Goal: Task Accomplishment & Management: Manage account settings

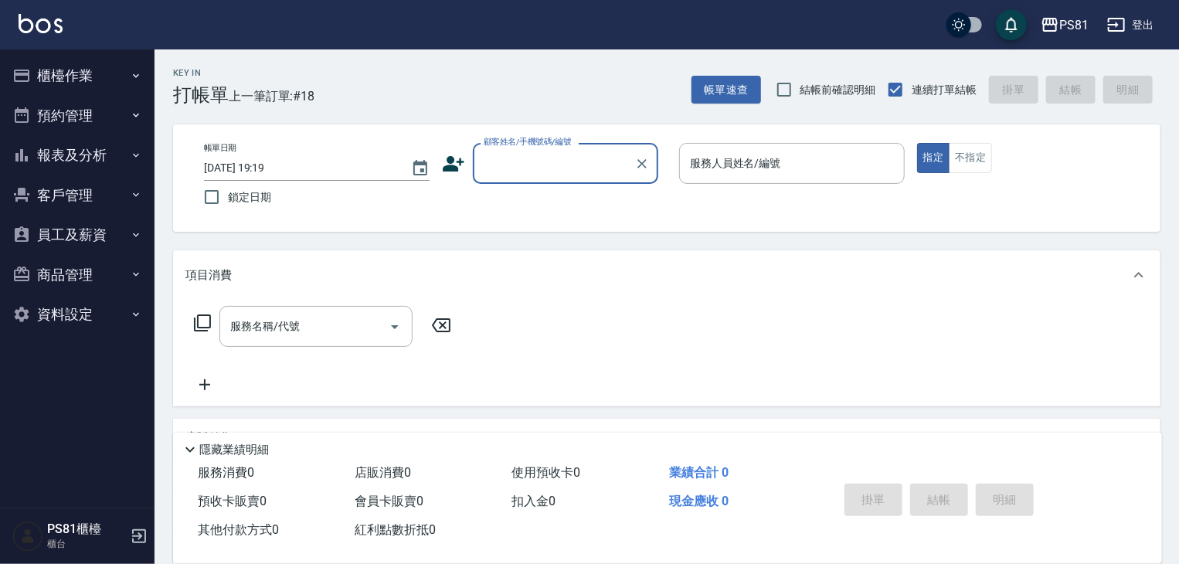
click at [525, 152] on input "顧客姓名/手機號碼/編號" at bounding box center [554, 163] width 148 height 27
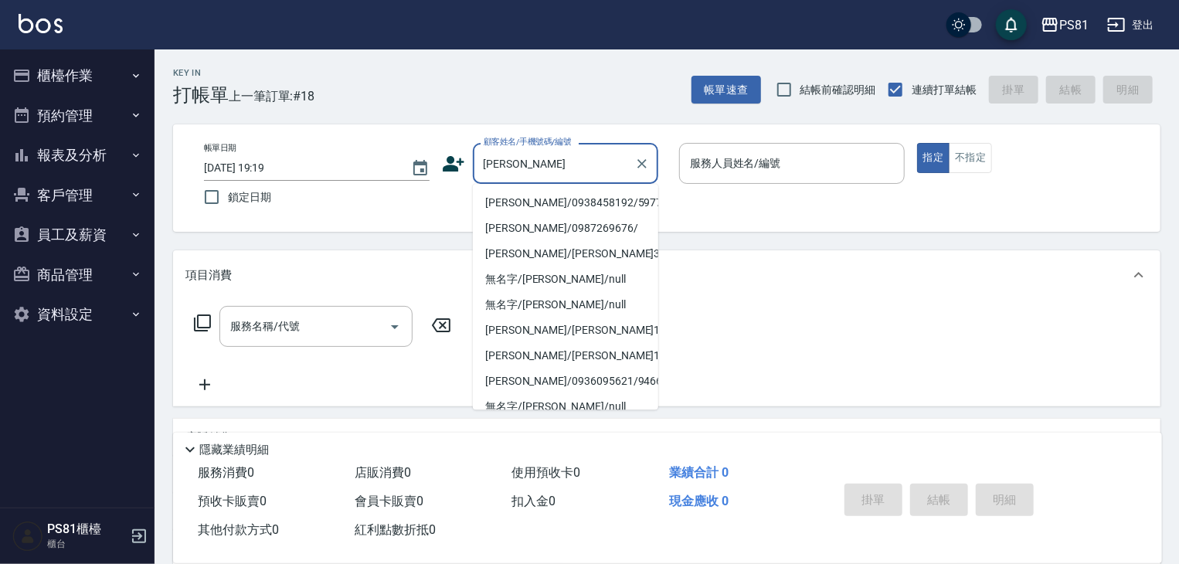
click at [535, 204] on li "[PERSON_NAME]/0938458192/5977" at bounding box center [565, 202] width 185 height 25
type input "[PERSON_NAME]/0938458192/5977"
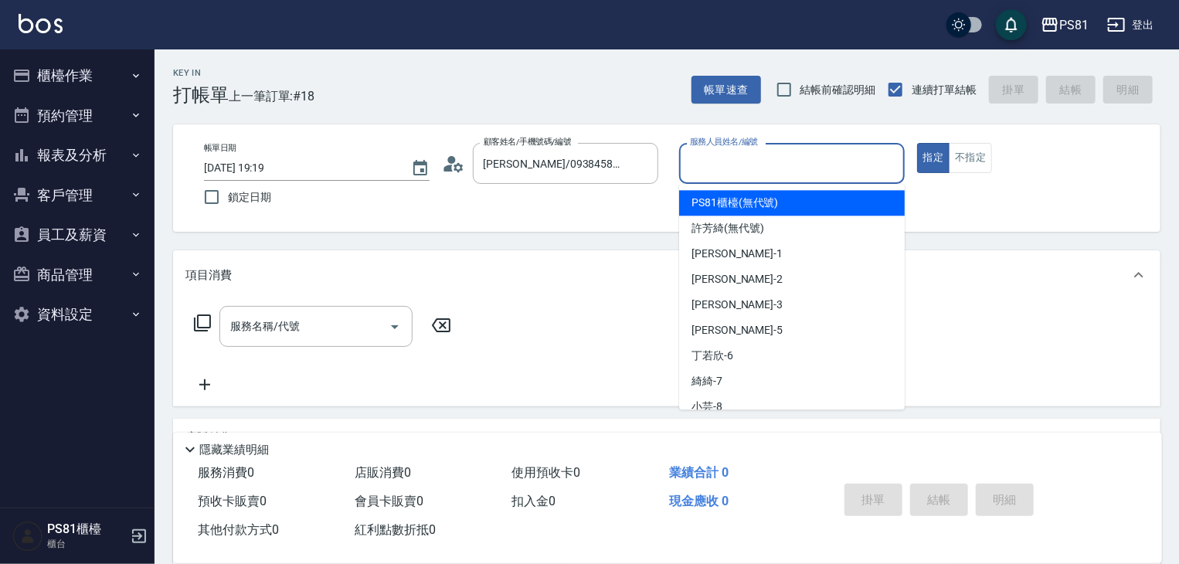
click at [855, 160] on input "服務人員姓名/編號" at bounding box center [792, 163] width 212 height 27
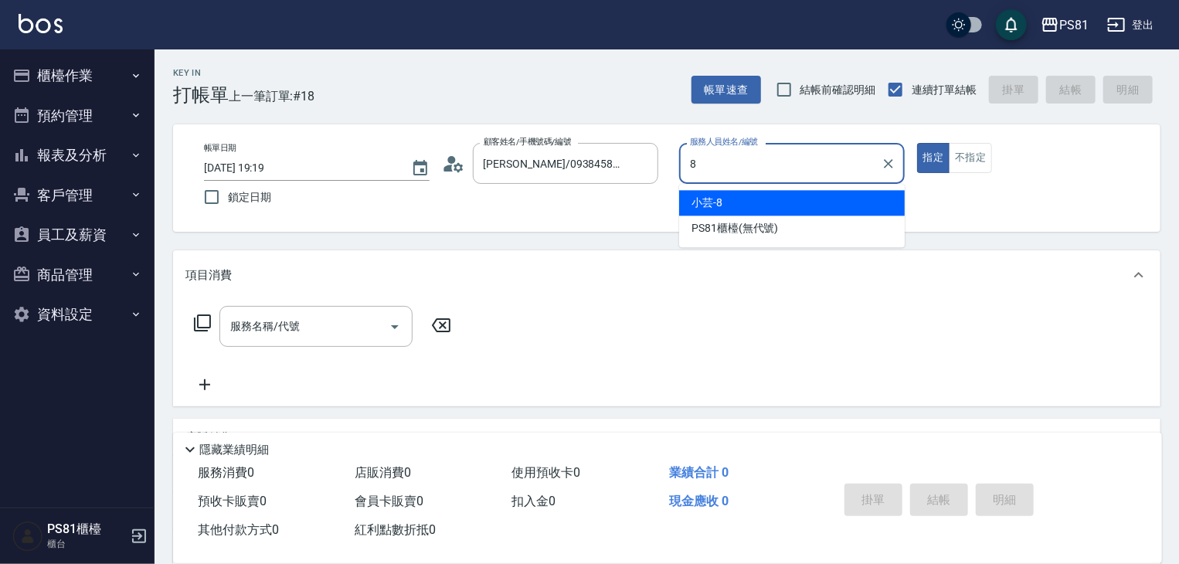
type input "小芸-8"
type button "true"
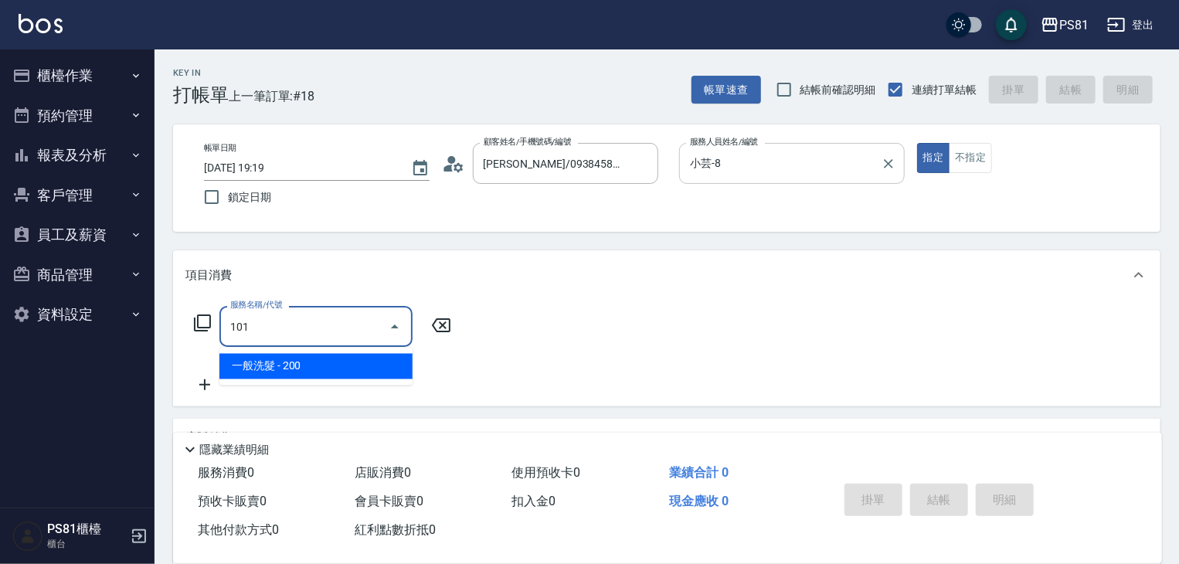
type input "一般洗髮(101)"
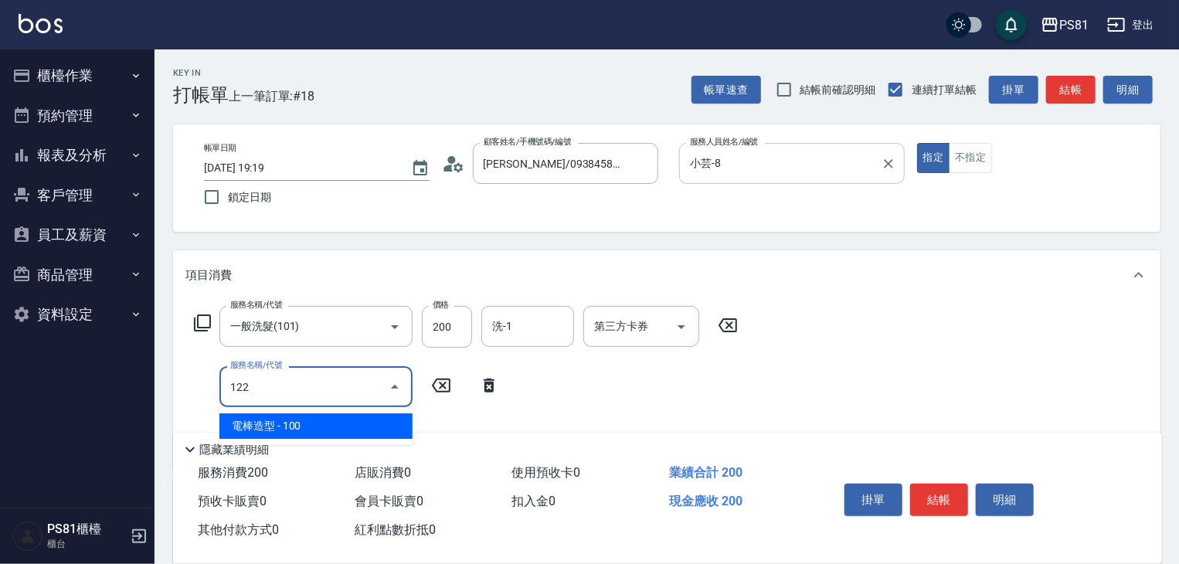
type input "電棒造型(122)"
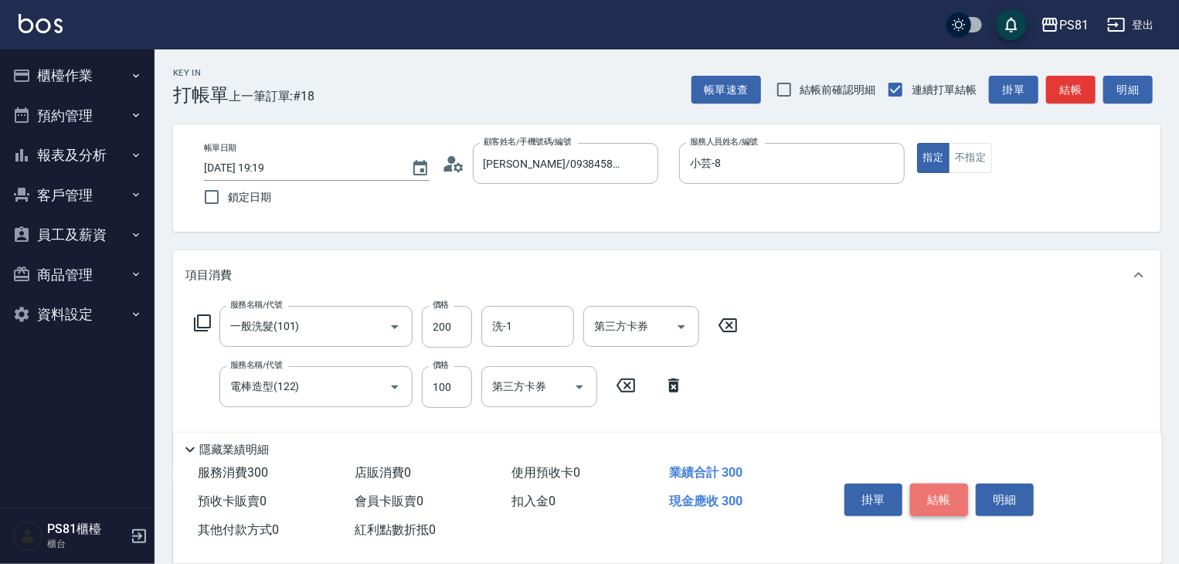
click at [931, 496] on button "結帳" at bounding box center [939, 500] width 58 height 32
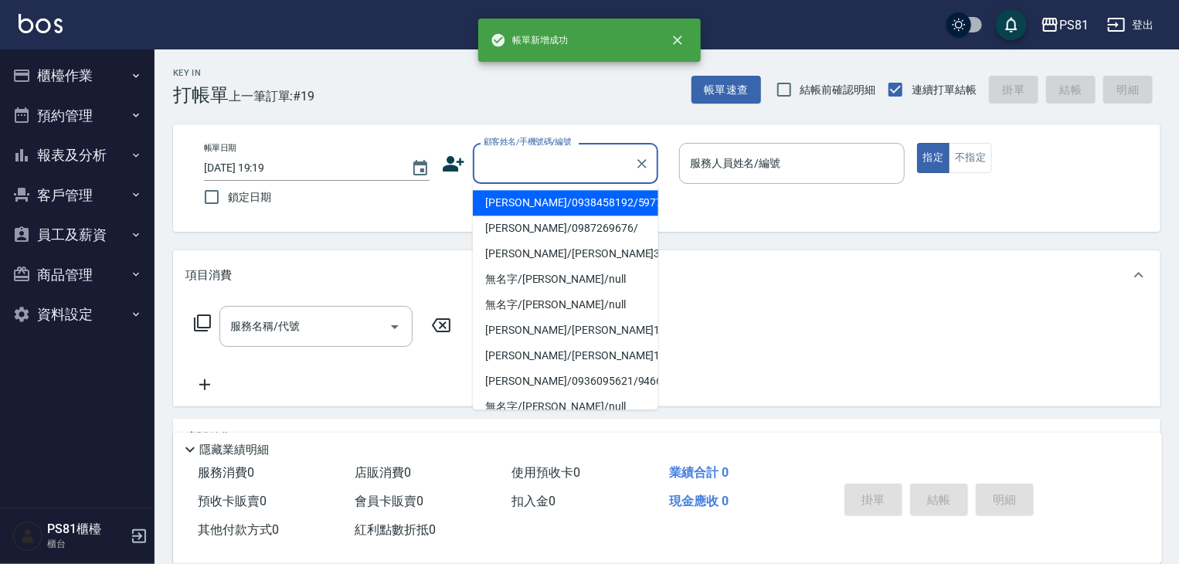
click at [525, 155] on input "顧客姓名/手機號碼/編號" at bounding box center [554, 163] width 148 height 27
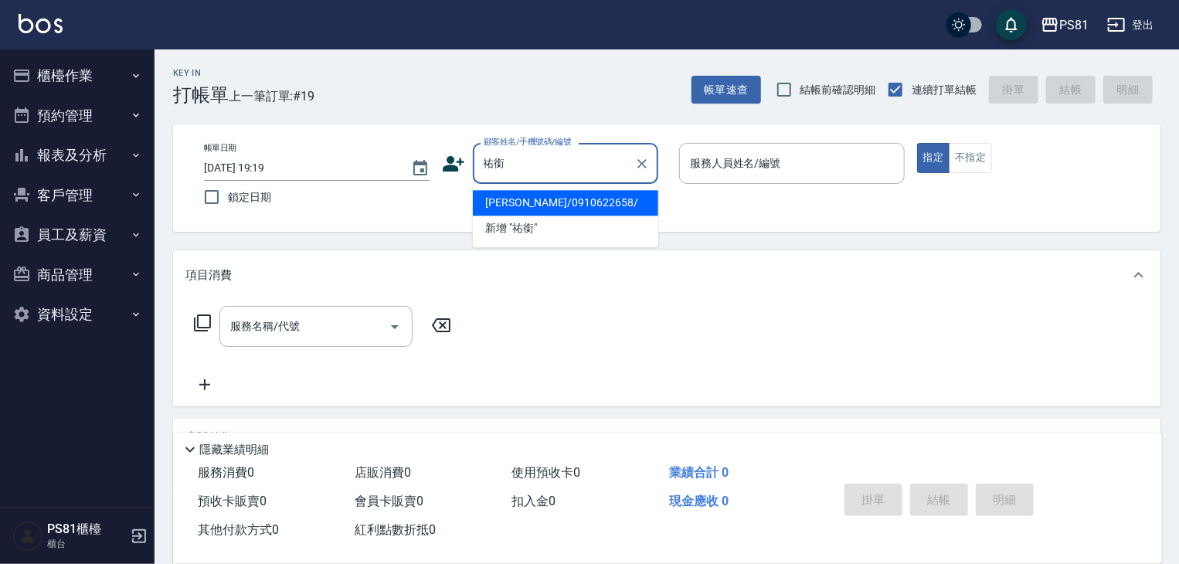
click at [566, 202] on li "[PERSON_NAME]/0910622658/" at bounding box center [565, 202] width 185 height 25
type input "[PERSON_NAME]/0910622658/"
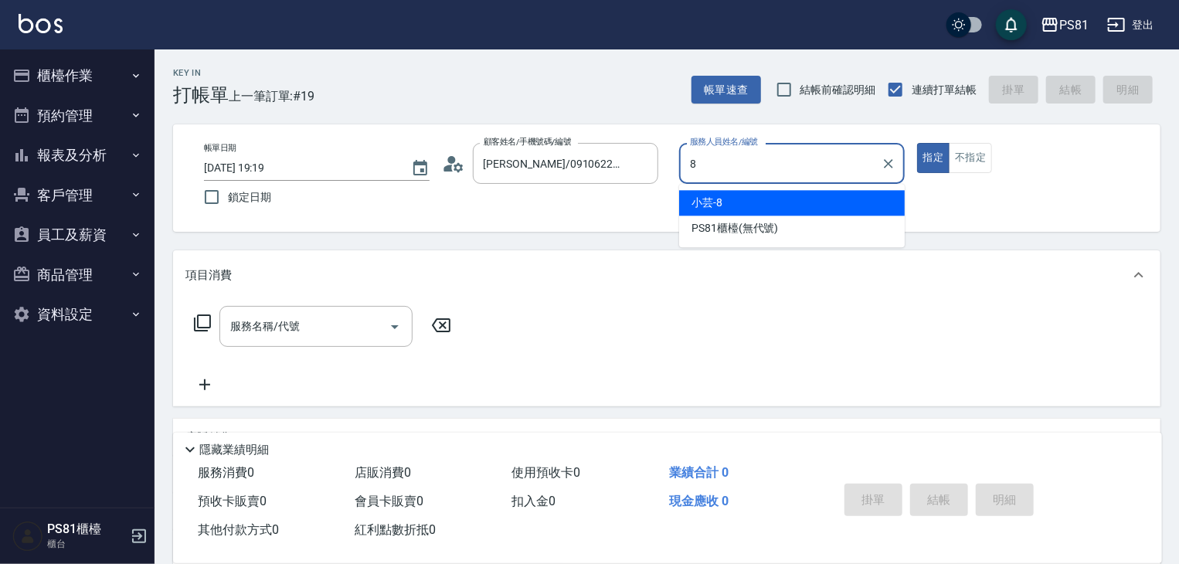
type input "小芸-8"
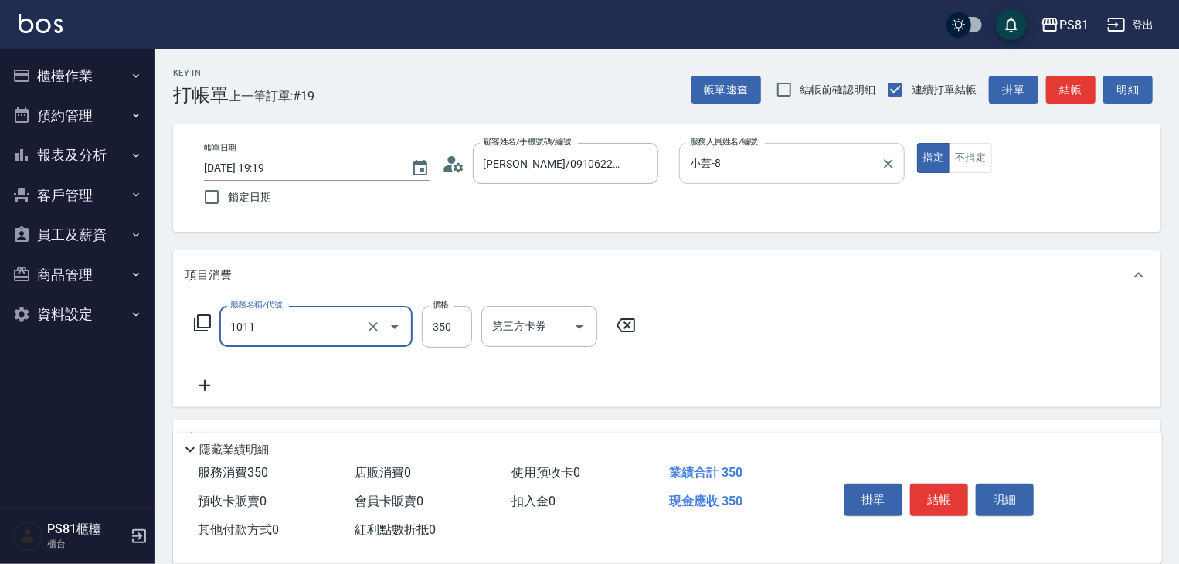
type input "B級單剪(1011)"
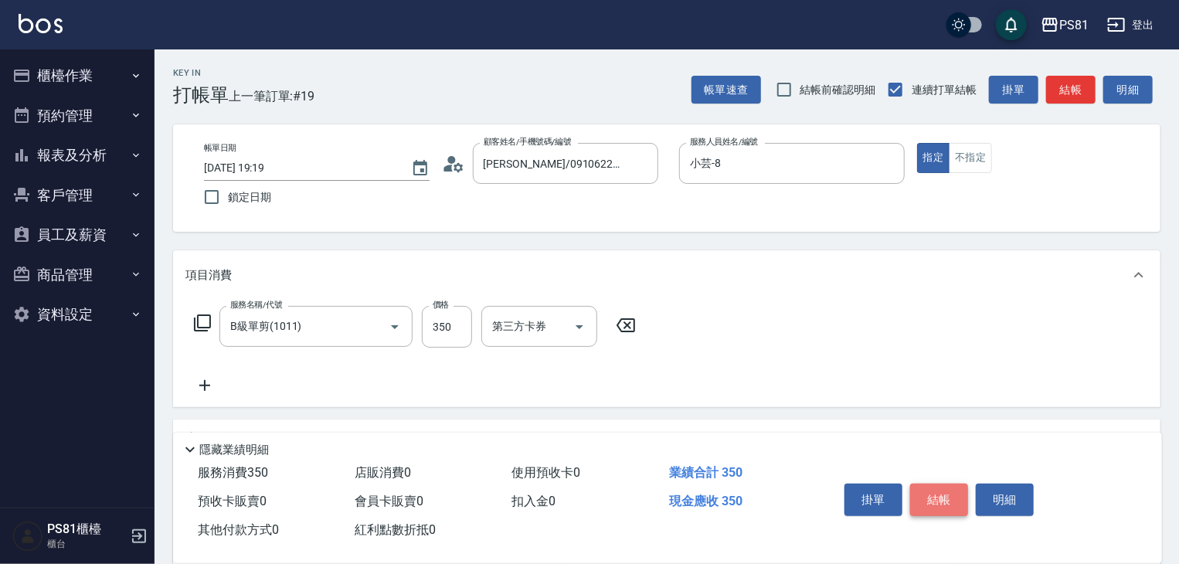
click at [912, 491] on button "結帳" at bounding box center [939, 500] width 58 height 32
type input "[DATE] 19:20"
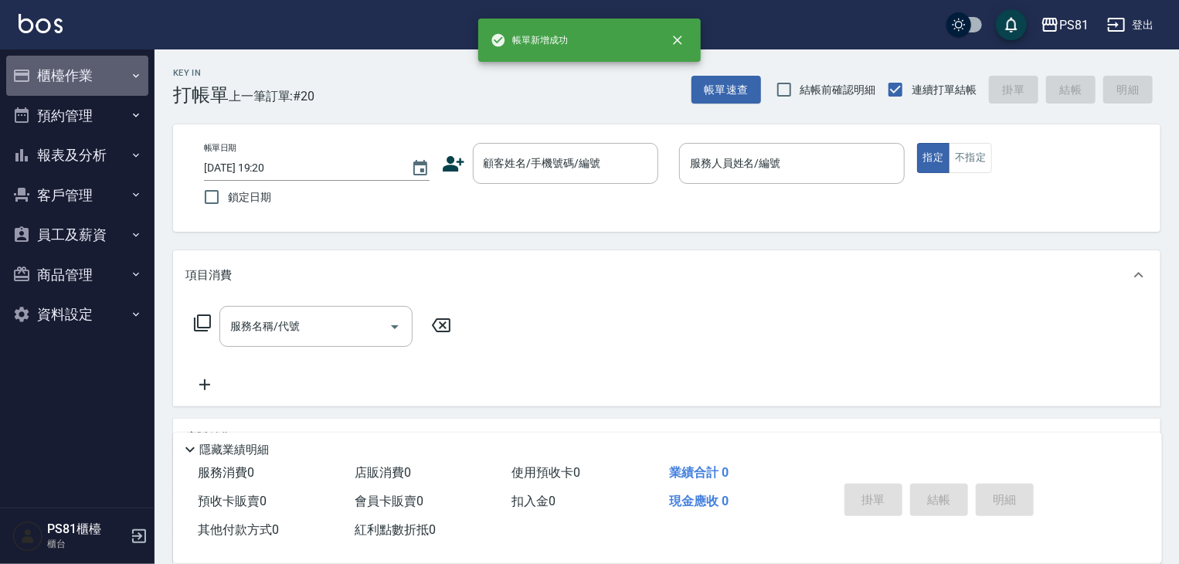
click at [97, 75] on button "櫃檯作業" at bounding box center [77, 76] width 142 height 40
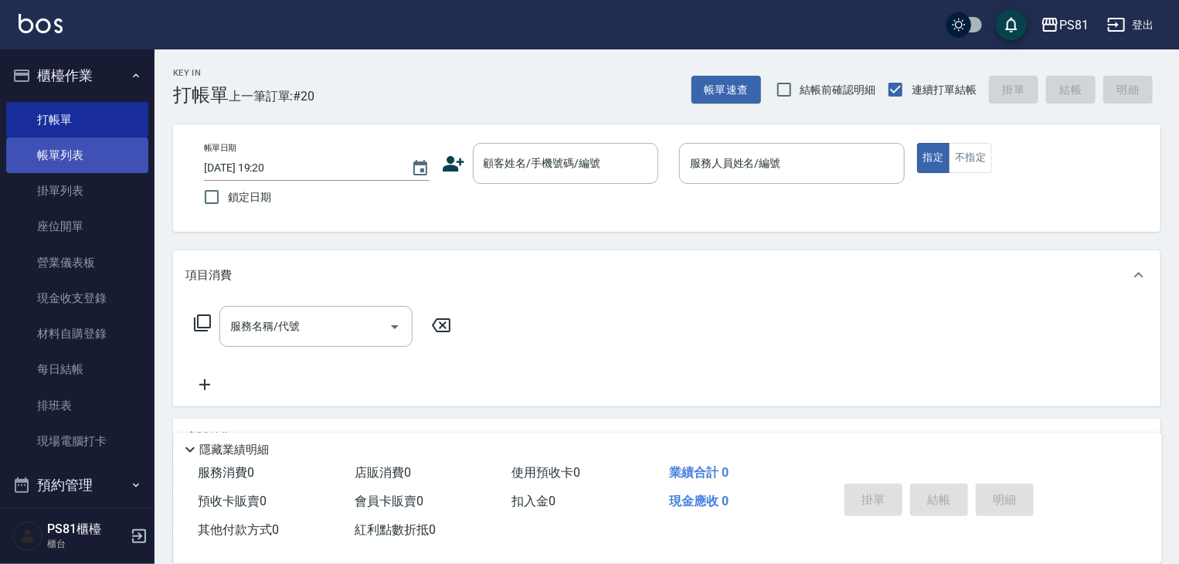
click at [89, 161] on link "帳單列表" at bounding box center [77, 156] width 142 height 36
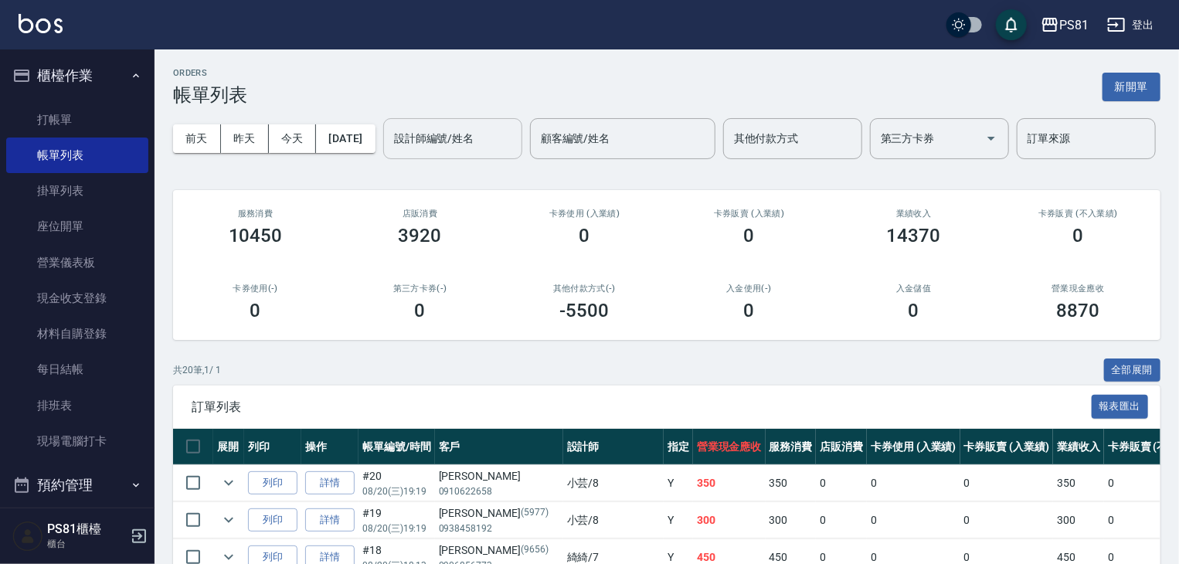
click at [390, 152] on input "設計師編號/姓名" at bounding box center [452, 138] width 125 height 27
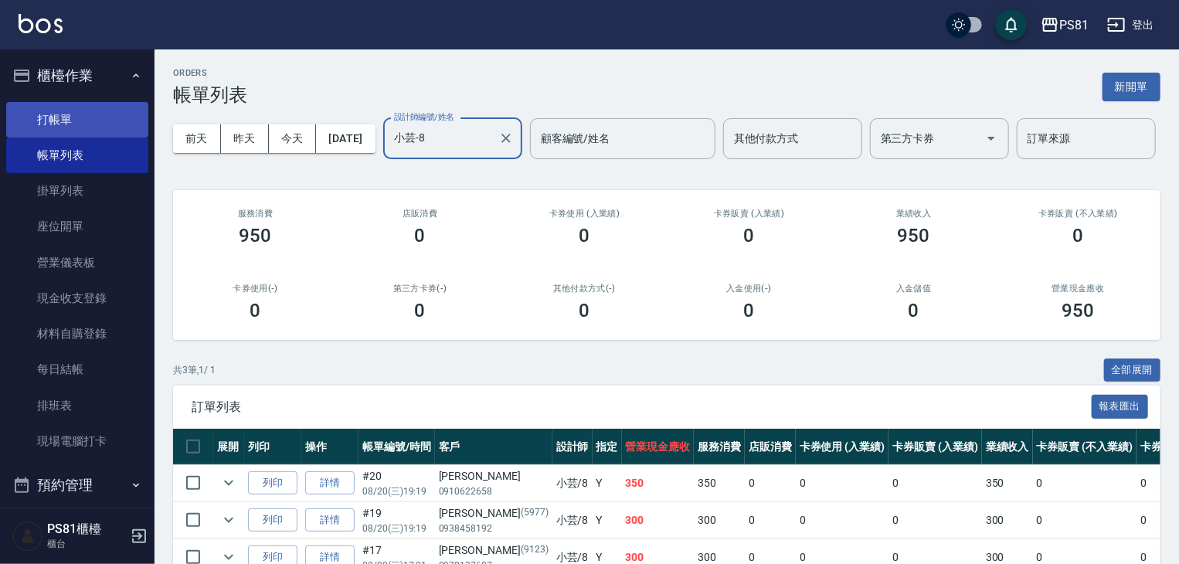
type input "小芸-8"
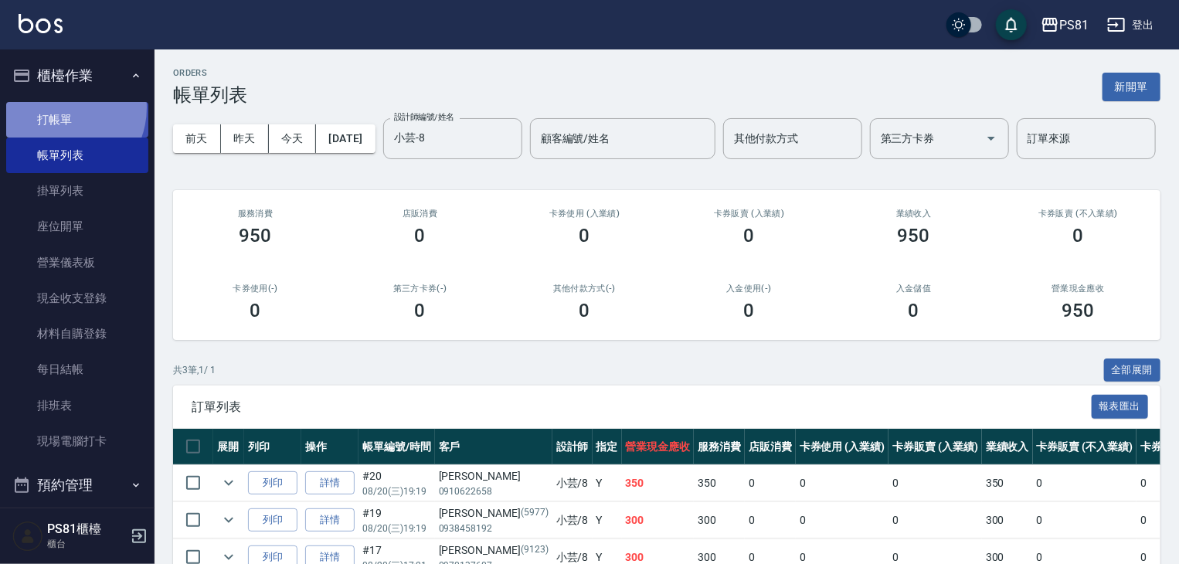
click at [58, 107] on link "打帳單" at bounding box center [77, 120] width 142 height 36
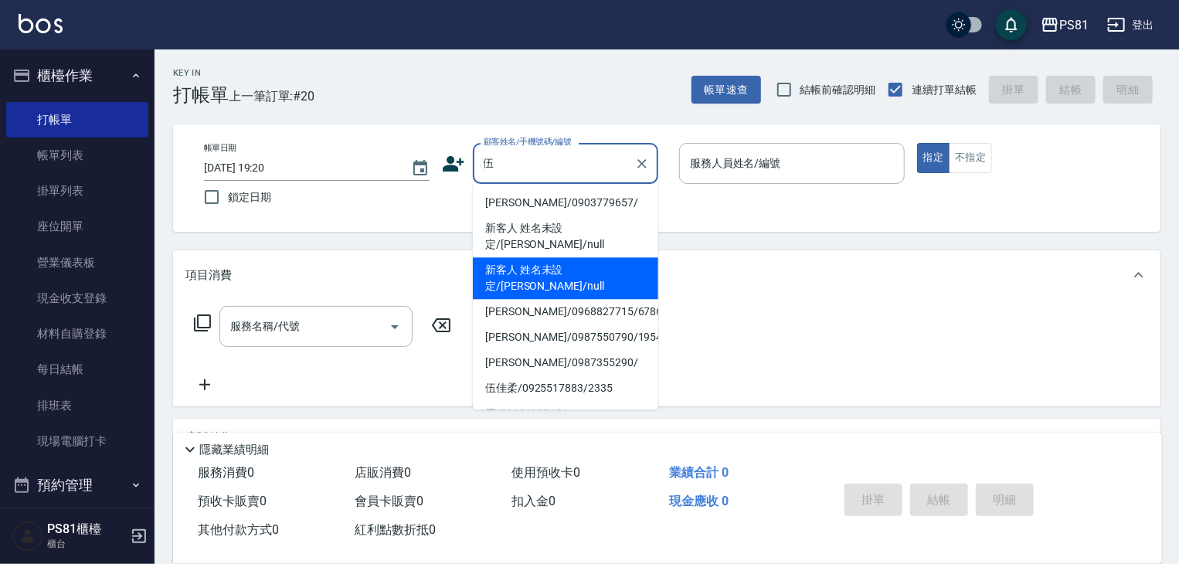
click at [625, 257] on li "新客人 姓名未設定/[PERSON_NAME]/null" at bounding box center [565, 278] width 185 height 42
type input "新客人 姓名未設定/[PERSON_NAME]/null"
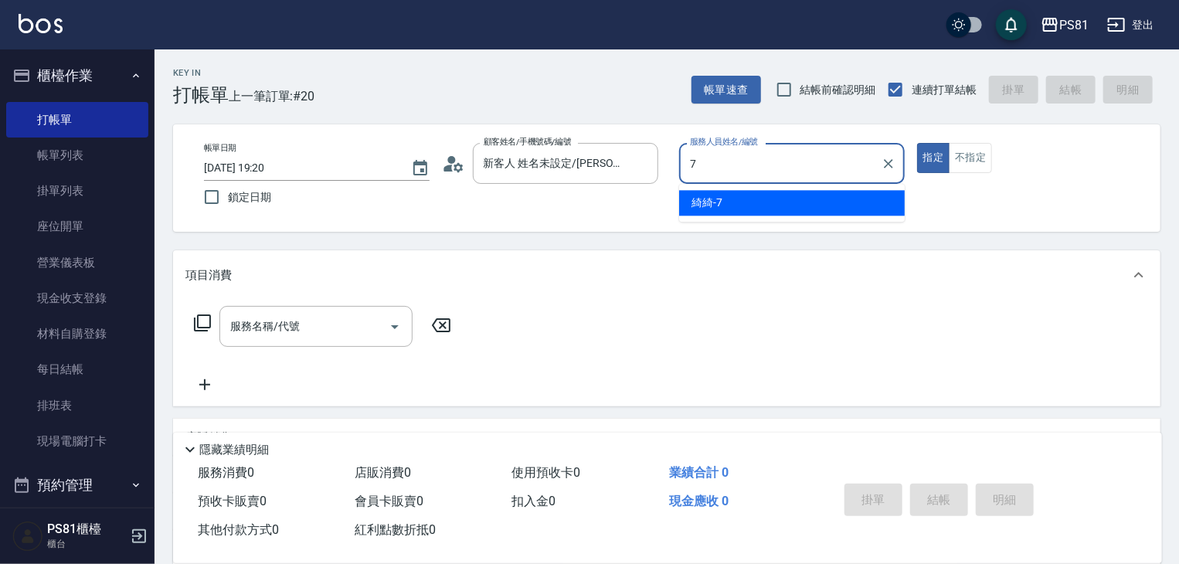
click at [709, 201] on span "綺綺 -7" at bounding box center [707, 203] width 31 height 16
type input "綺綺-7"
click at [286, 325] on input "服務名稱/代號" at bounding box center [304, 326] width 156 height 27
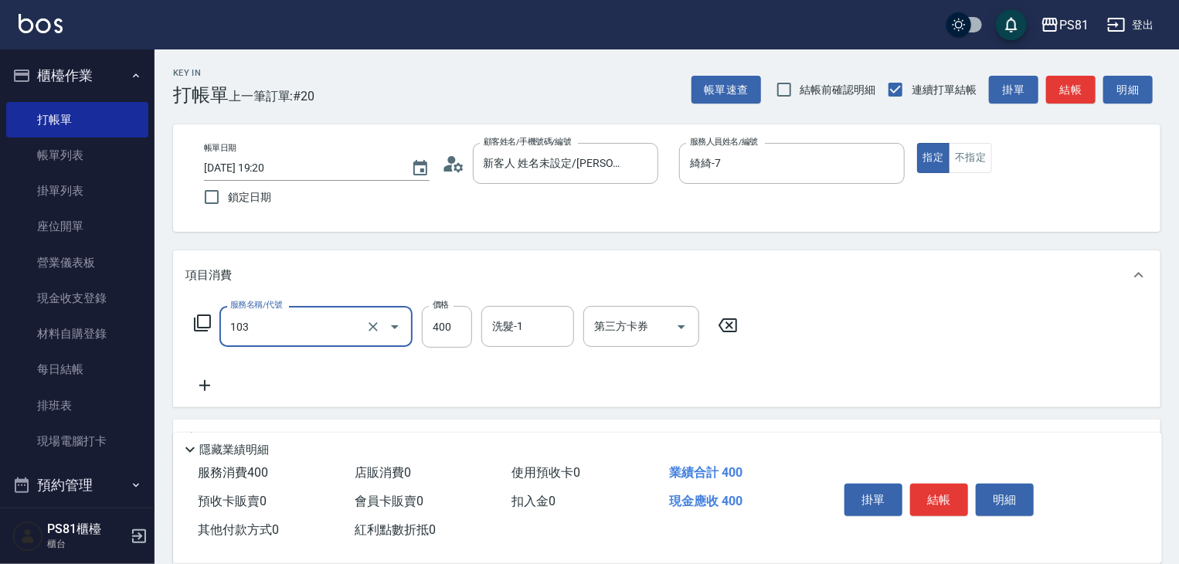
type input "C級洗剪400(103)"
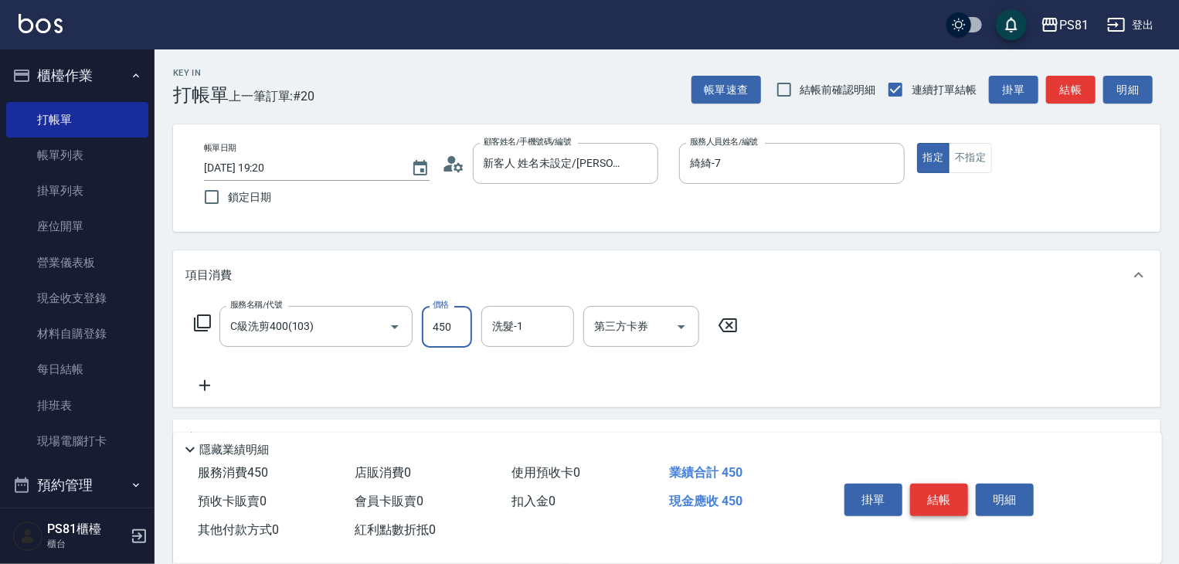
type input "450"
click at [930, 486] on button "結帳" at bounding box center [939, 500] width 58 height 32
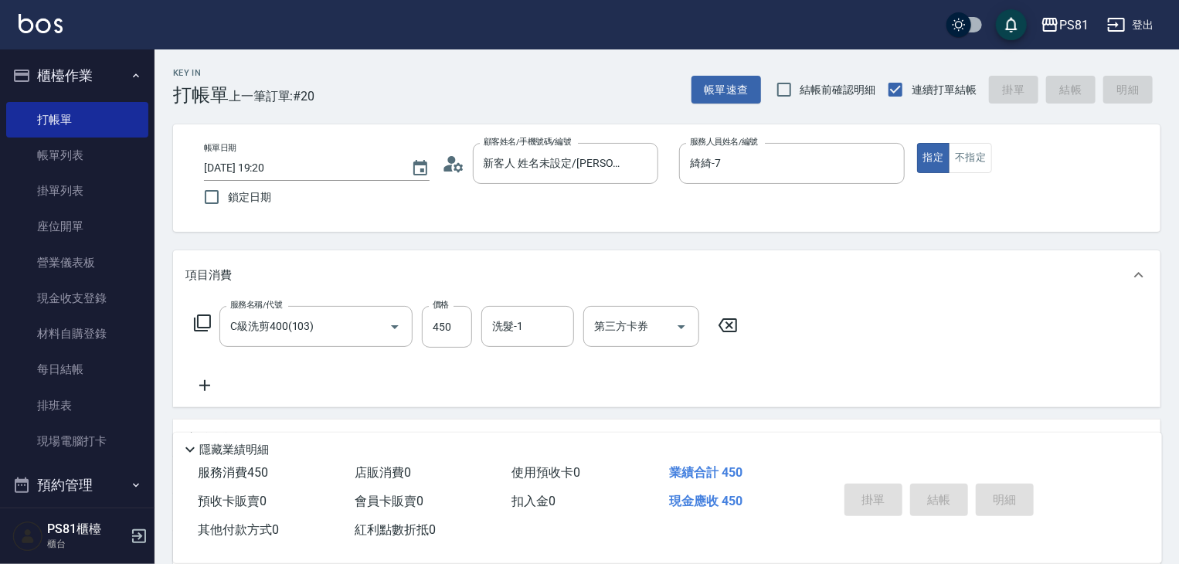
type input "[DATE] 19:22"
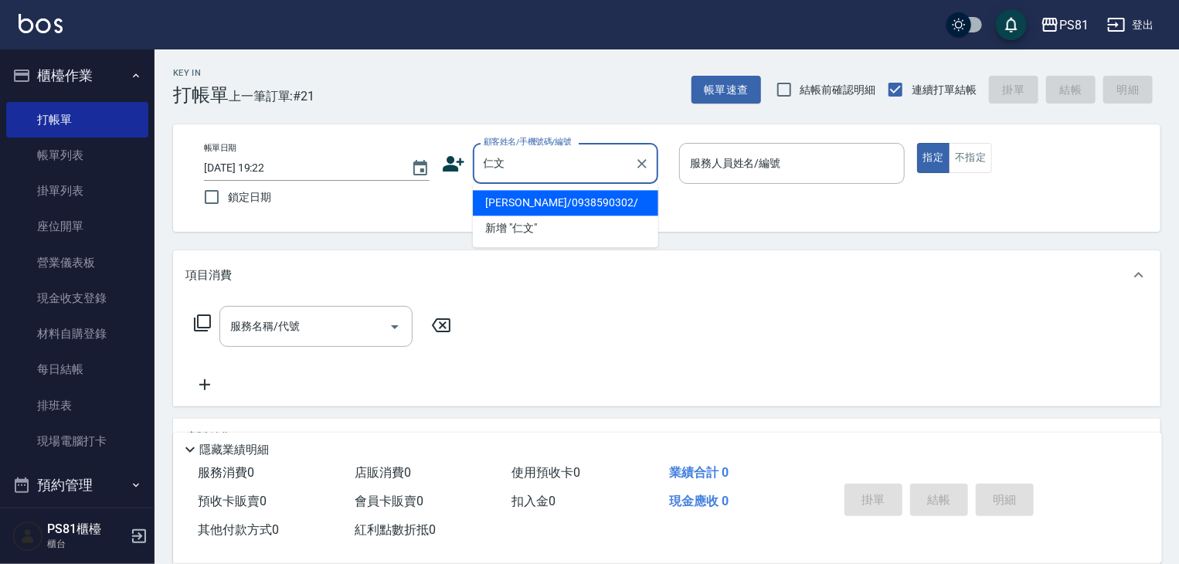
click at [551, 211] on li "[PERSON_NAME]/0938590302/" at bounding box center [565, 202] width 185 height 25
type input "[PERSON_NAME]/0938590302/"
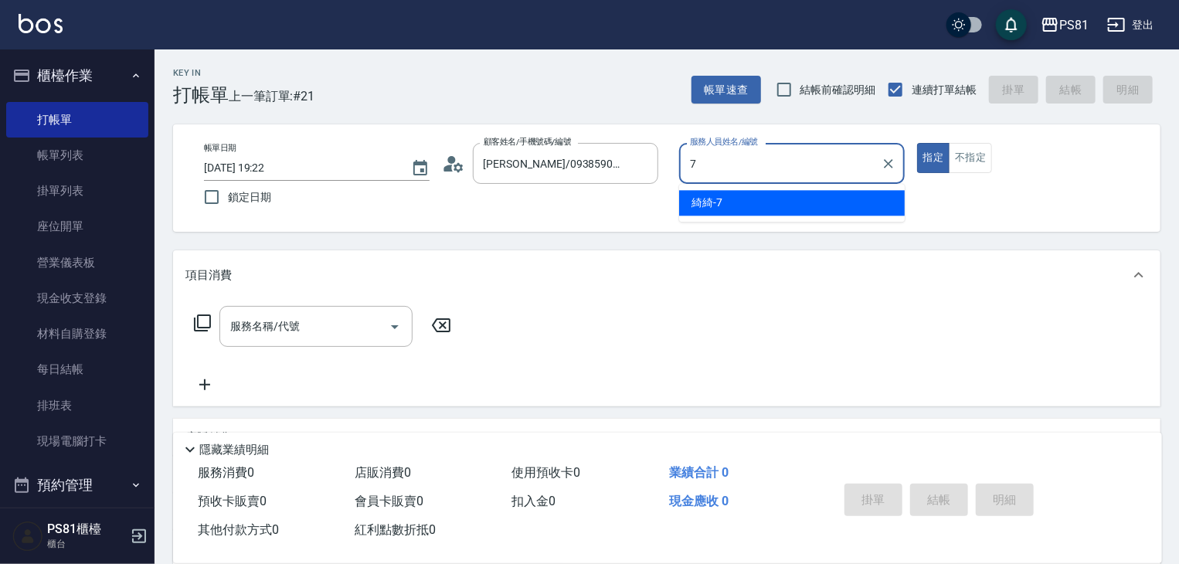
type input "綺綺-7"
type button "true"
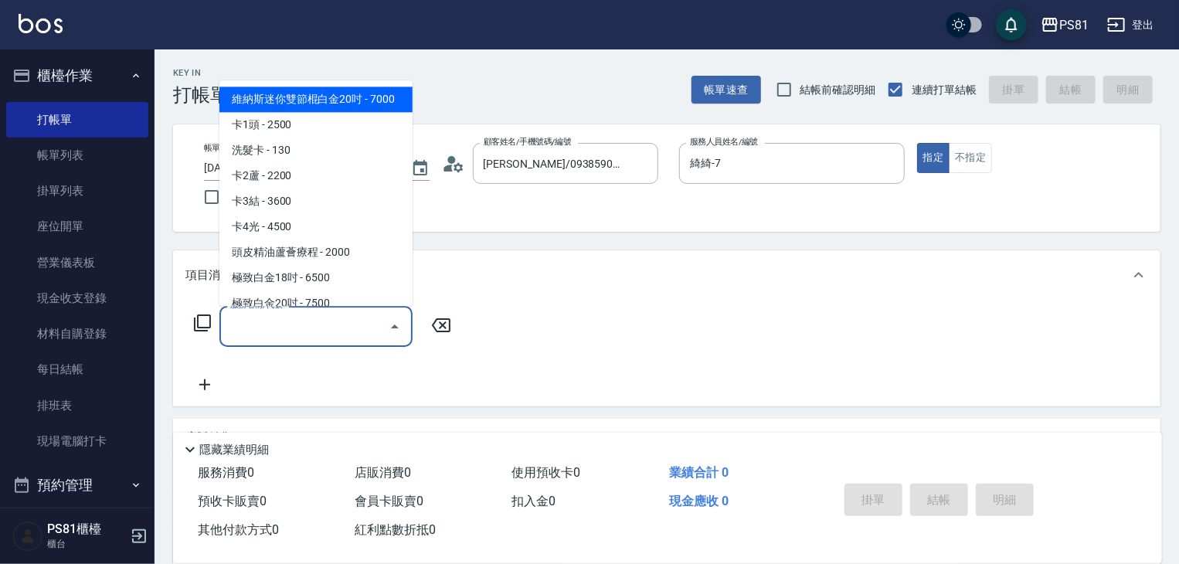
drag, startPoint x: 252, startPoint y: 328, endPoint x: 264, endPoint y: 332, distance: 13.0
click at [260, 330] on input "服務名稱/代號" at bounding box center [304, 326] width 156 height 27
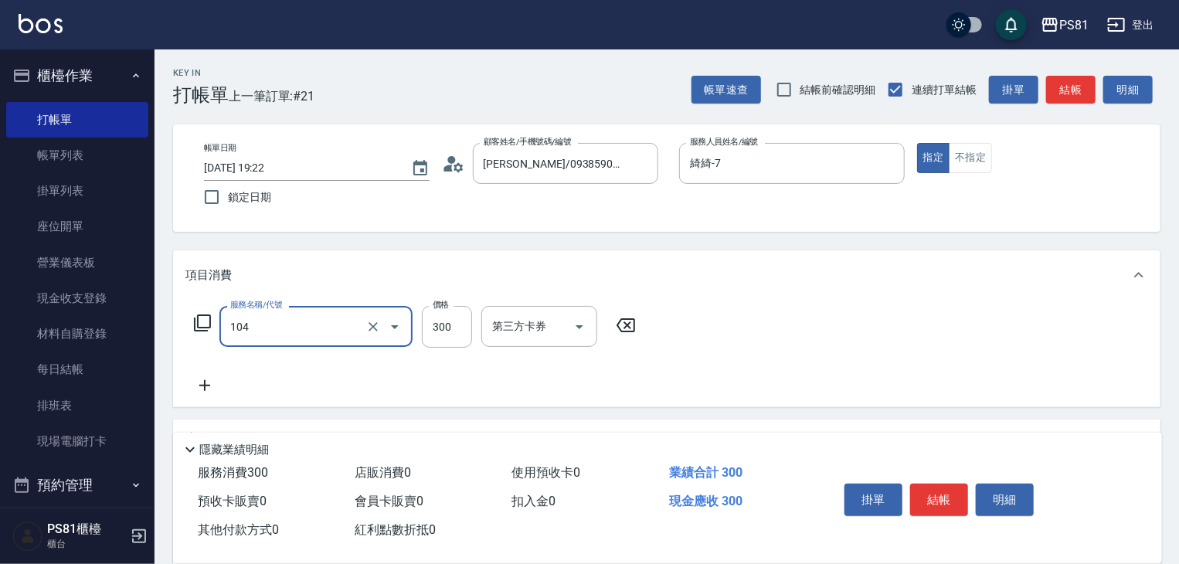
type input "C級單剪300(104)"
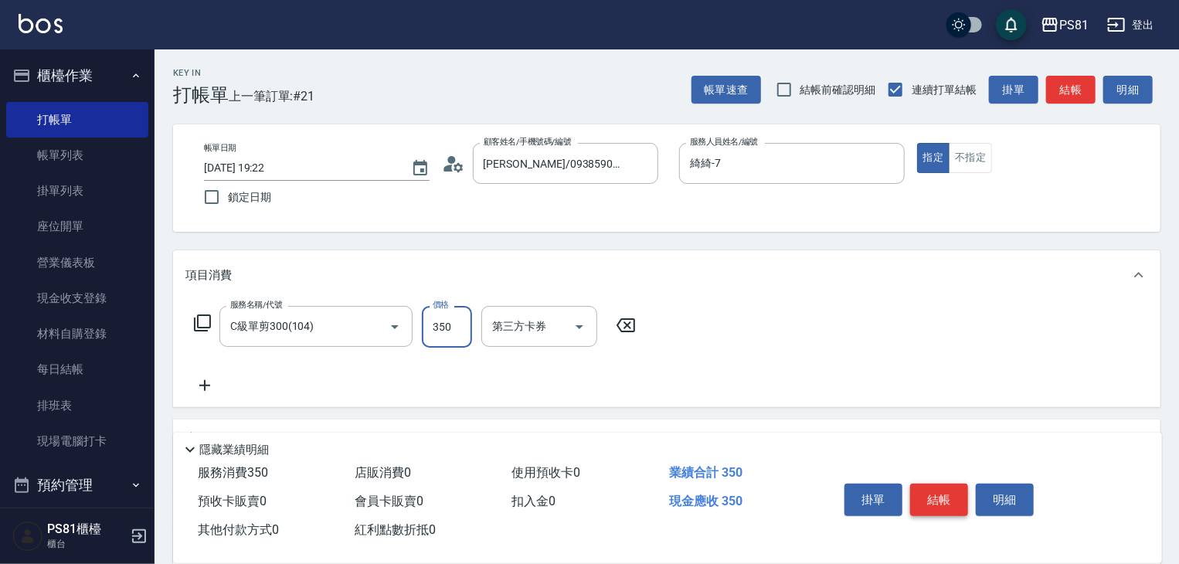
type input "350"
click at [956, 492] on button "結帳" at bounding box center [939, 500] width 58 height 32
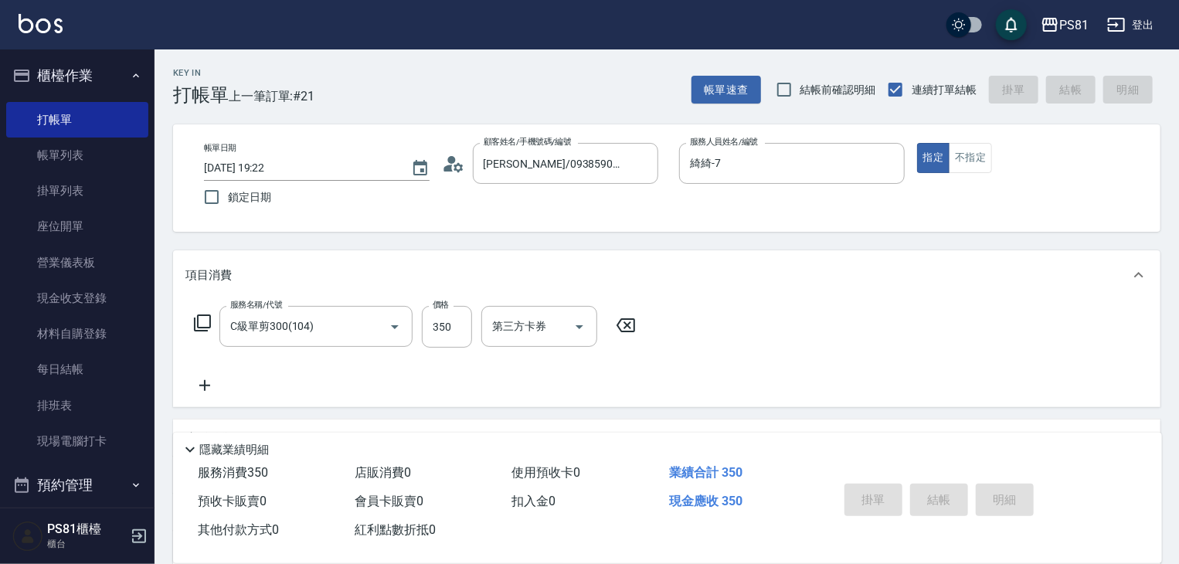
type input "[DATE] 19:23"
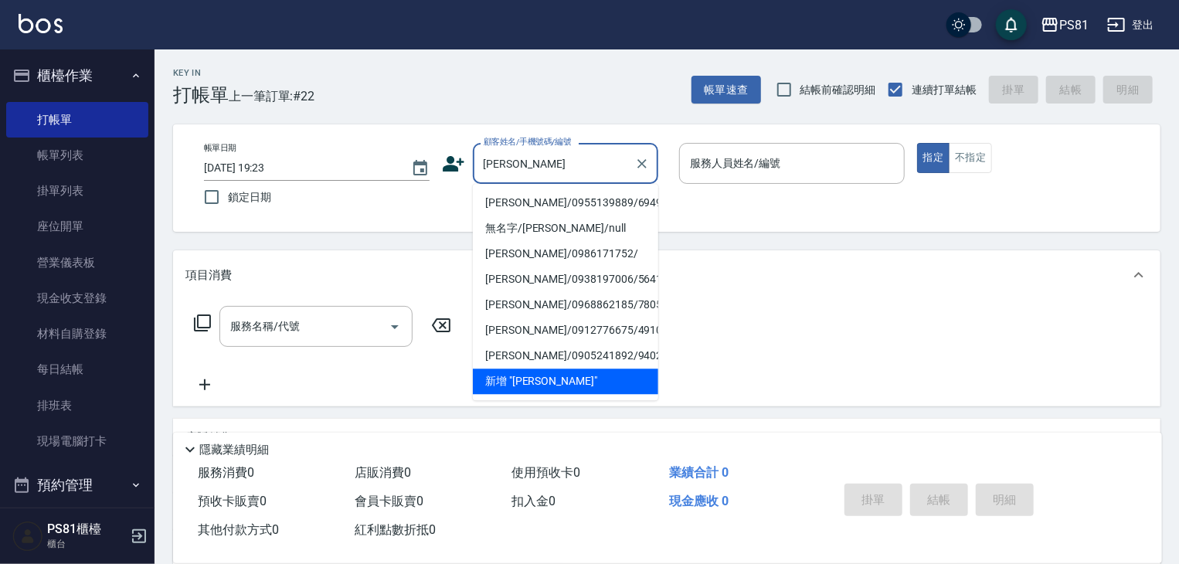
click at [572, 202] on li "[PERSON_NAME]/0955139889/6949" at bounding box center [565, 202] width 185 height 25
type input "[PERSON_NAME]/0955139889/6949"
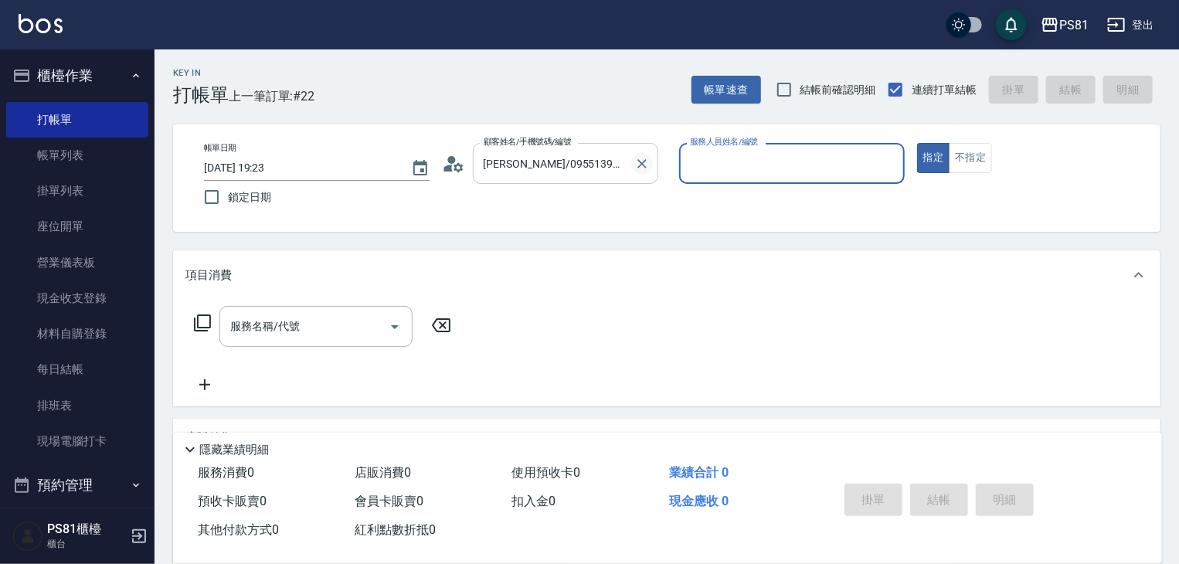
type input "綺綺-7"
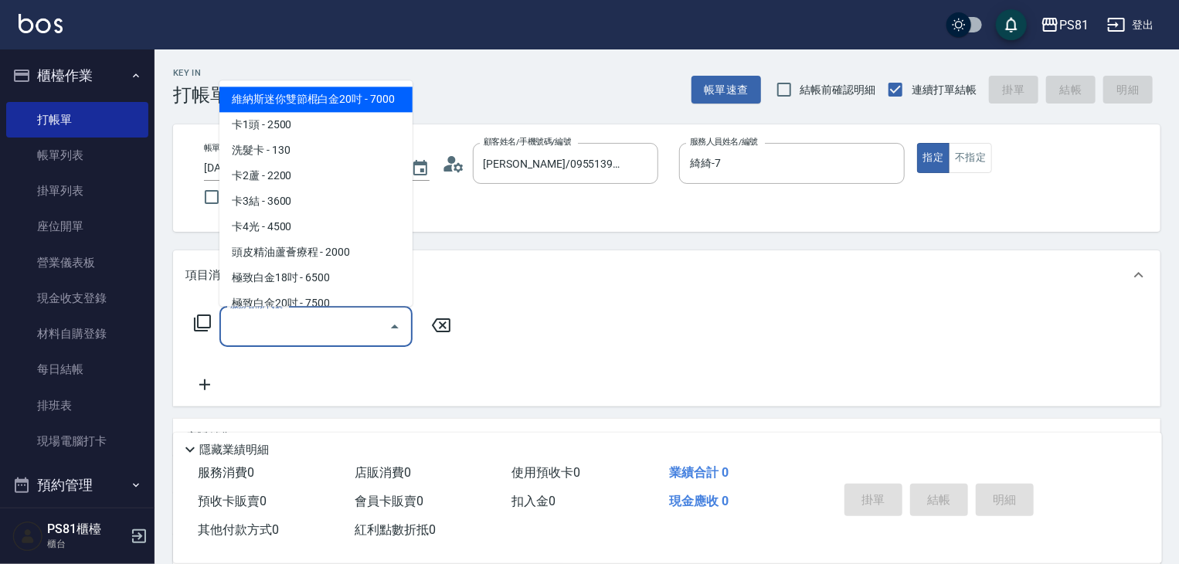
drag, startPoint x: 273, startPoint y: 325, endPoint x: 267, endPoint y: 315, distance: 11.8
click at [277, 320] on input "服務名稱/代號" at bounding box center [304, 326] width 156 height 27
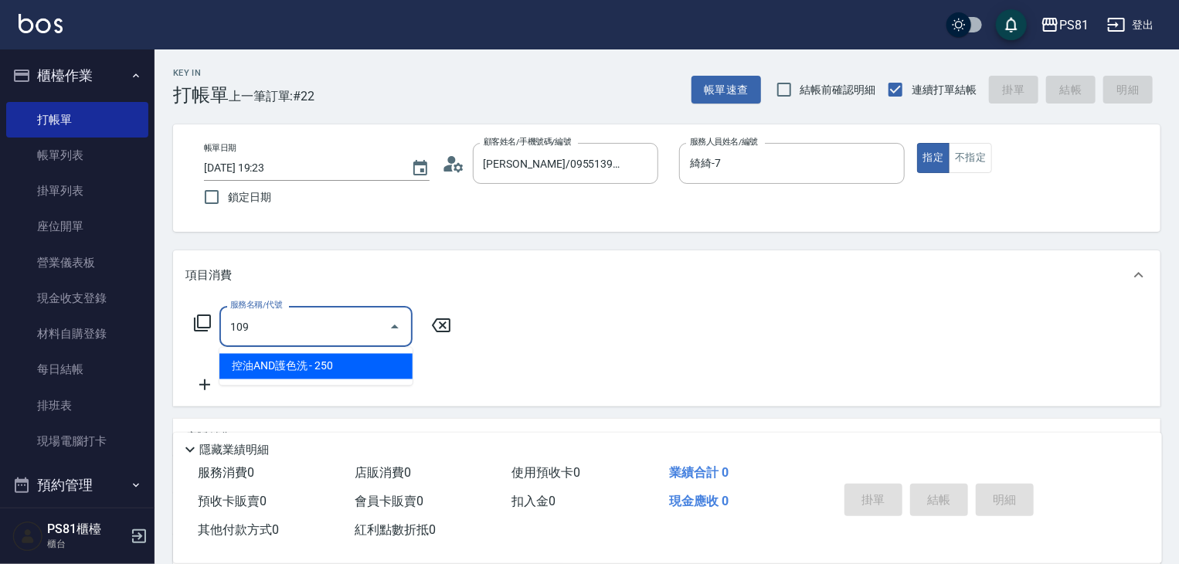
type input "控油AND護色洗(109)"
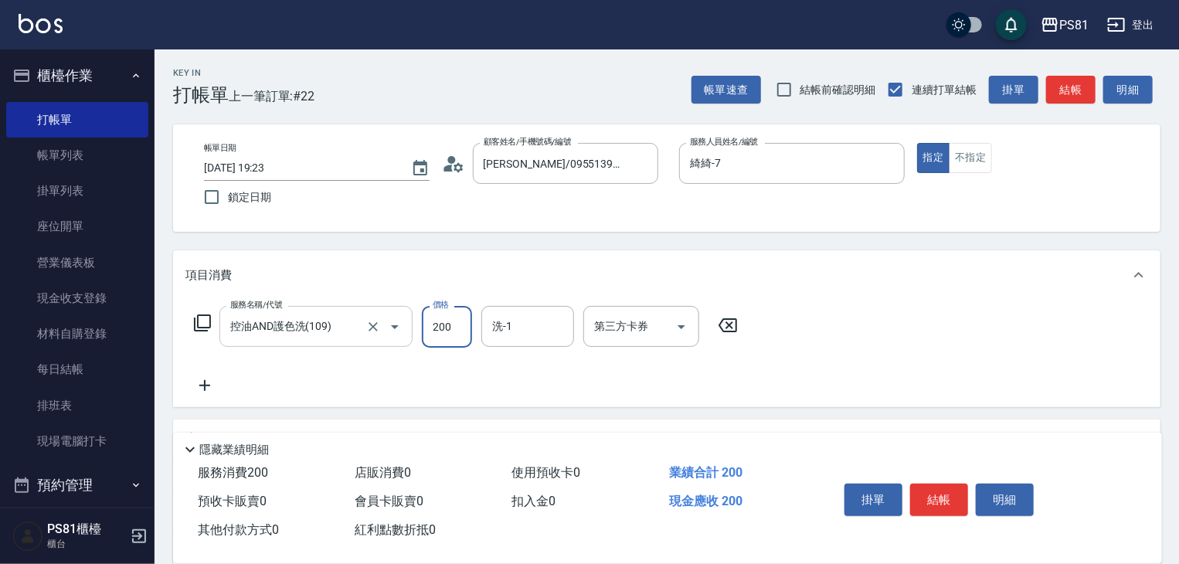
type input "200"
type input "涵文-22"
click at [955, 497] on button "結帳" at bounding box center [939, 500] width 58 height 32
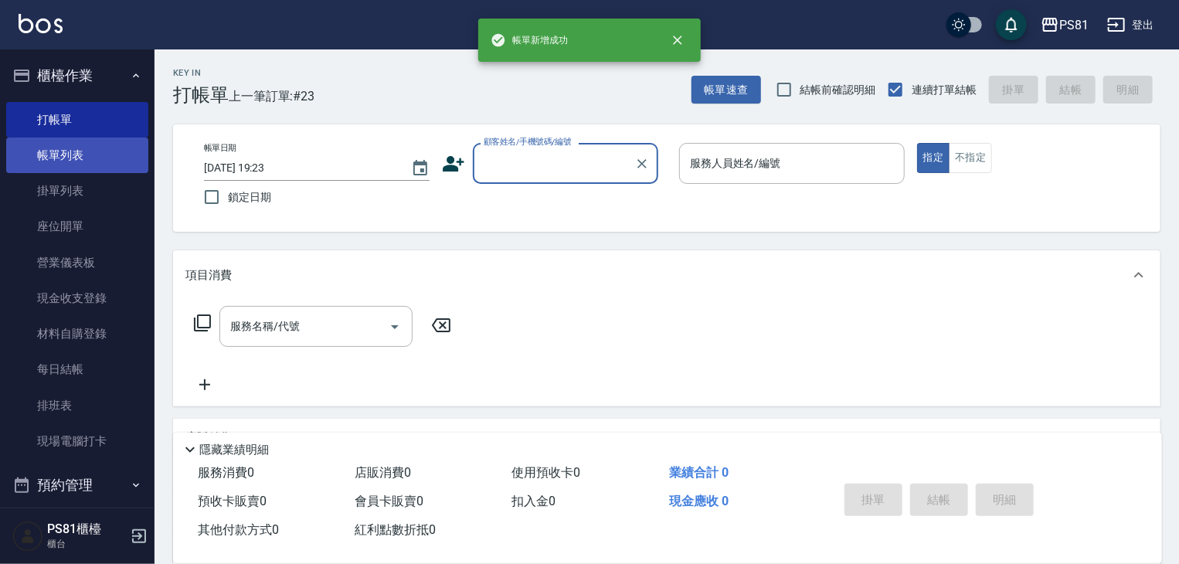
drag, startPoint x: 84, startPoint y: 142, endPoint x: 83, endPoint y: 153, distance: 10.8
click at [87, 143] on link "帳單列表" at bounding box center [77, 156] width 142 height 36
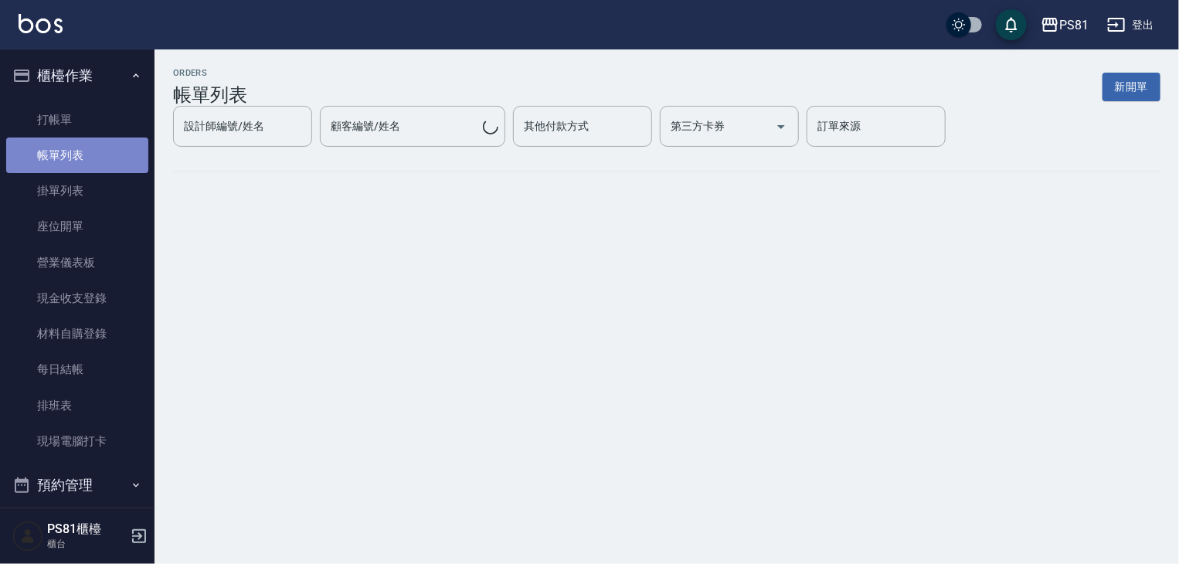
click at [83, 153] on link "帳單列表" at bounding box center [77, 156] width 142 height 36
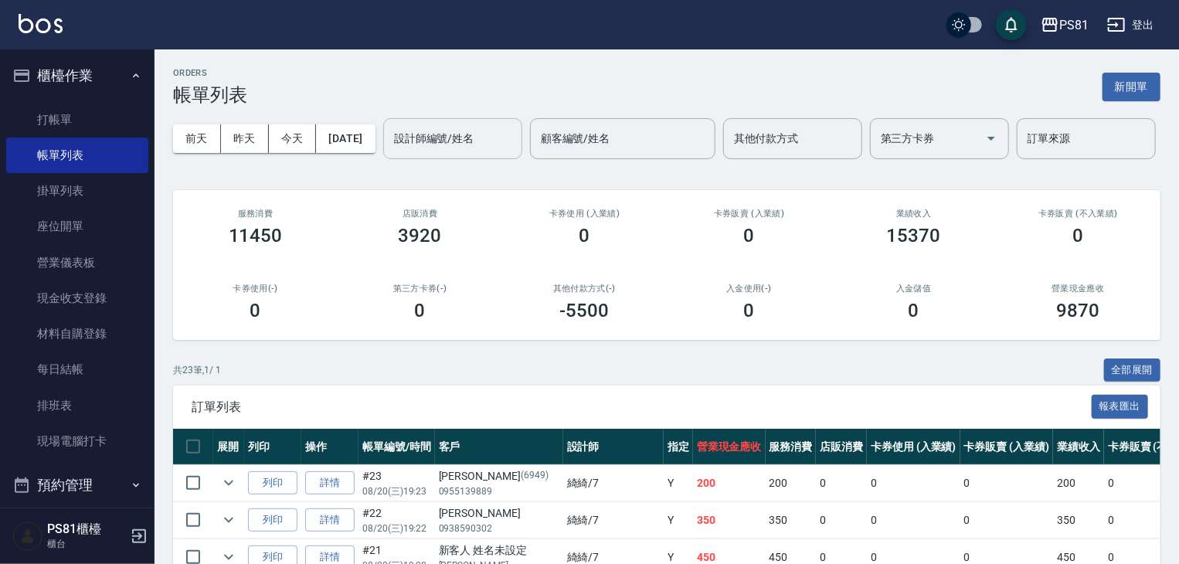
drag, startPoint x: 208, startPoint y: 209, endPoint x: 238, endPoint y: 216, distance: 30.9
click at [390, 152] on input "設計師編號/姓名" at bounding box center [452, 138] width 125 height 27
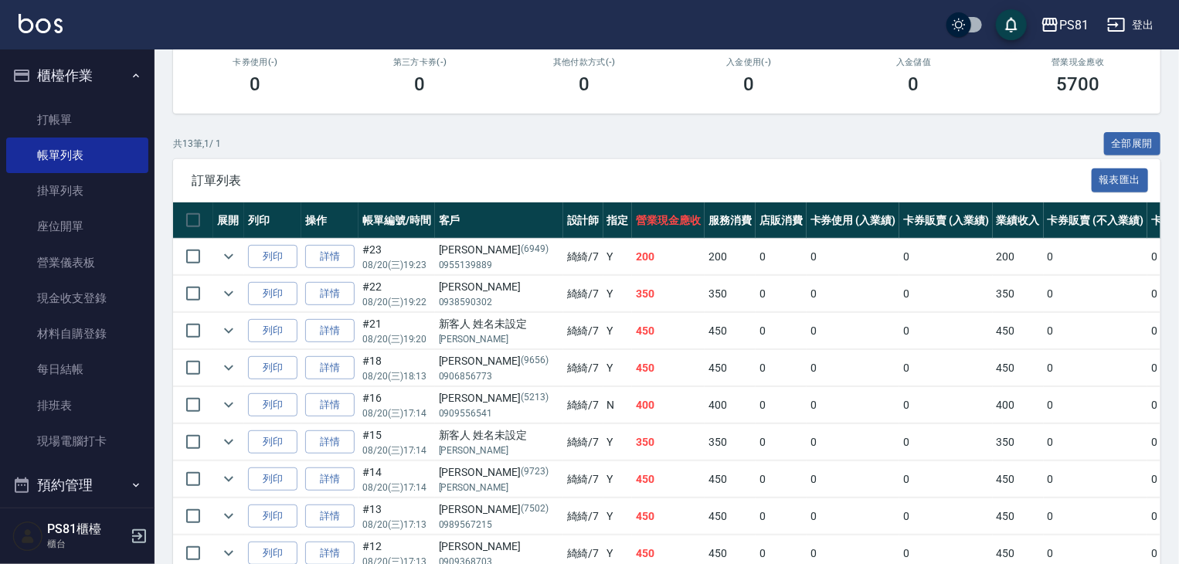
scroll to position [77, 0]
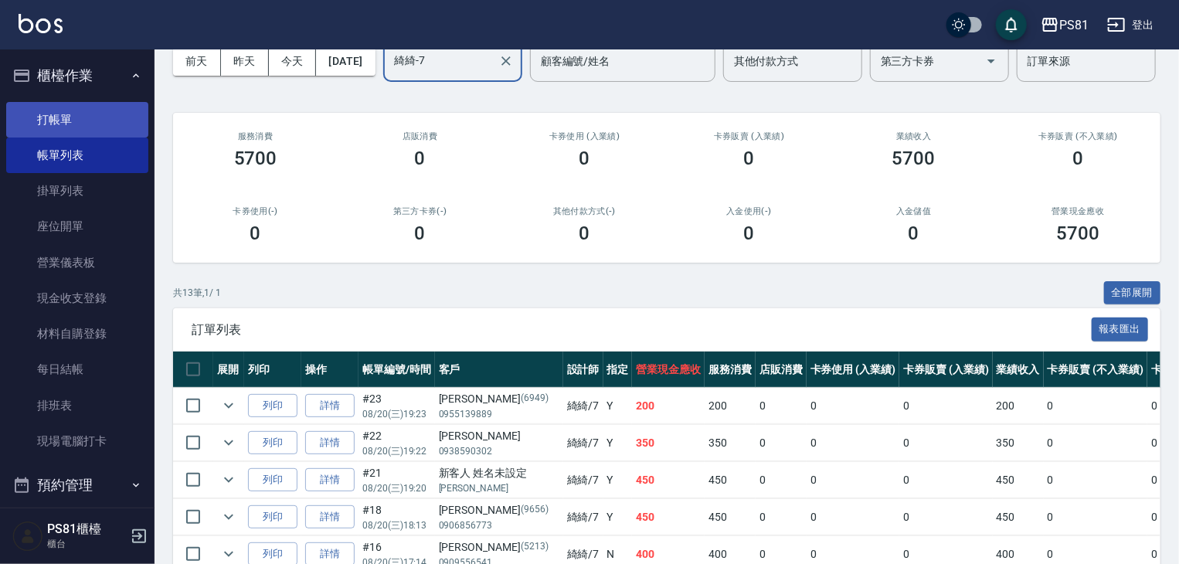
type input "綺綺-7"
click at [27, 125] on link "打帳單" at bounding box center [77, 120] width 142 height 36
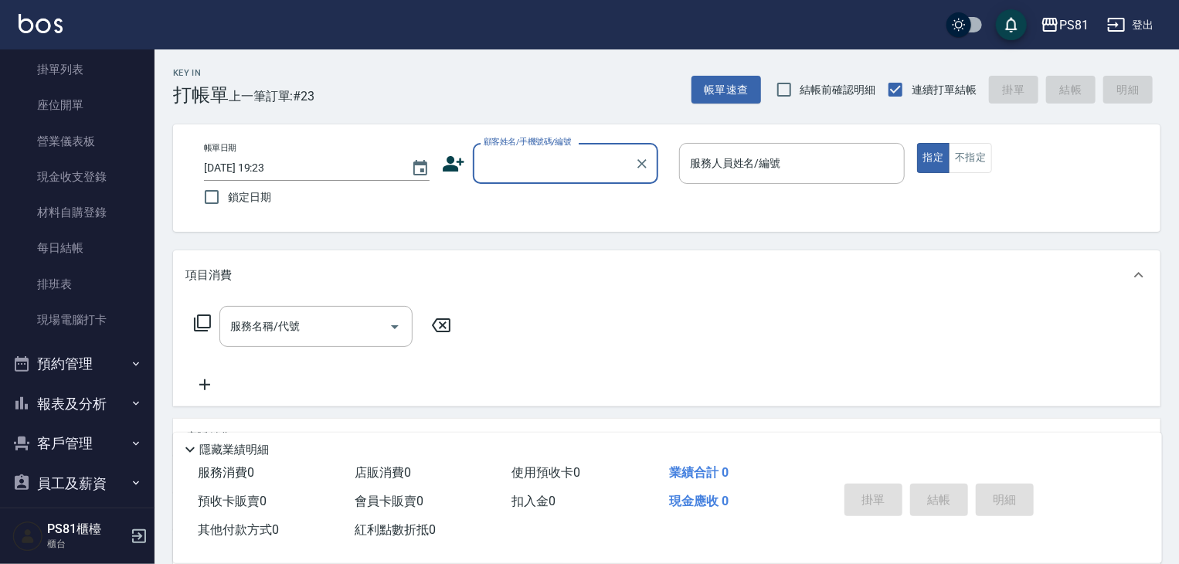
scroll to position [215, 0]
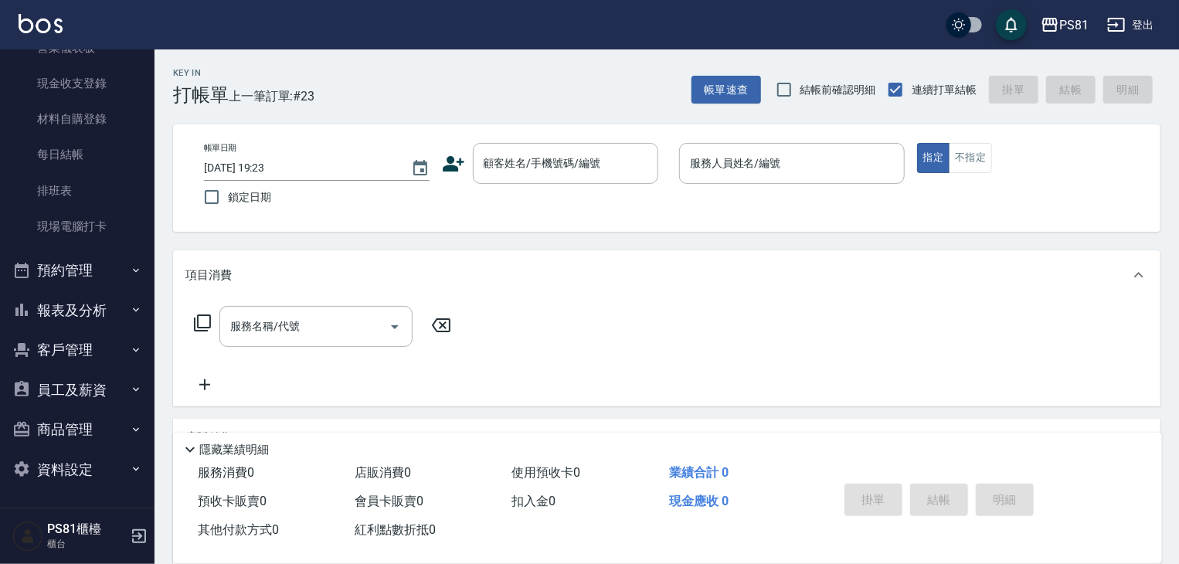
drag, startPoint x: 155, startPoint y: 284, endPoint x: 147, endPoint y: 192, distance: 91.5
click at [143, 124] on div "櫃檯作業 打帳單 帳單列表 掛單列表 座位開單 營業儀表板 現金收支登錄 材料自購登錄 每日結帳 排班表 現場電腦打卡 預約管理 預約管理 單日預約紀錄 單週…" at bounding box center [77, 306] width 155 height 515
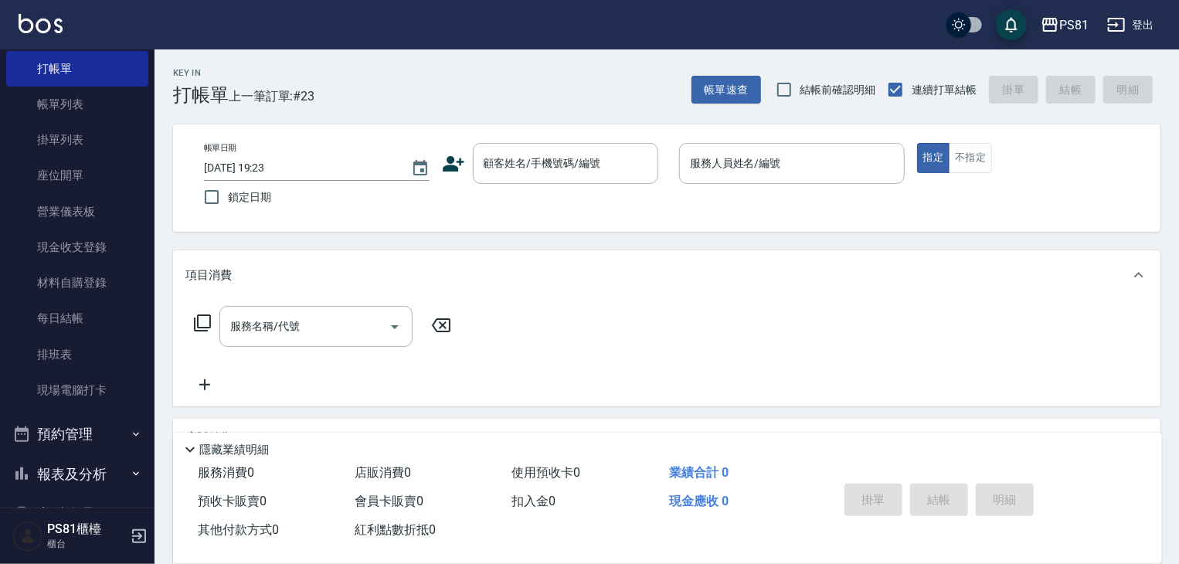
scroll to position [0, 0]
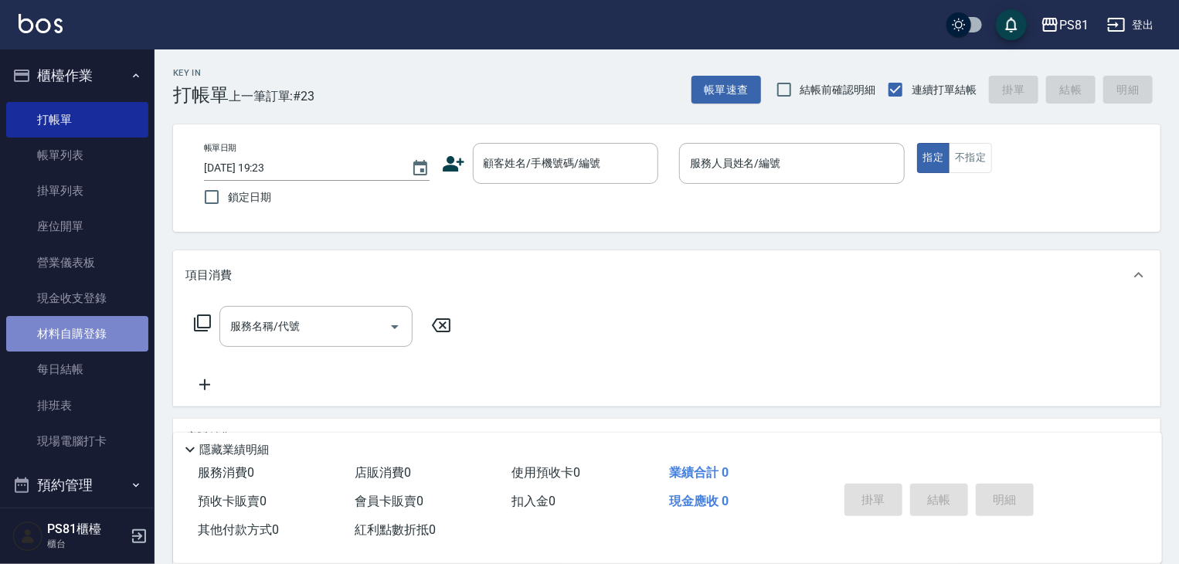
drag, startPoint x: 96, startPoint y: 341, endPoint x: 58, endPoint y: 341, distance: 37.9
click at [96, 340] on link "材料自購登錄" at bounding box center [77, 334] width 142 height 36
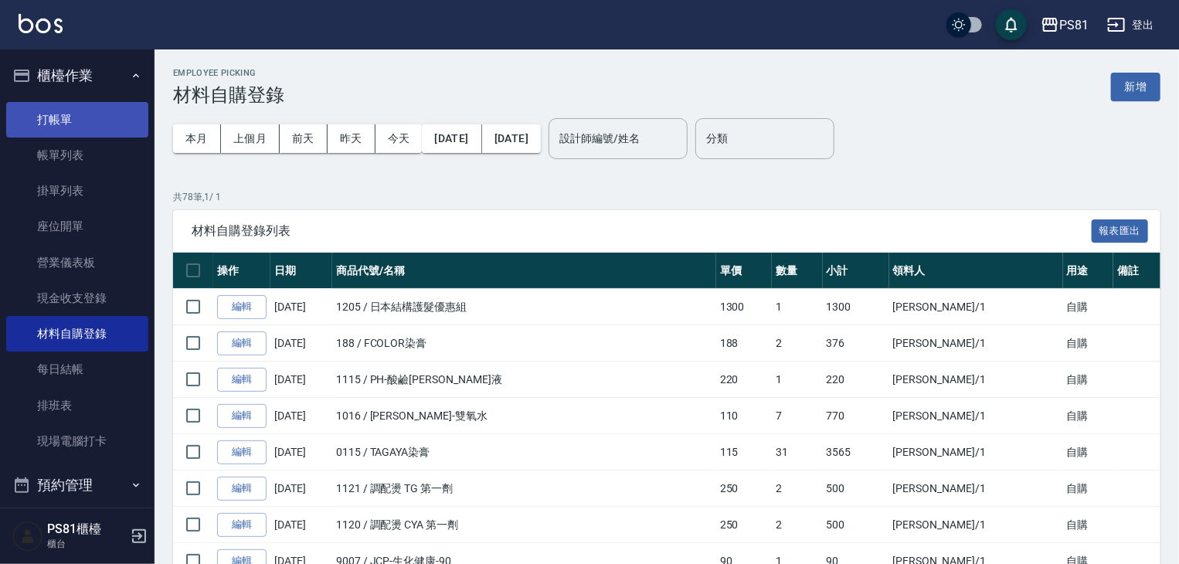
click at [116, 135] on link "打帳單" at bounding box center [77, 120] width 142 height 36
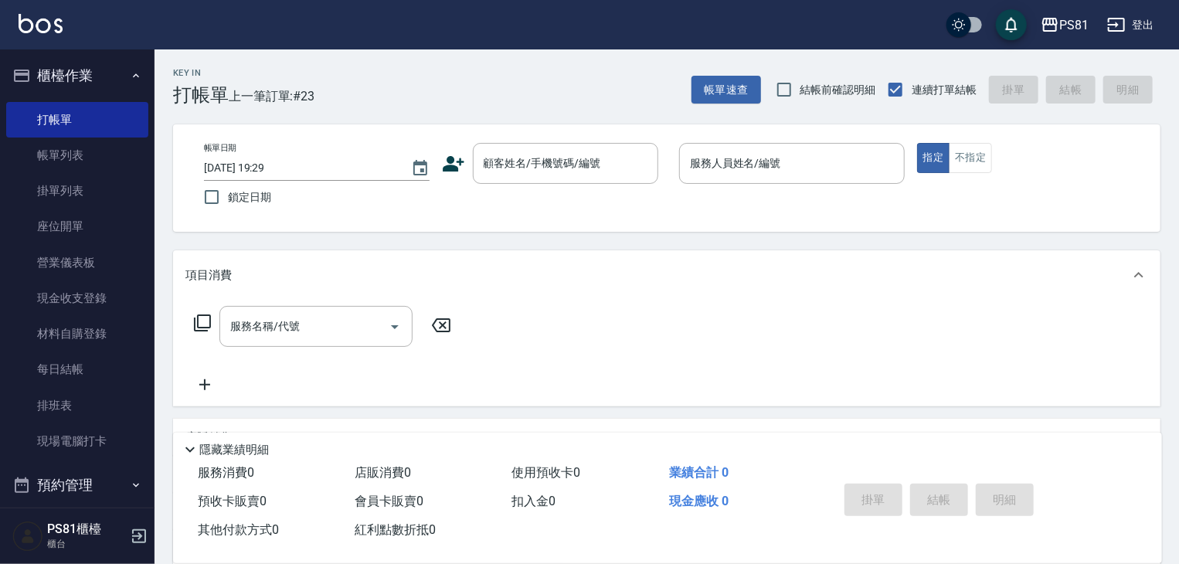
click at [462, 168] on icon at bounding box center [453, 163] width 23 height 23
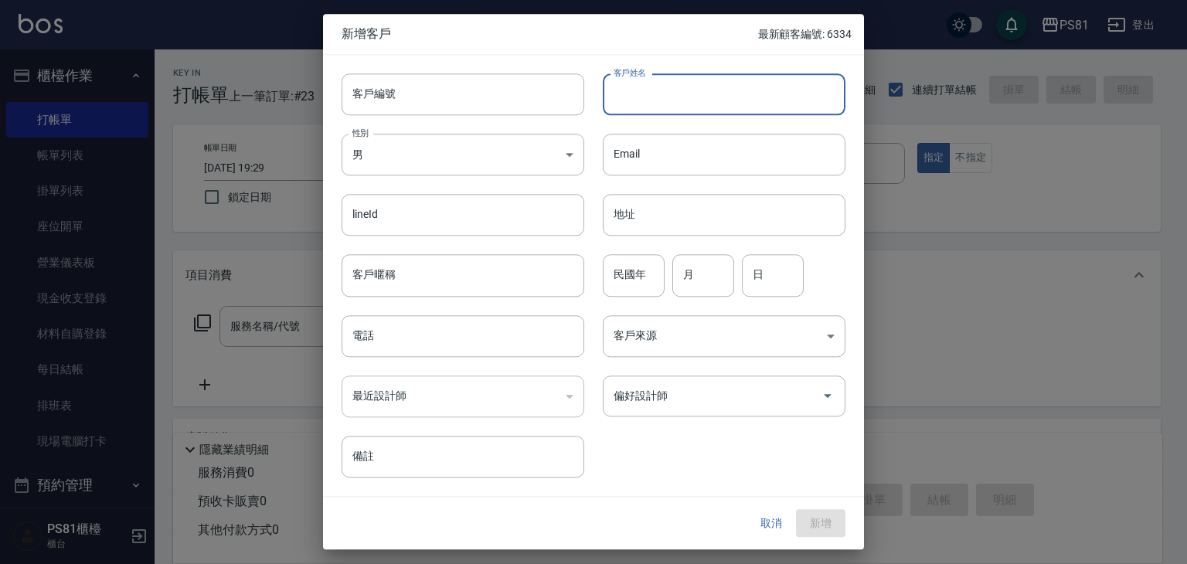
click at [634, 97] on input "客戶姓名" at bounding box center [724, 94] width 243 height 42
type input "李翊瑈"
click at [378, 161] on body "PS81 登出 櫃檯作業 打帳單 帳單列表 掛單列表 座位開單 營業儀表板 現金收支登錄 材料自購登錄 每日結帳 排班表 現場電腦打卡 預約管理 預約管理 單…" at bounding box center [593, 375] width 1187 height 751
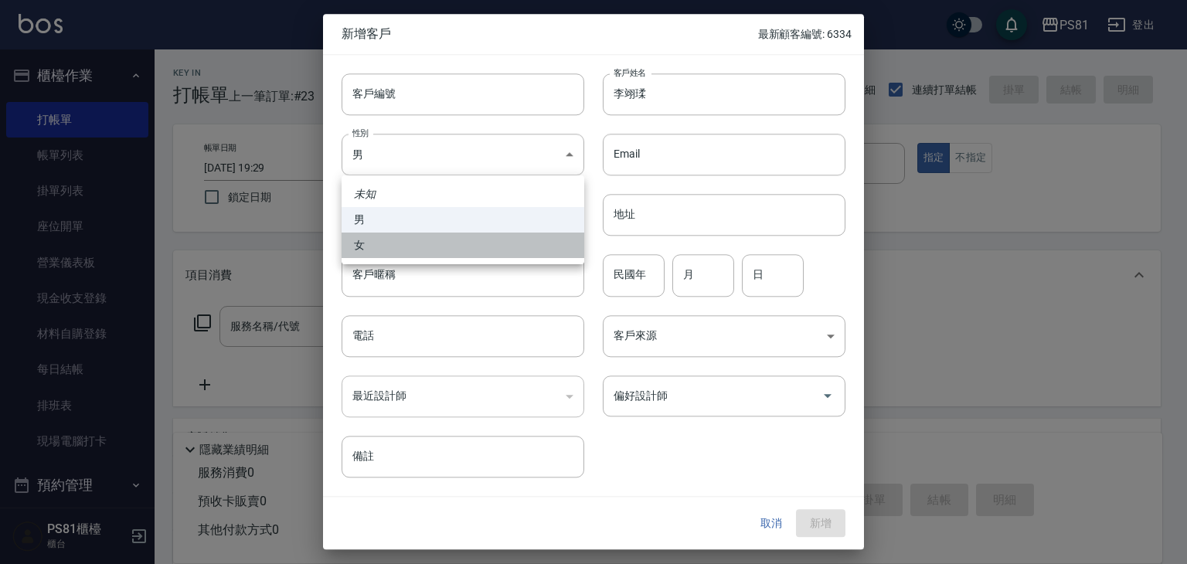
click at [410, 239] on li "女" at bounding box center [463, 245] width 243 height 25
type input "[DEMOGRAPHIC_DATA]"
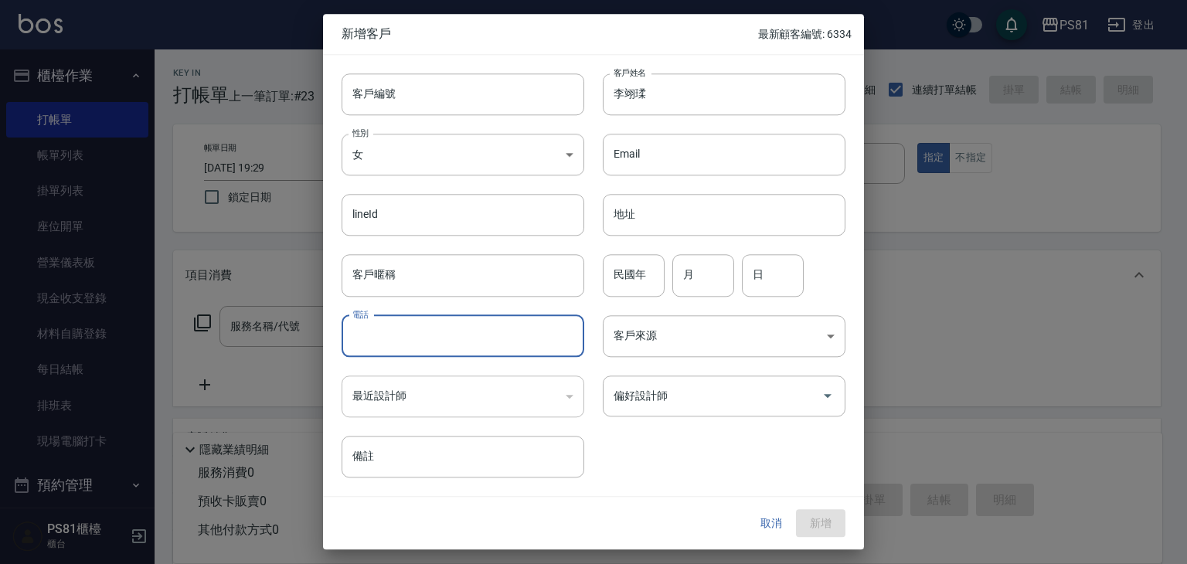
click at [413, 325] on input "電話" at bounding box center [463, 336] width 243 height 42
type input "0913461721"
click at [797, 389] on input "偏好設計師" at bounding box center [713, 395] width 206 height 27
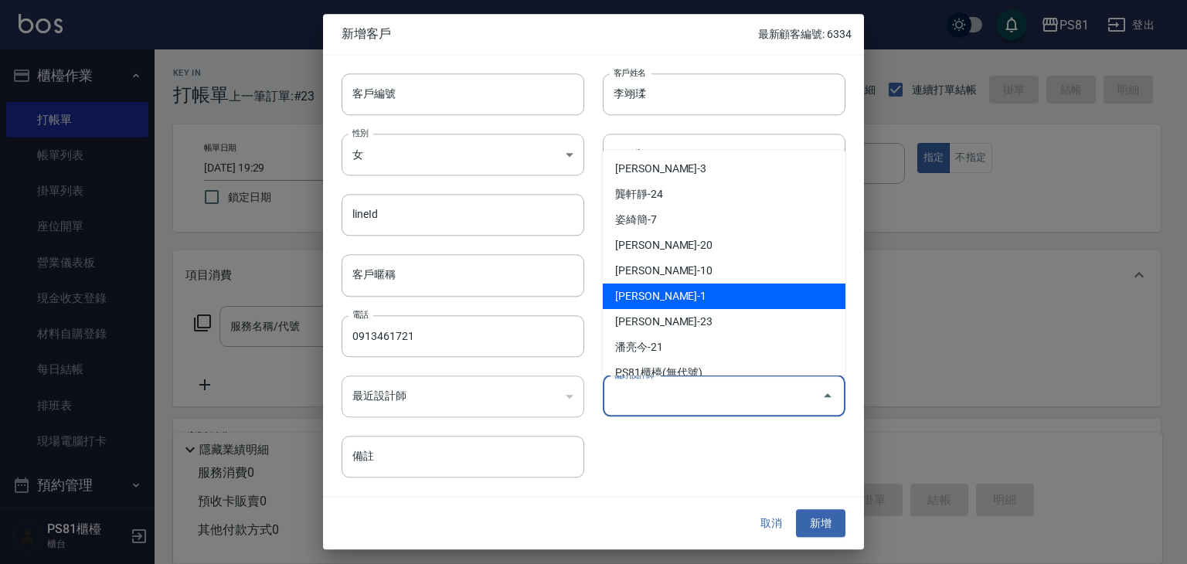
click at [675, 301] on li "[PERSON_NAME]-1" at bounding box center [724, 296] width 243 height 25
type input "[PERSON_NAME]"
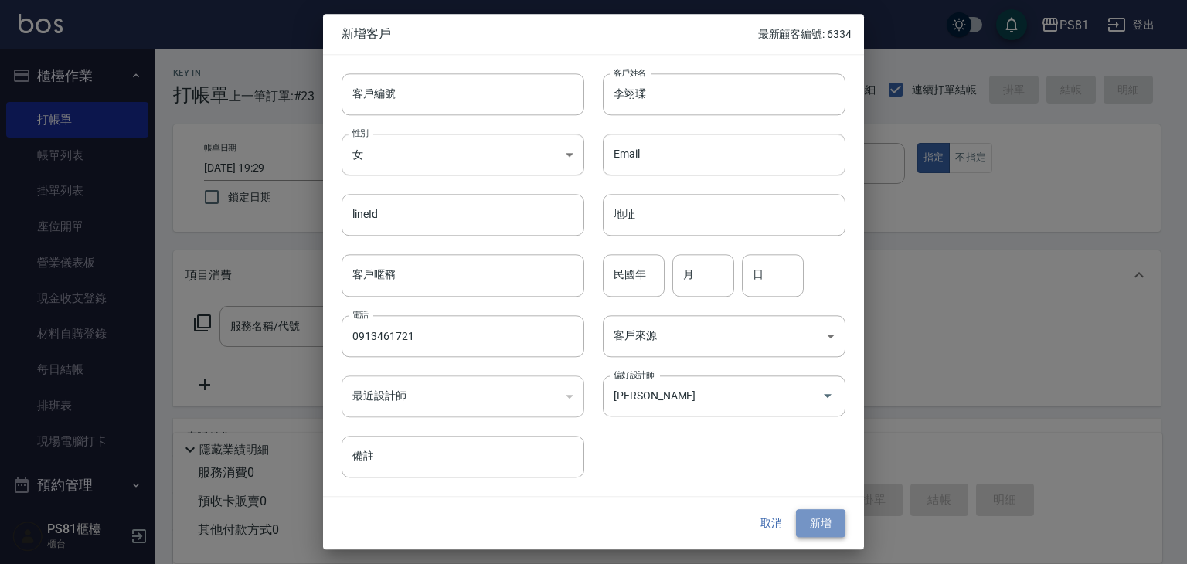
click at [831, 525] on button "新增" at bounding box center [820, 523] width 49 height 29
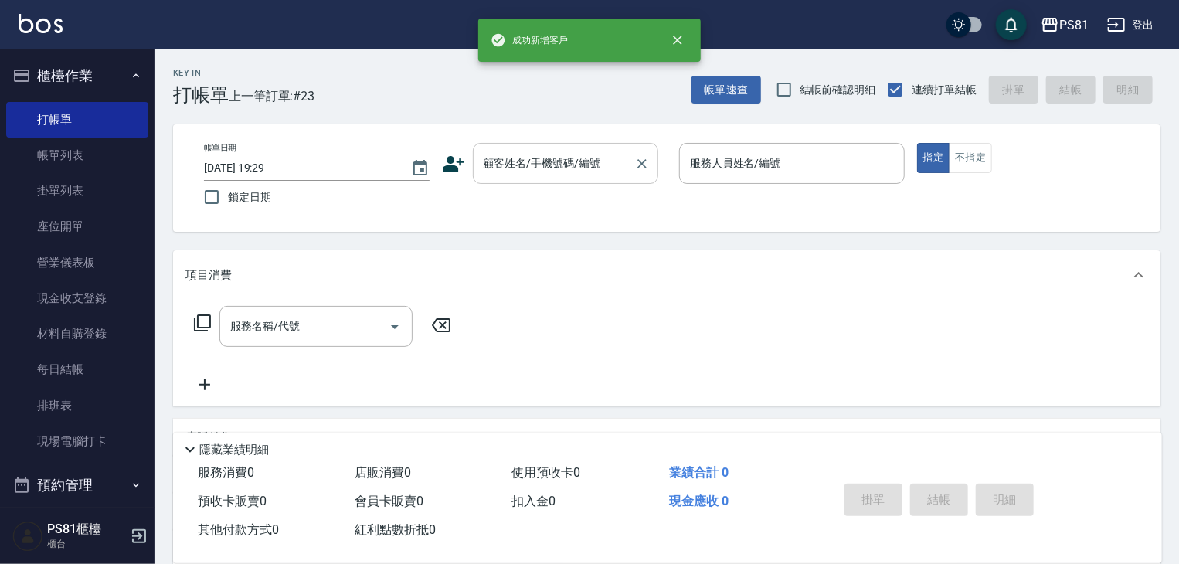
click at [565, 175] on input "顧客姓名/手機號碼/編號" at bounding box center [554, 163] width 148 height 27
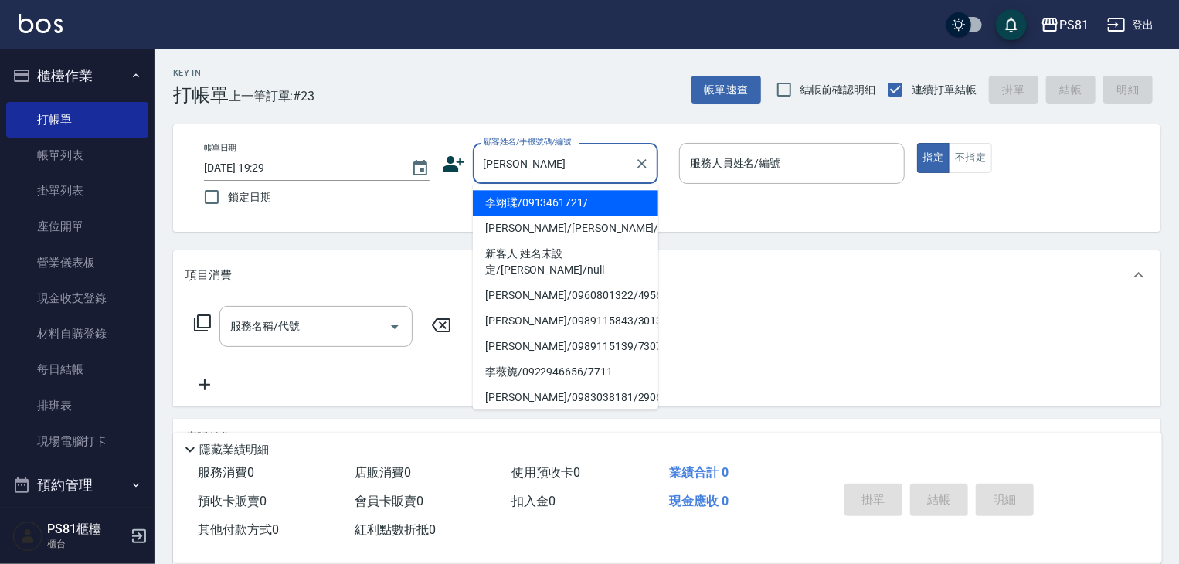
click at [562, 206] on li "李翊瑈/0913461721/" at bounding box center [565, 202] width 185 height 25
type input "李翊瑈/0913461721/"
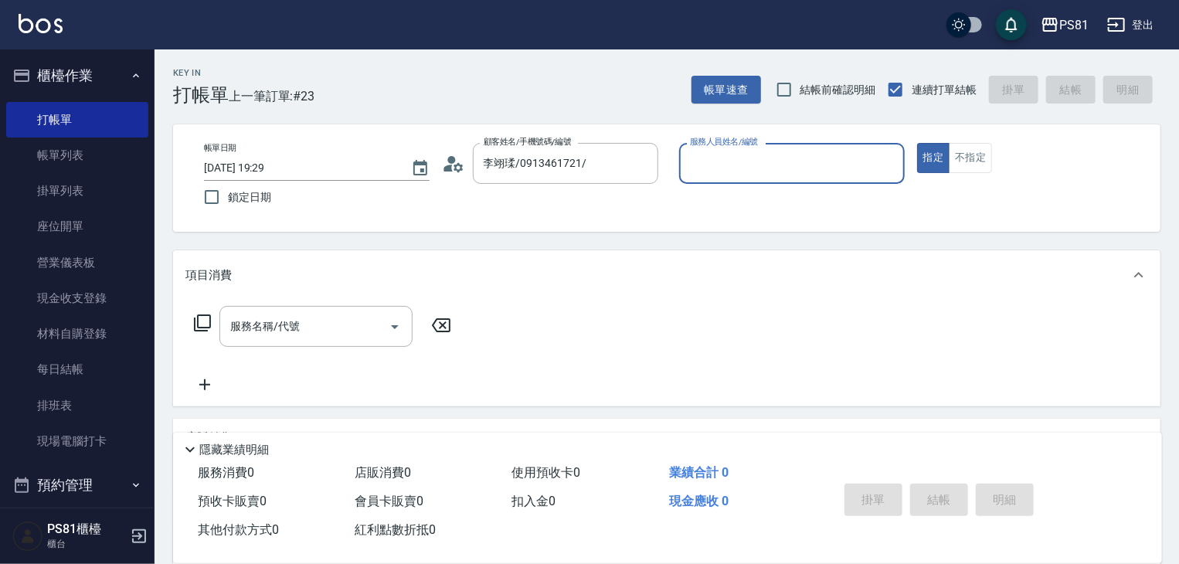
type input "[PERSON_NAME]-1"
click at [351, 325] on input "服務名稱/代號" at bounding box center [304, 326] width 156 height 27
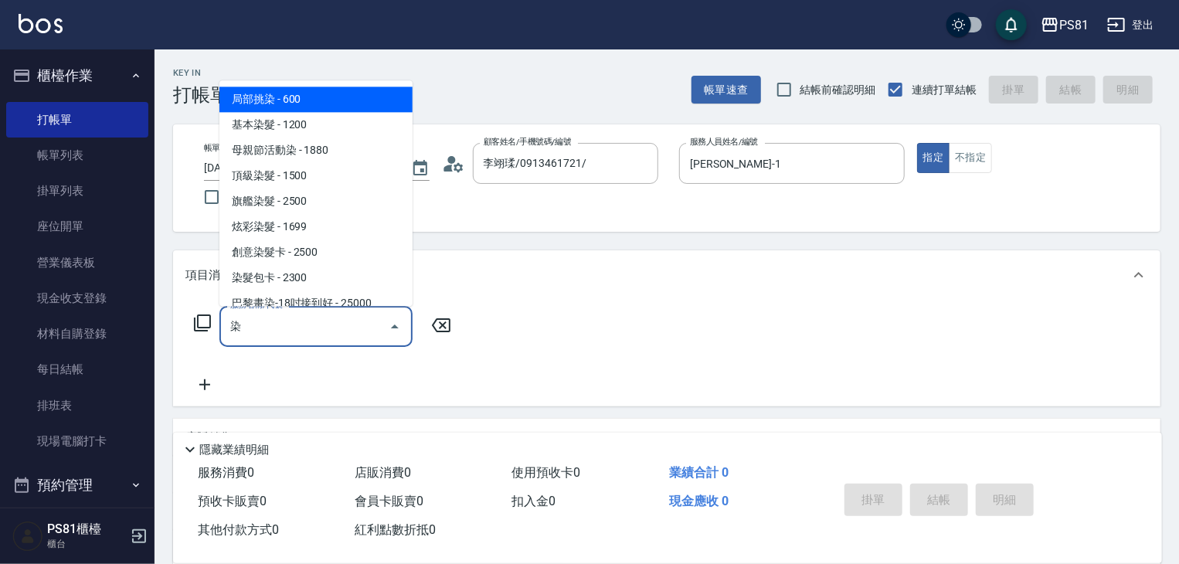
click at [318, 203] on span "旗艦染髮 - 2500" at bounding box center [315, 201] width 193 height 25
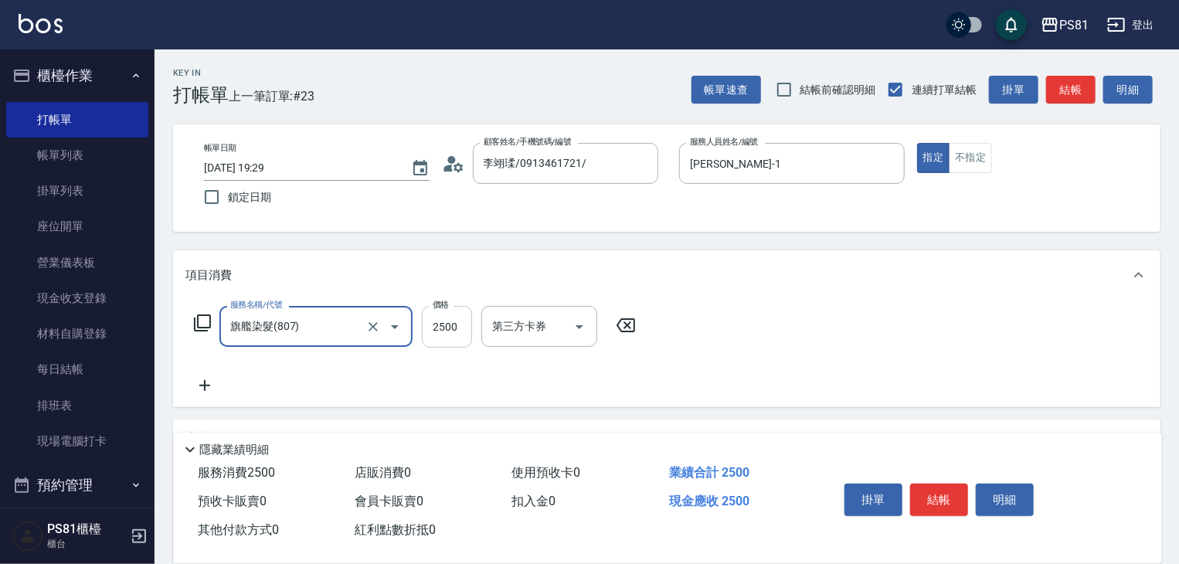
type input "旗艦染髮(807)"
drag, startPoint x: 441, startPoint y: 316, endPoint x: 443, endPoint y: 325, distance: 9.4
click at [441, 316] on input "2500" at bounding box center [447, 327] width 50 height 42
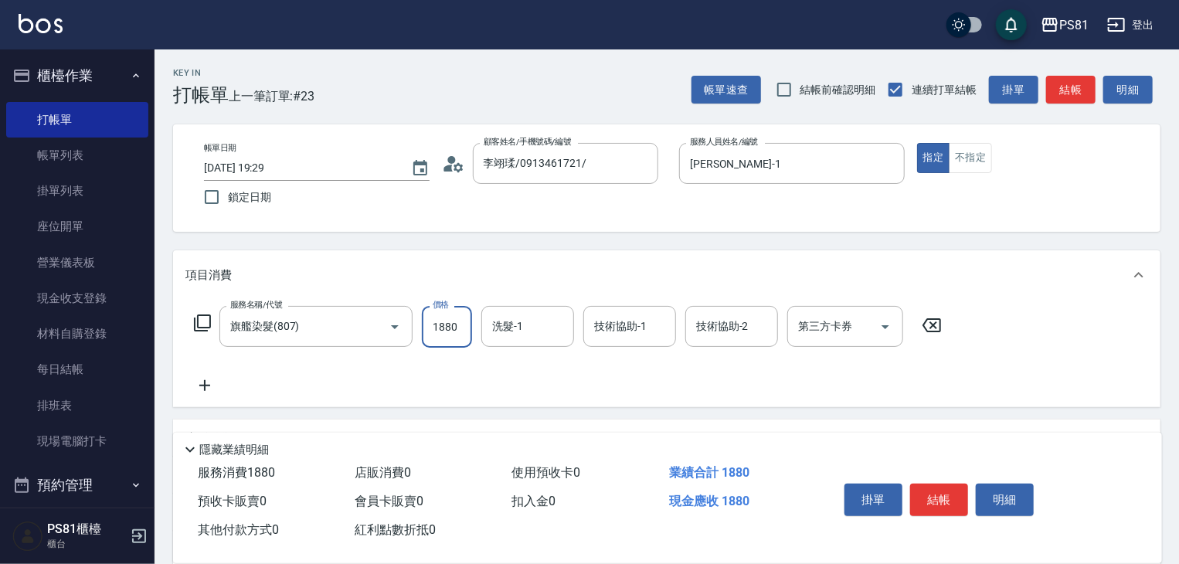
type input "1880"
click at [199, 389] on icon at bounding box center [204, 385] width 39 height 19
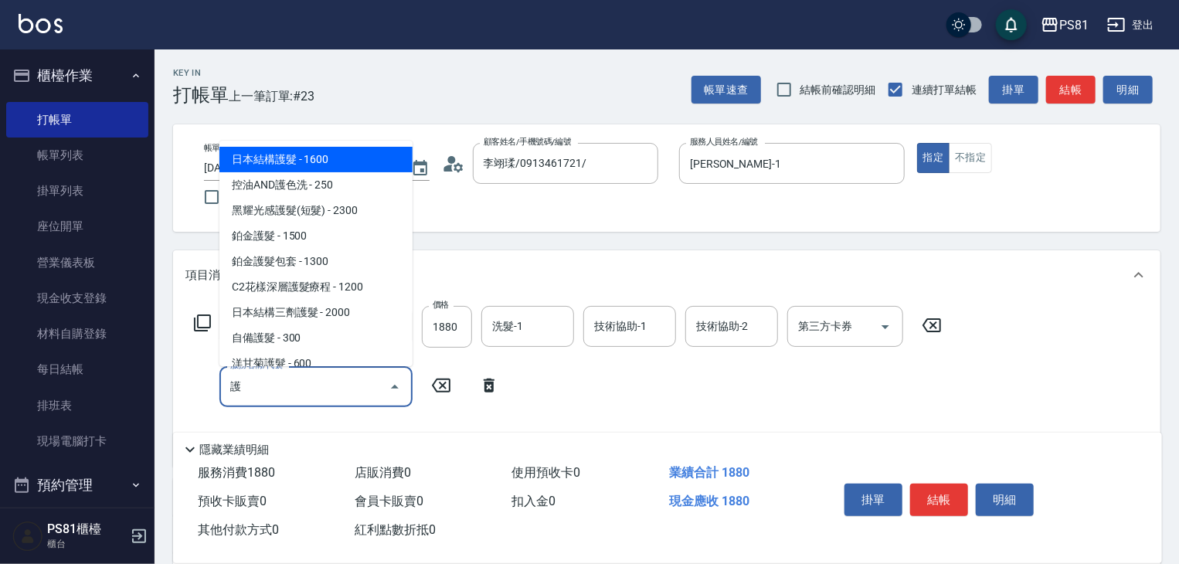
click at [318, 155] on span "日本結構護髮 - 1600" at bounding box center [315, 159] width 193 height 25
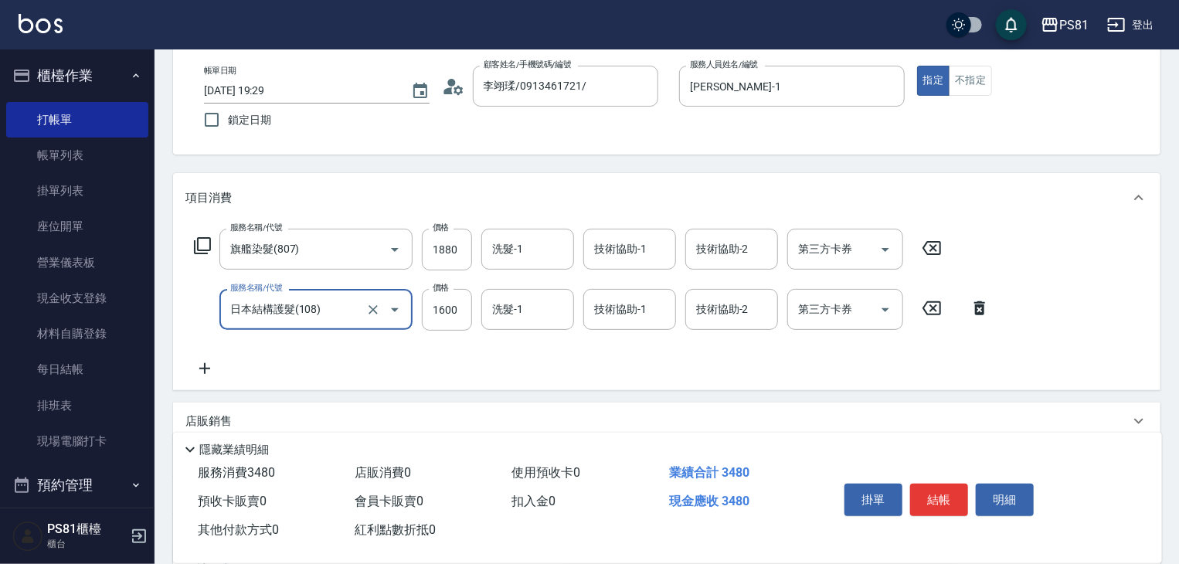
scroll to position [232, 0]
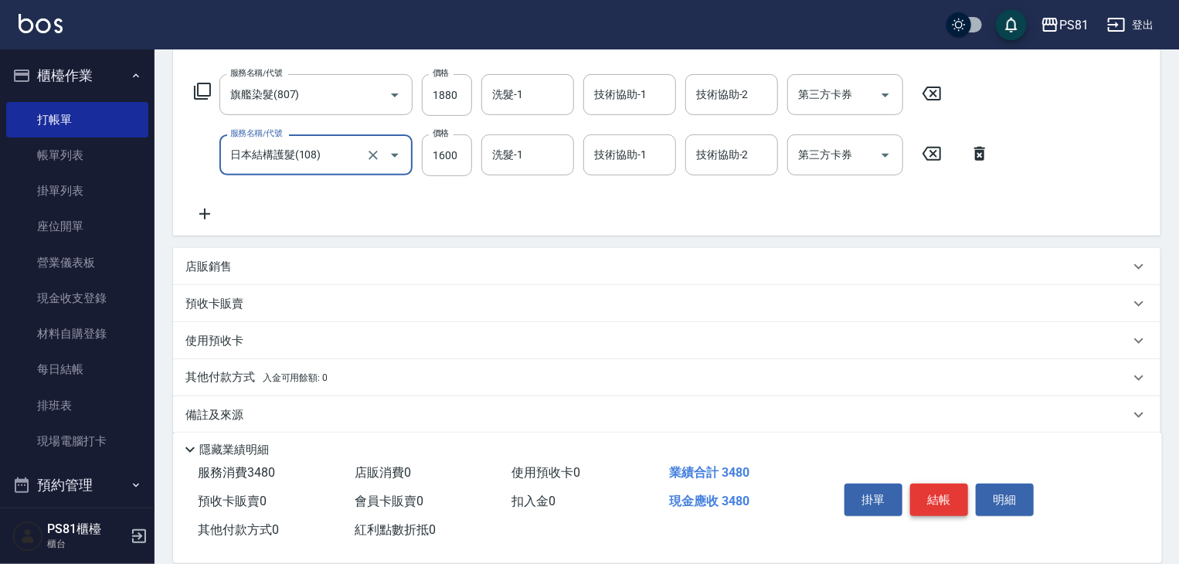
type input "日本結構護髮(108)"
click at [936, 491] on button "結帳" at bounding box center [939, 500] width 58 height 32
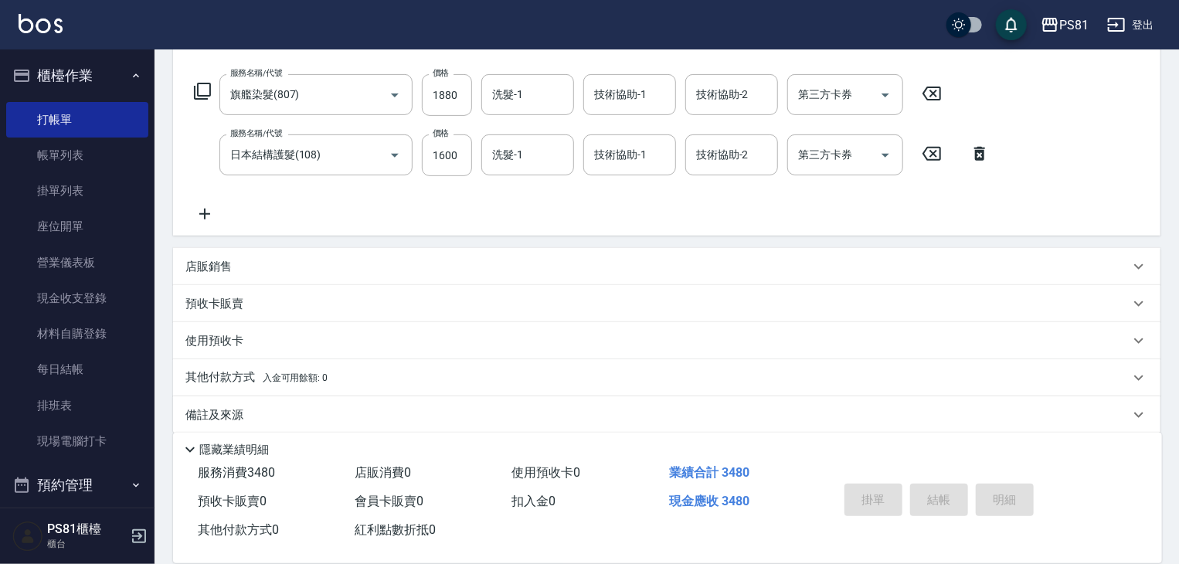
type input "[DATE] 19:30"
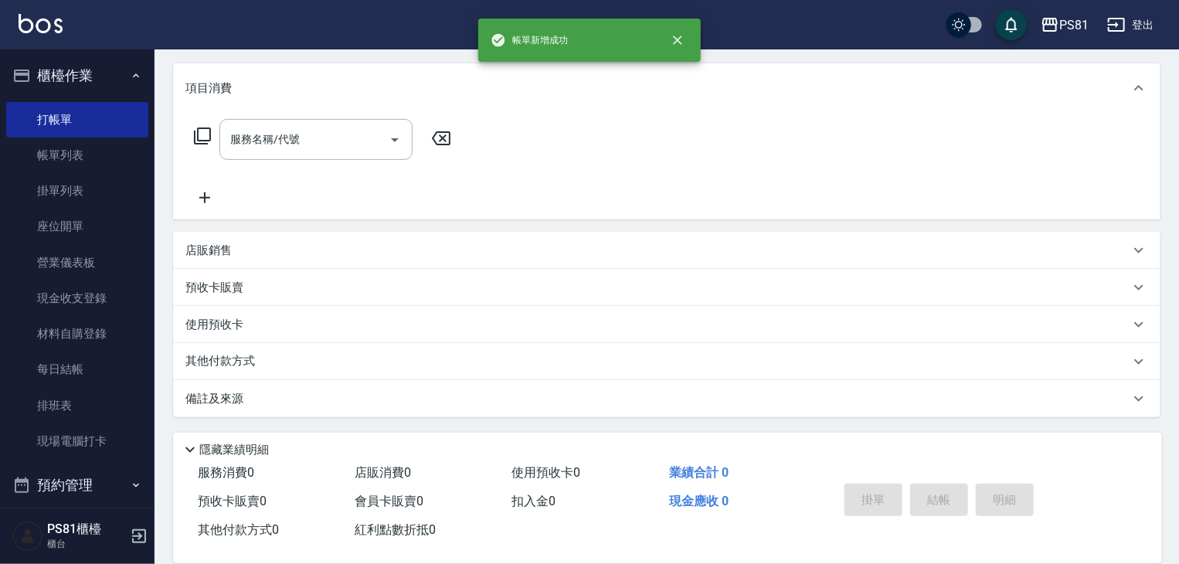
scroll to position [0, 0]
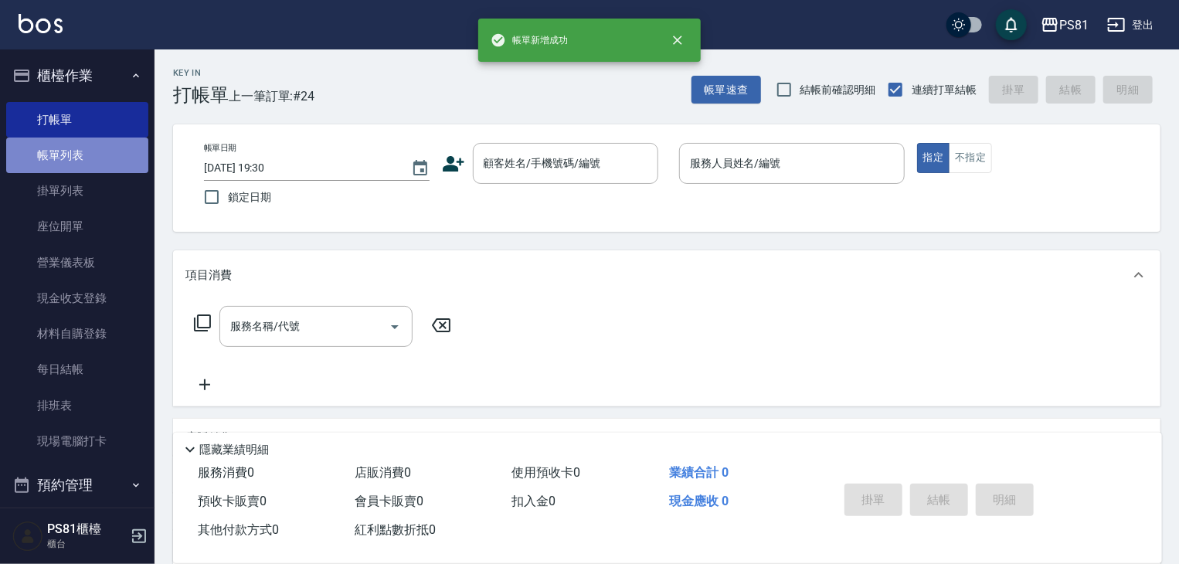
click at [77, 168] on link "帳單列表" at bounding box center [77, 156] width 142 height 36
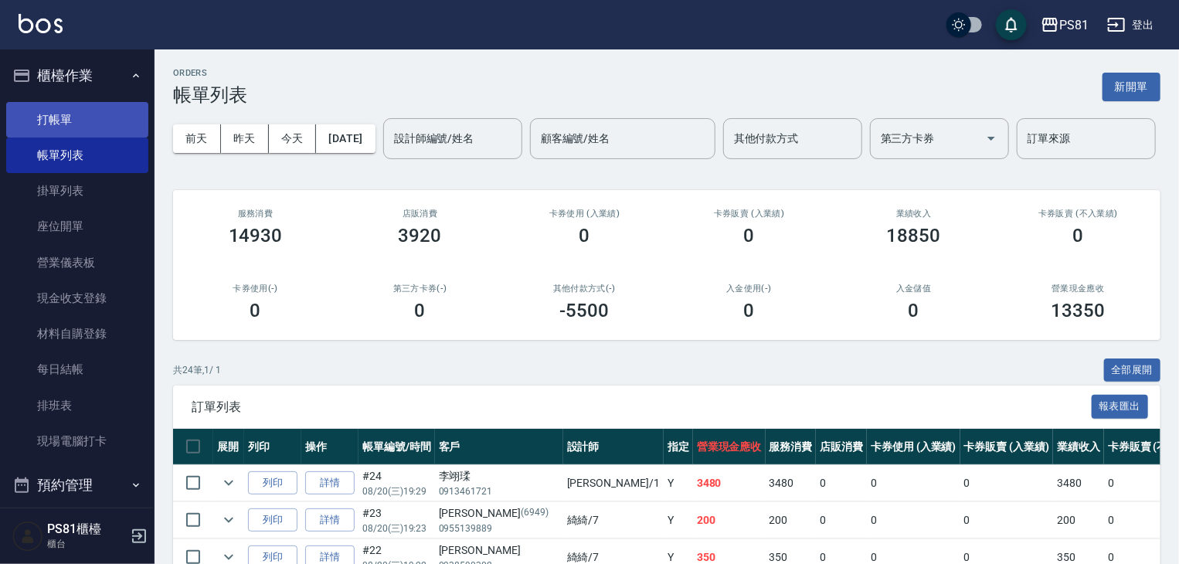
click at [64, 110] on link "打帳單" at bounding box center [77, 120] width 142 height 36
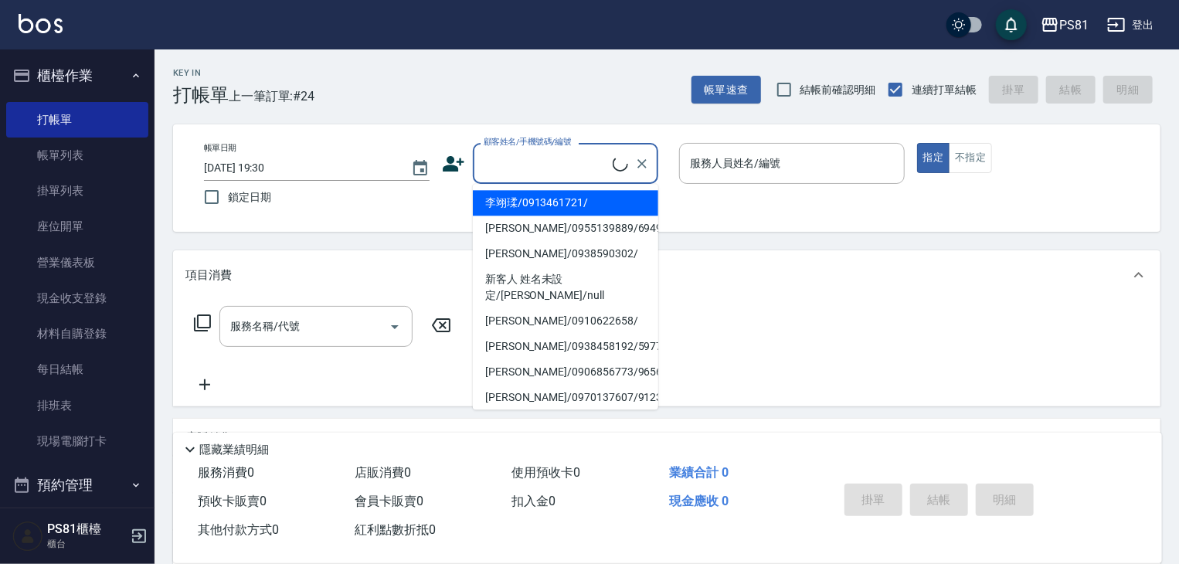
click at [547, 158] on input "顧客姓名/手機號碼/編號" at bounding box center [546, 163] width 133 height 27
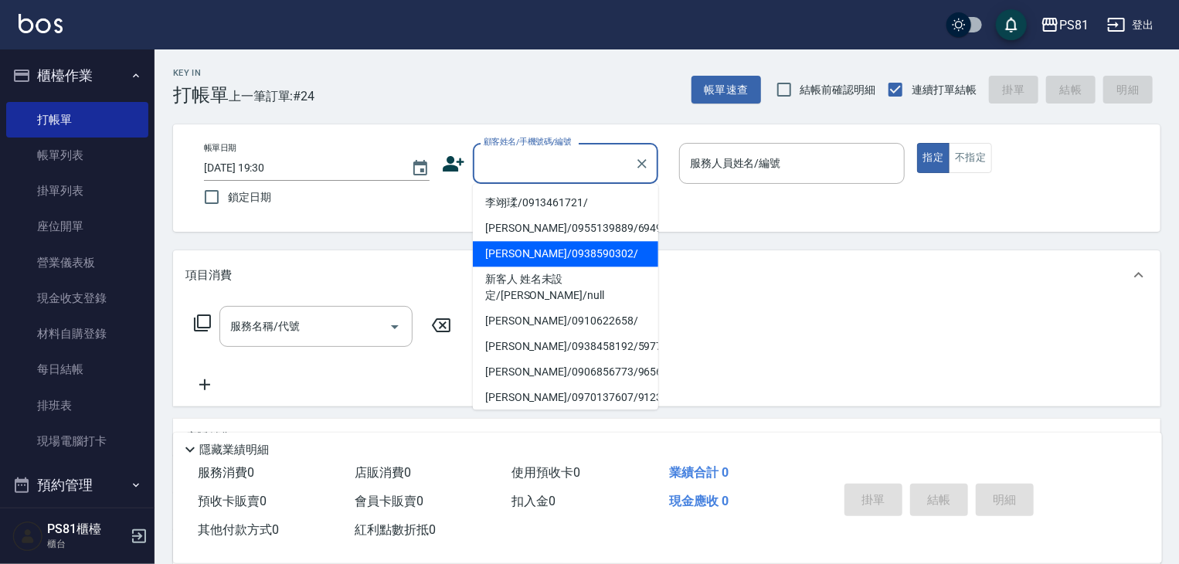
click at [575, 254] on li "[PERSON_NAME]/0938590302/" at bounding box center [565, 253] width 185 height 25
type input "[PERSON_NAME]/0938590302/"
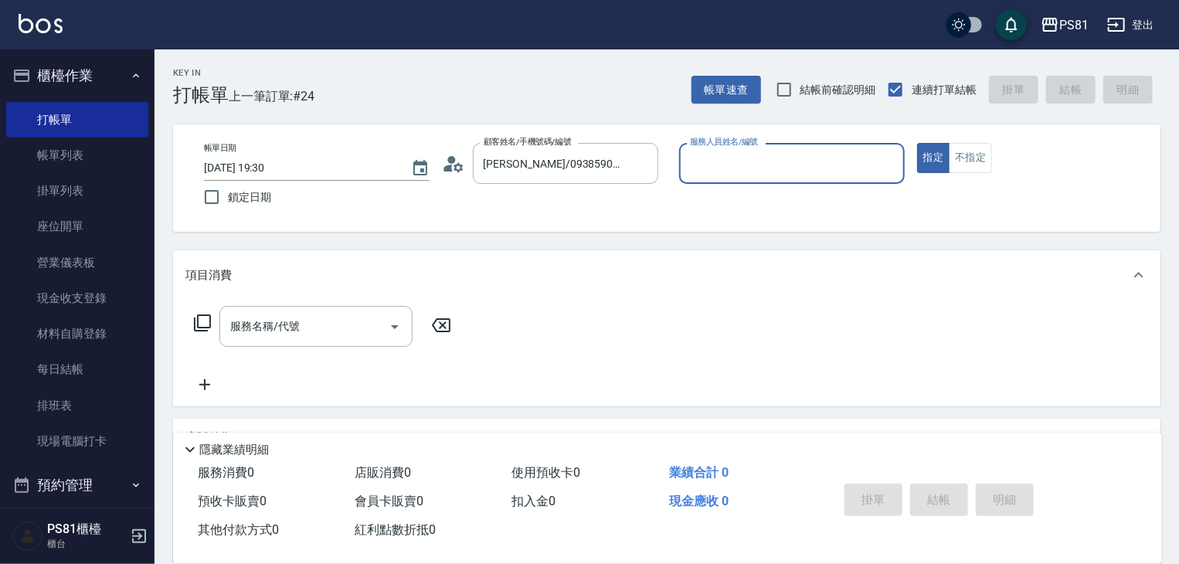
click at [790, 171] on input "服務人員姓名/編號" at bounding box center [792, 163] width 212 height 27
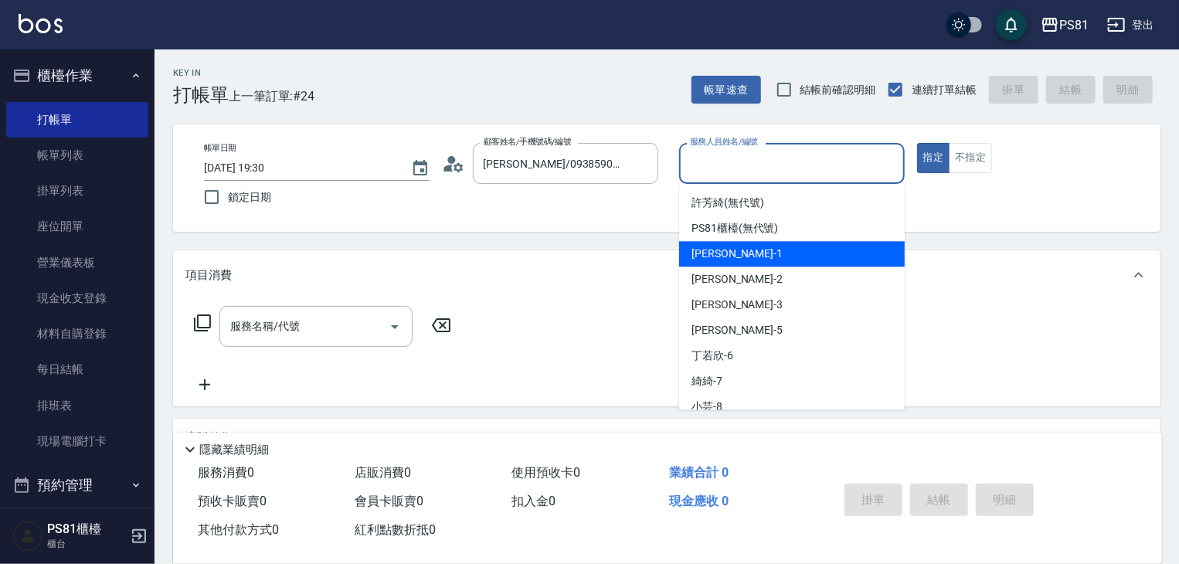
drag, startPoint x: 790, startPoint y: 244, endPoint x: 777, endPoint y: 248, distance: 13.7
click at [788, 244] on div "[PERSON_NAME] -1" at bounding box center [792, 253] width 226 height 25
type input "[PERSON_NAME]-1"
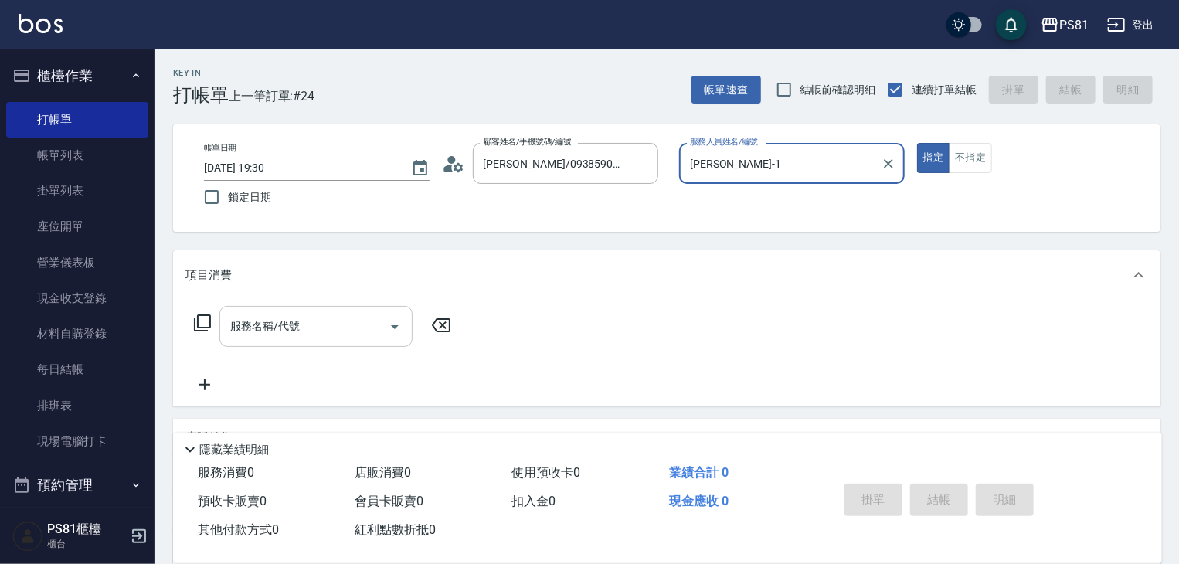
click at [326, 328] on input "服務名稱/代號" at bounding box center [304, 326] width 156 height 27
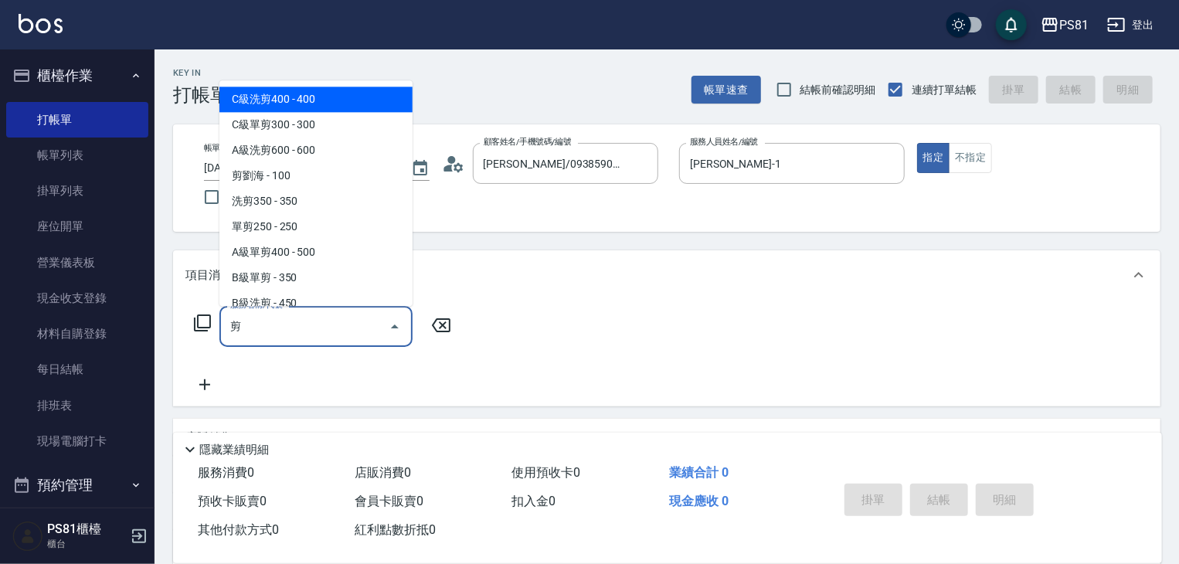
click at [260, 92] on span "C級洗剪400 - 400" at bounding box center [315, 99] width 193 height 25
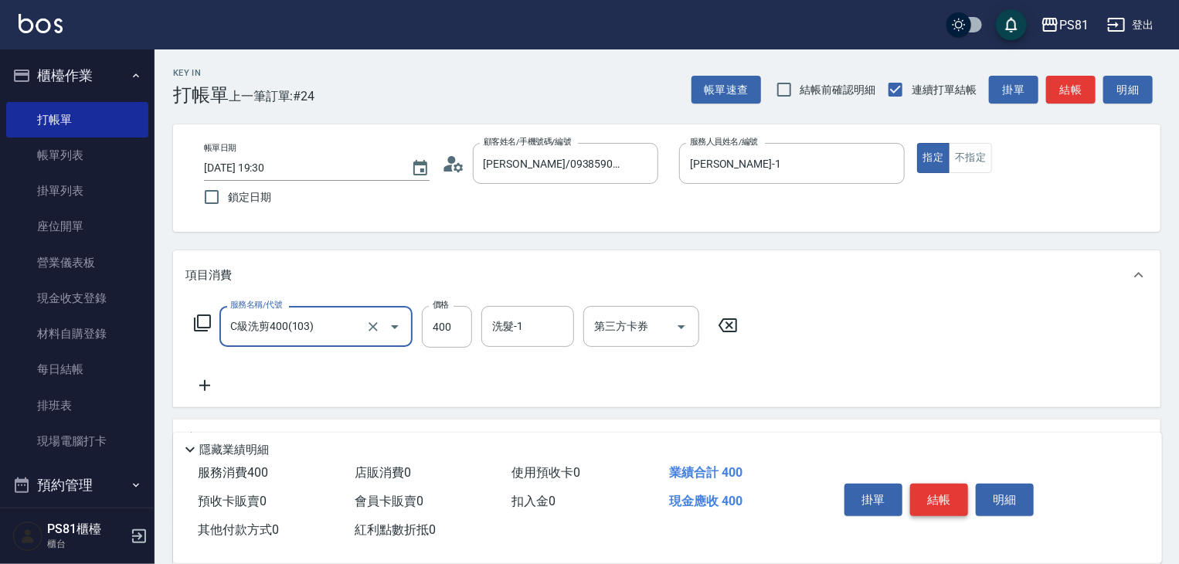
type input "C級洗剪400(103)"
click at [933, 493] on button "結帳" at bounding box center [939, 500] width 58 height 32
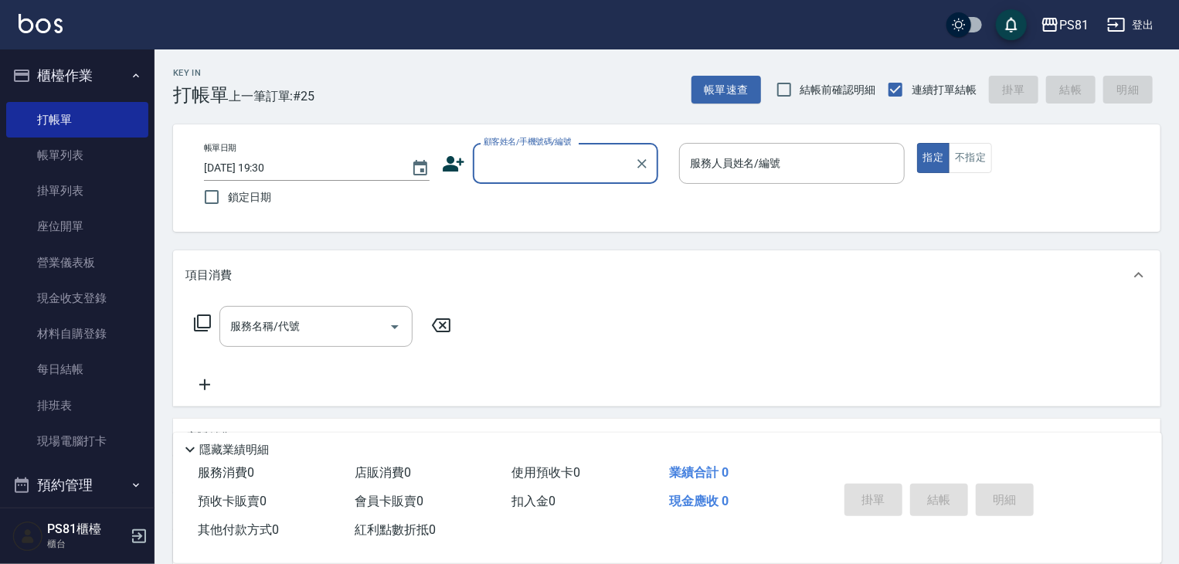
drag, startPoint x: 66, startPoint y: 156, endPoint x: 576, endPoint y: 299, distance: 530.4
click at [66, 157] on link "帳單列表" at bounding box center [77, 156] width 142 height 36
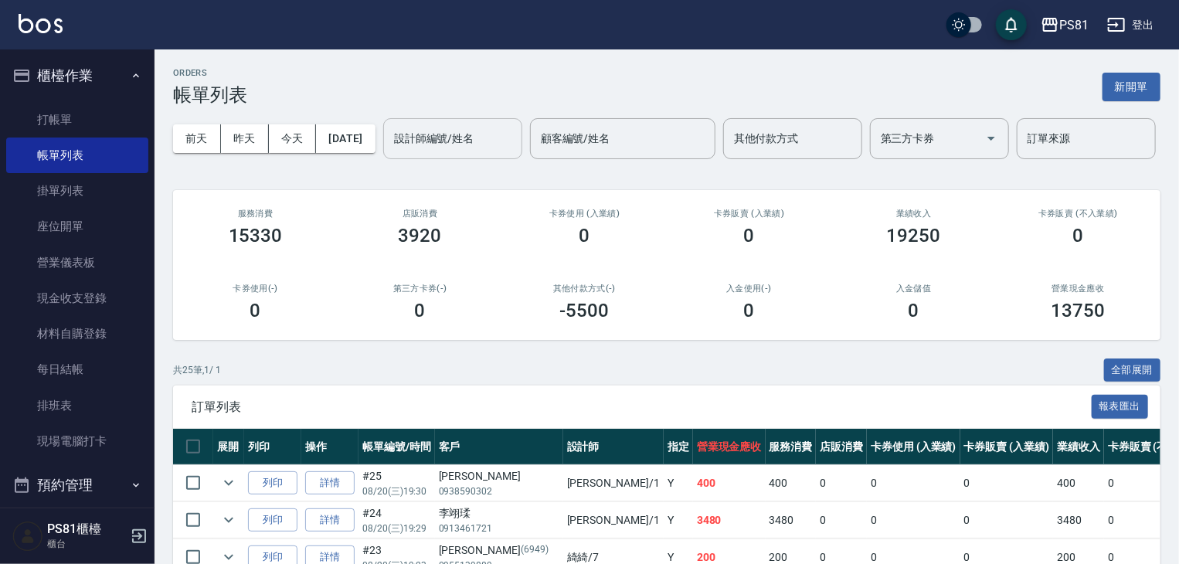
drag, startPoint x: 307, startPoint y: 203, endPoint x: 296, endPoint y: 205, distance: 10.9
click at [383, 159] on div "設計師編號/姓名" at bounding box center [452, 138] width 139 height 41
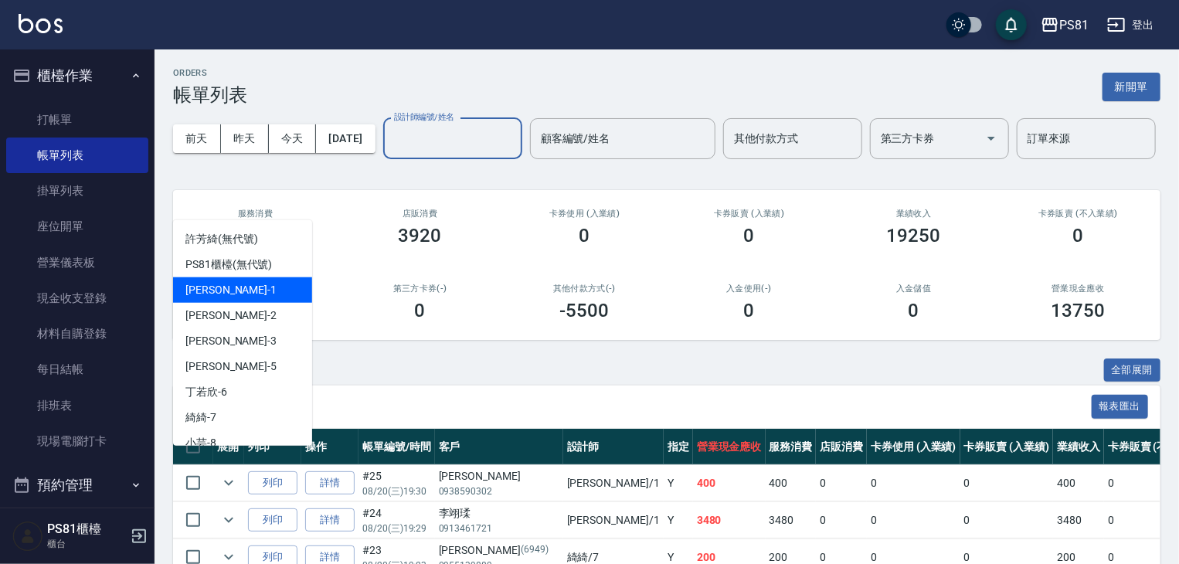
click at [251, 282] on div "[PERSON_NAME] -1" at bounding box center [242, 289] width 139 height 25
type input "[PERSON_NAME]-1"
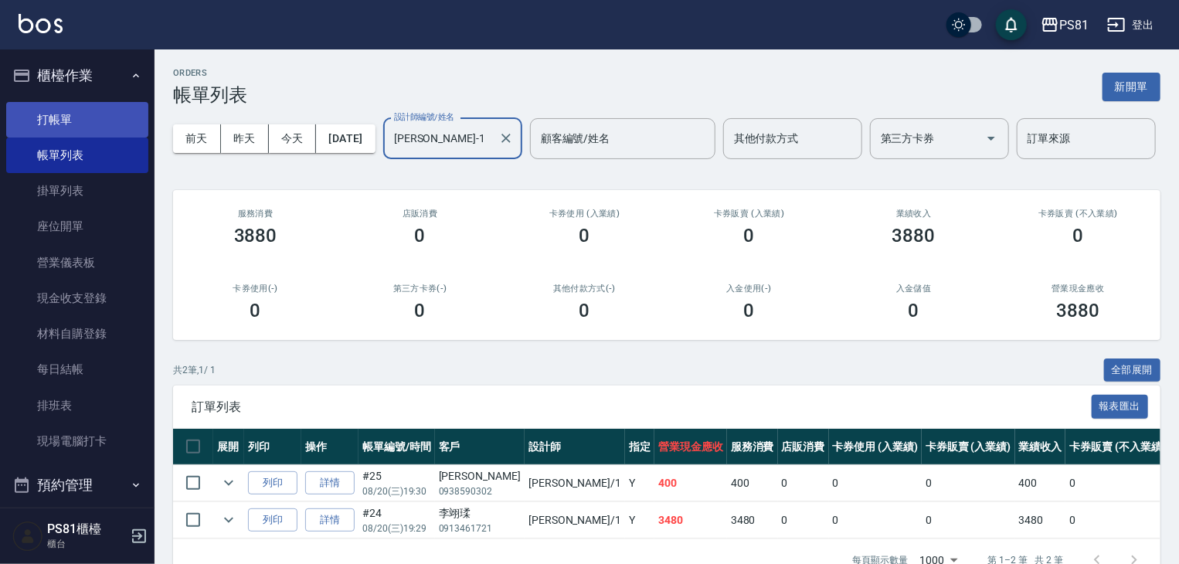
click at [34, 117] on link "打帳單" at bounding box center [77, 120] width 142 height 36
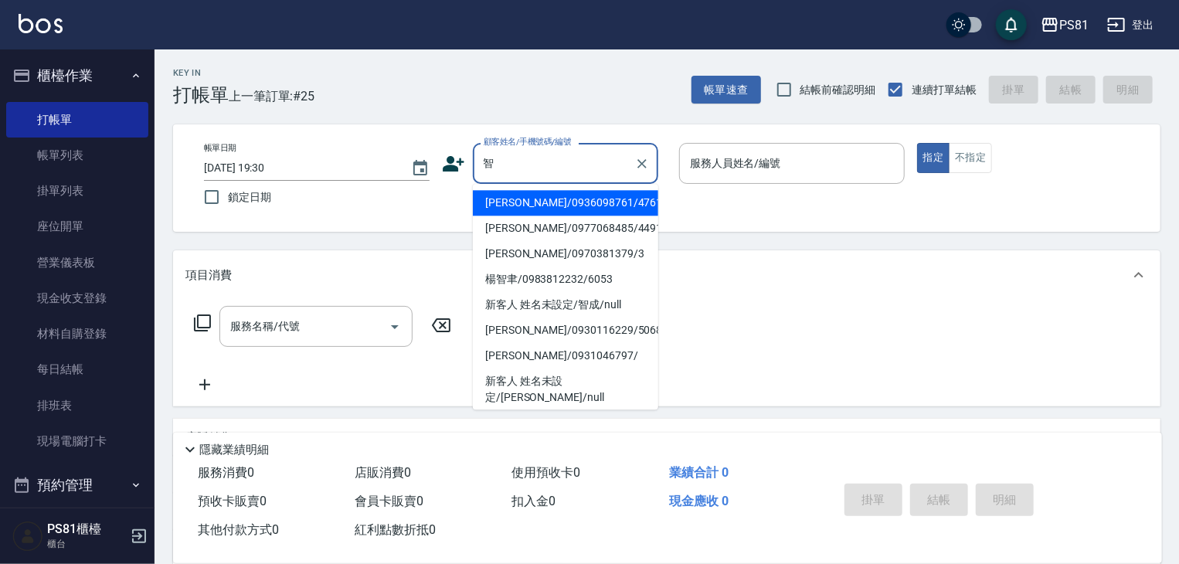
click at [626, 308] on li "新客人 姓名未設定/智成/null" at bounding box center [565, 304] width 185 height 25
type input "新客人 姓名未設定/智成/null"
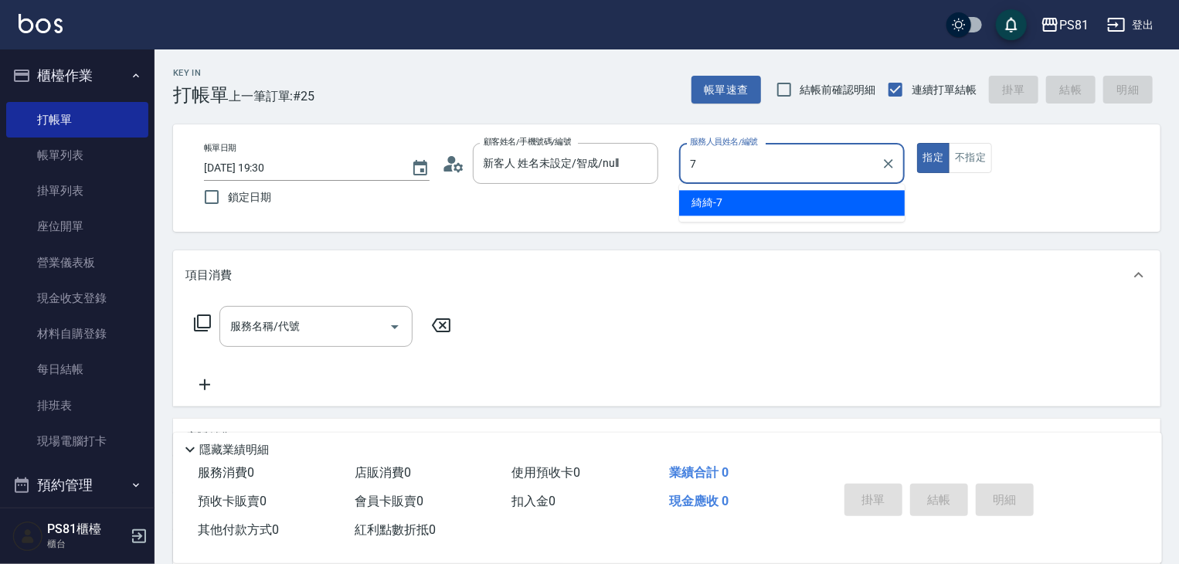
click at [704, 202] on span "綺綺 -7" at bounding box center [707, 203] width 31 height 16
type input "綺綺-7"
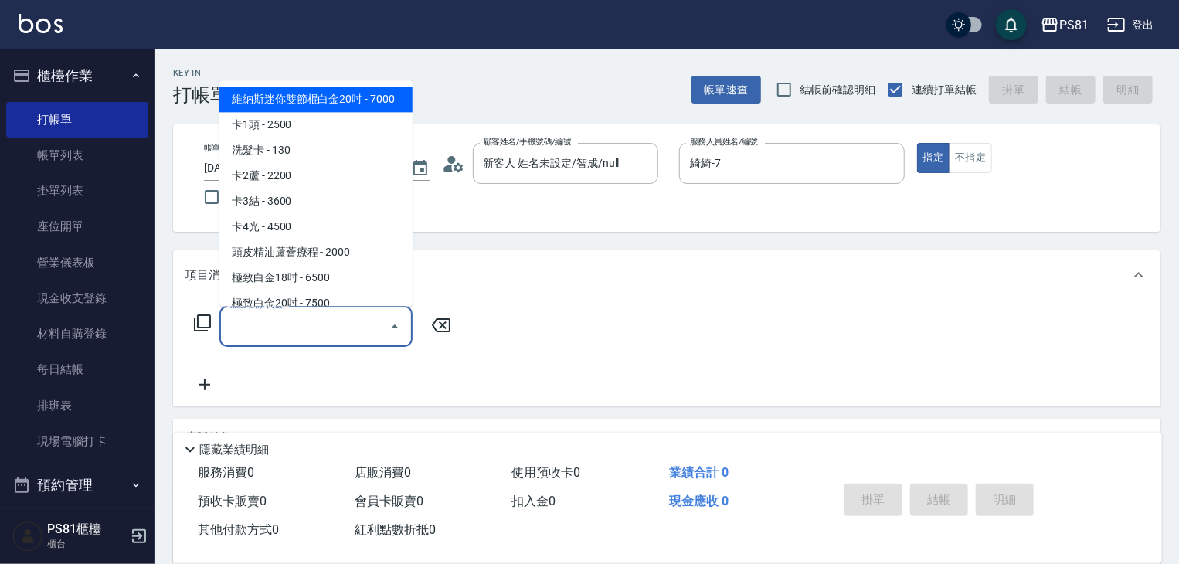
click at [346, 321] on input "服務名稱/代號" at bounding box center [304, 326] width 156 height 27
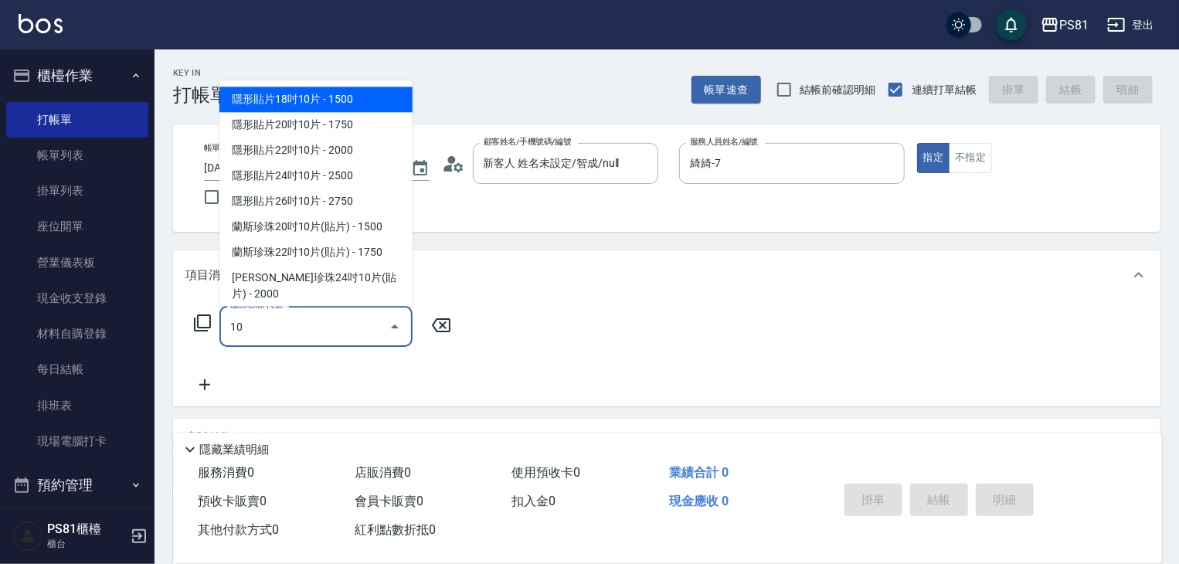
click at [346, 332] on input "10" at bounding box center [304, 326] width 156 height 27
click at [346, 332] on input "4" at bounding box center [304, 326] width 156 height 27
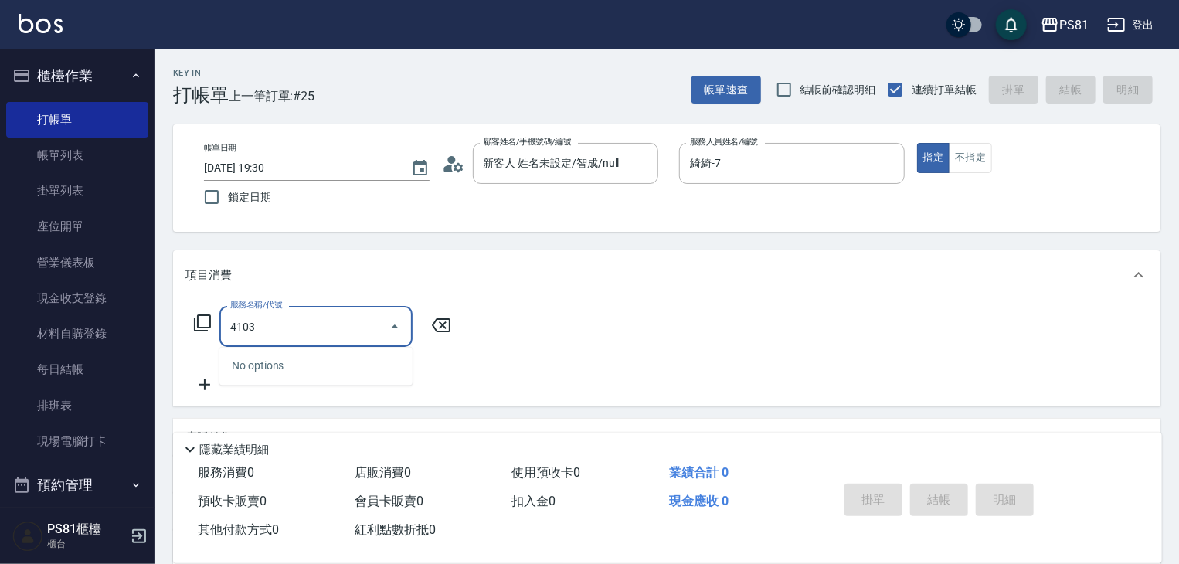
click at [333, 331] on input "4103" at bounding box center [304, 326] width 156 height 27
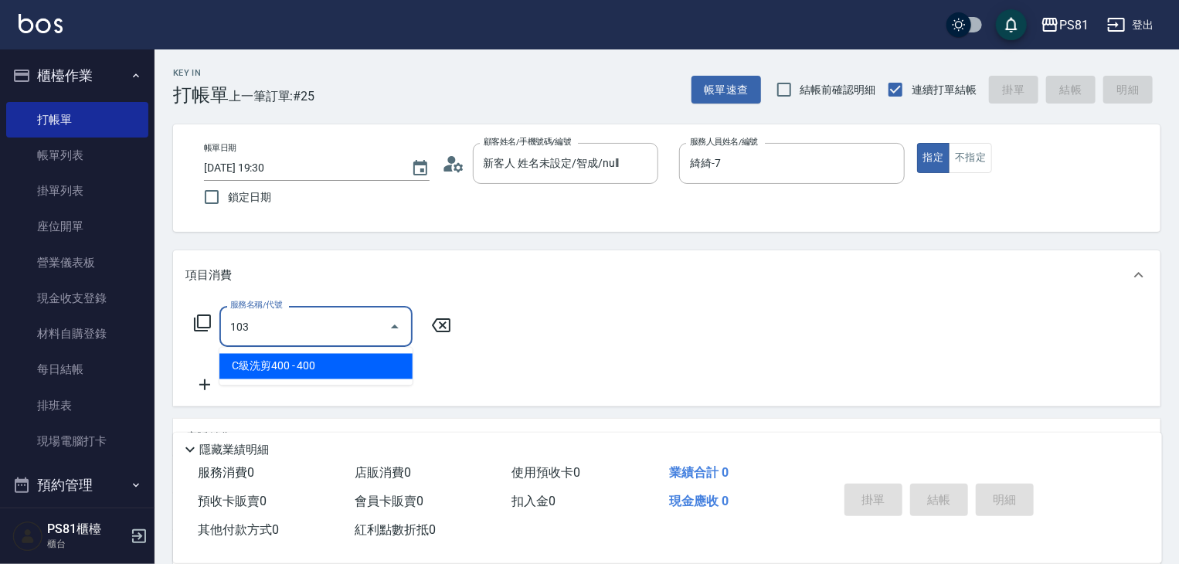
drag, startPoint x: 335, startPoint y: 360, endPoint x: 355, endPoint y: 352, distance: 22.2
click at [335, 361] on span "C級洗剪400 - 400" at bounding box center [315, 366] width 193 height 25
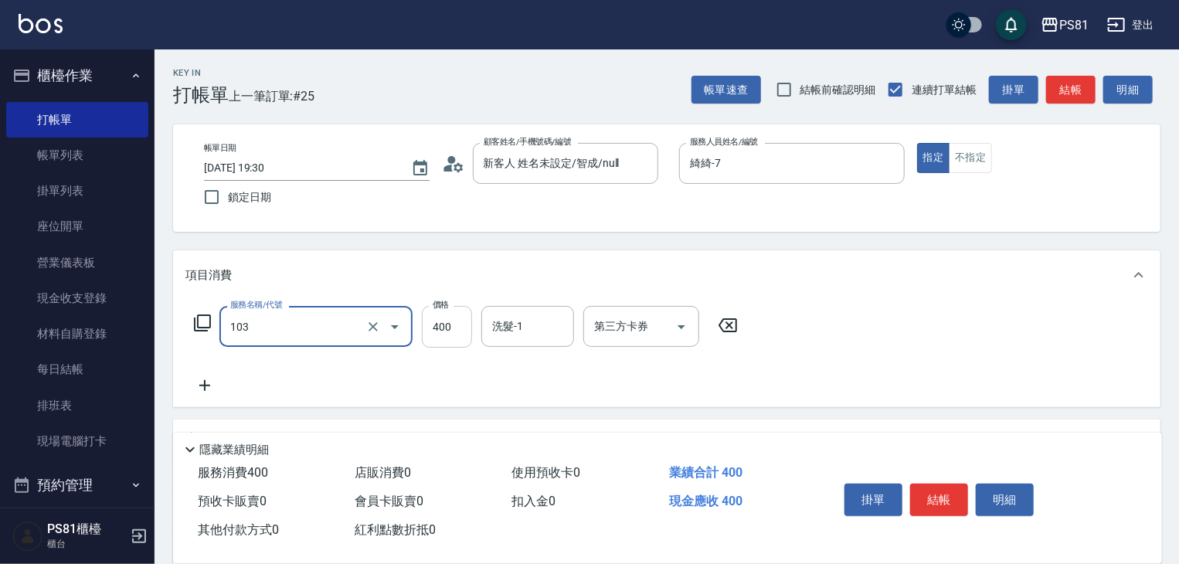
type input "C級洗剪400(103)"
click at [452, 335] on input "400" at bounding box center [447, 327] width 50 height 42
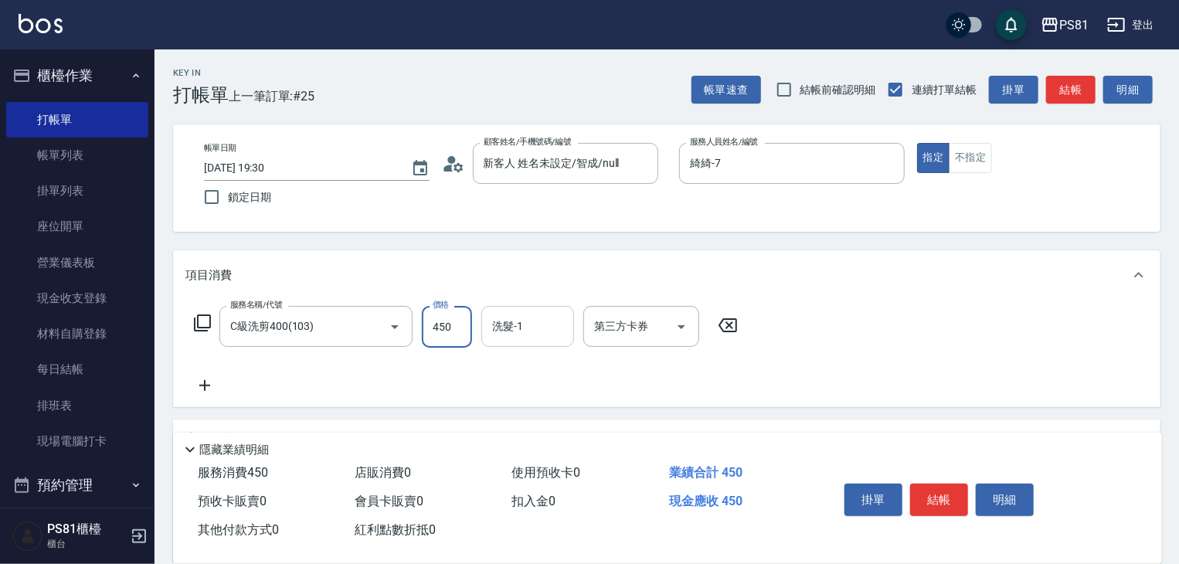
type input "450"
click at [501, 324] on input "洗髮-1" at bounding box center [527, 326] width 79 height 27
click at [532, 369] on div "[PERSON_NAME] -25" at bounding box center [527, 366] width 93 height 25
type input "[PERSON_NAME]-25"
click at [954, 489] on button "結帳" at bounding box center [939, 500] width 58 height 32
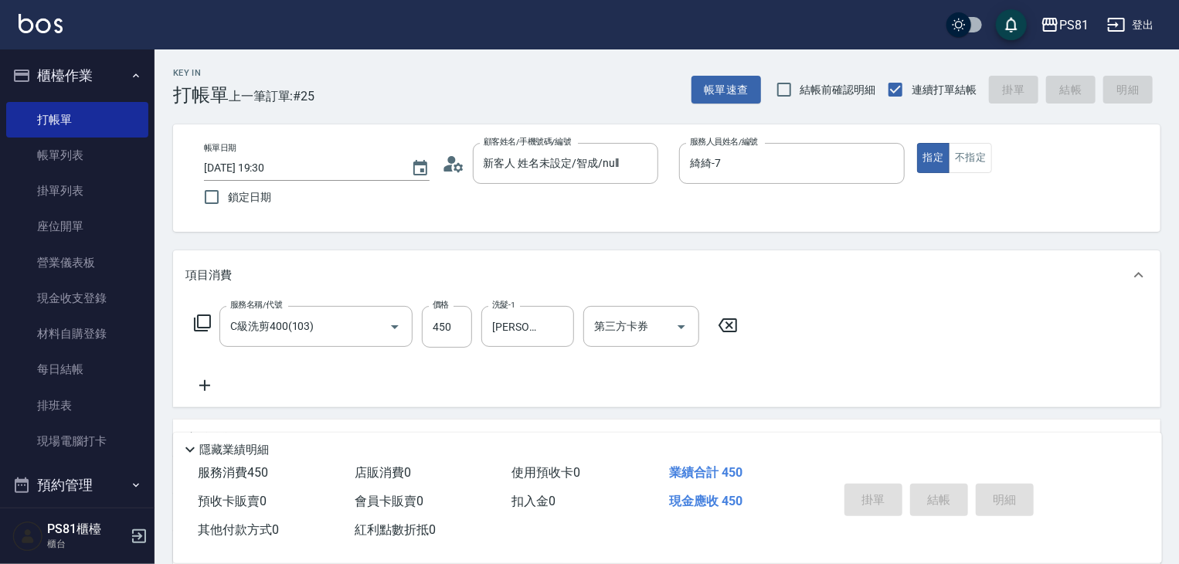
type input "[DATE] 19:31"
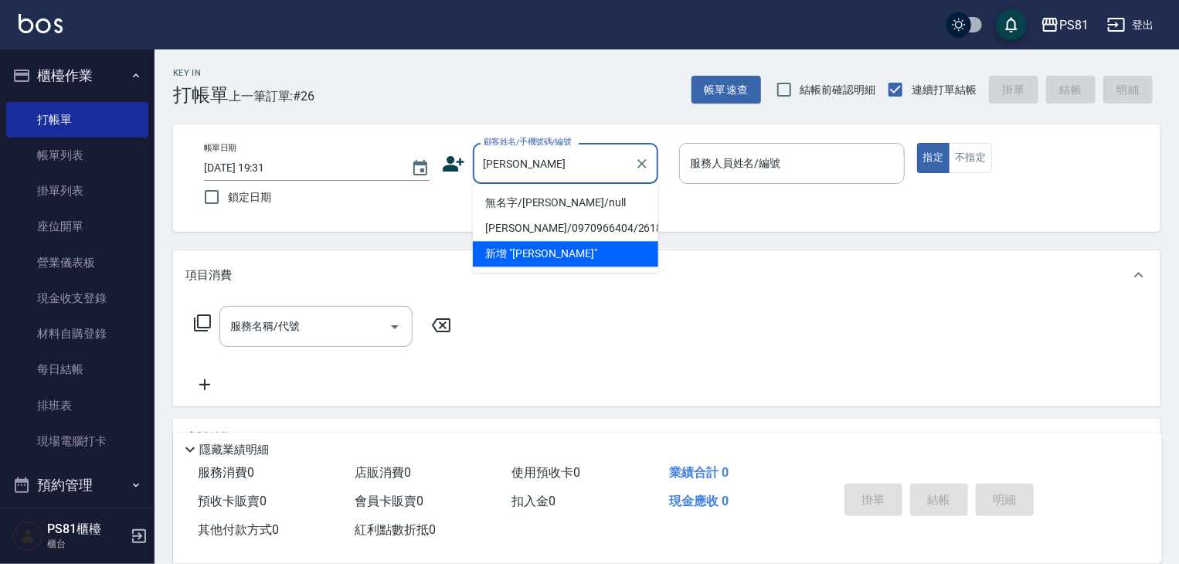
click at [587, 202] on li "無名字/[PERSON_NAME]/null" at bounding box center [565, 202] width 185 height 25
type input "無名字/[PERSON_NAME]/null"
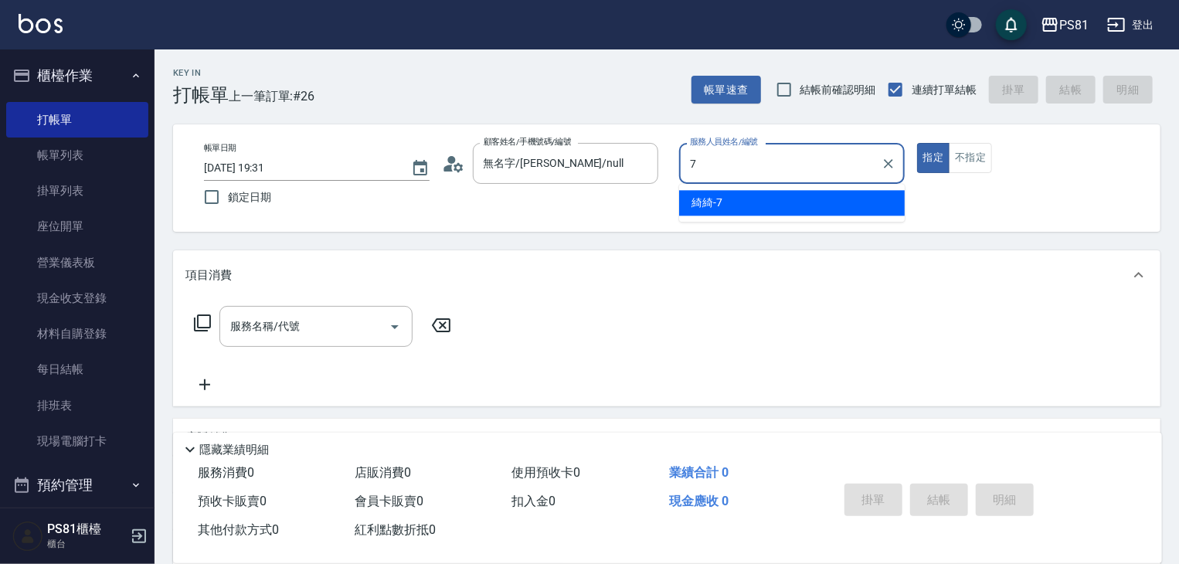
drag, startPoint x: 702, startPoint y: 207, endPoint x: 648, endPoint y: 219, distance: 55.3
click at [695, 208] on span "綺綺 -7" at bounding box center [707, 203] width 31 height 16
type input "綺綺-7"
click at [339, 317] on input "服務名稱/代號" at bounding box center [304, 326] width 156 height 27
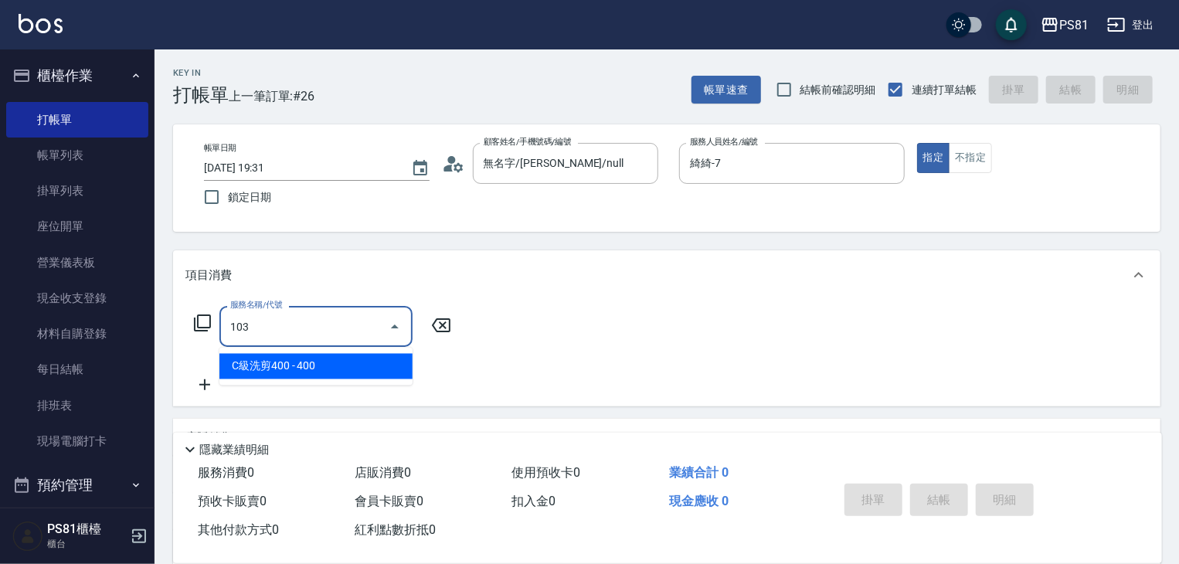
drag, startPoint x: 322, startPoint y: 370, endPoint x: 417, endPoint y: 346, distance: 98.0
click at [325, 369] on span "C級洗剪400 - 400" at bounding box center [315, 366] width 193 height 25
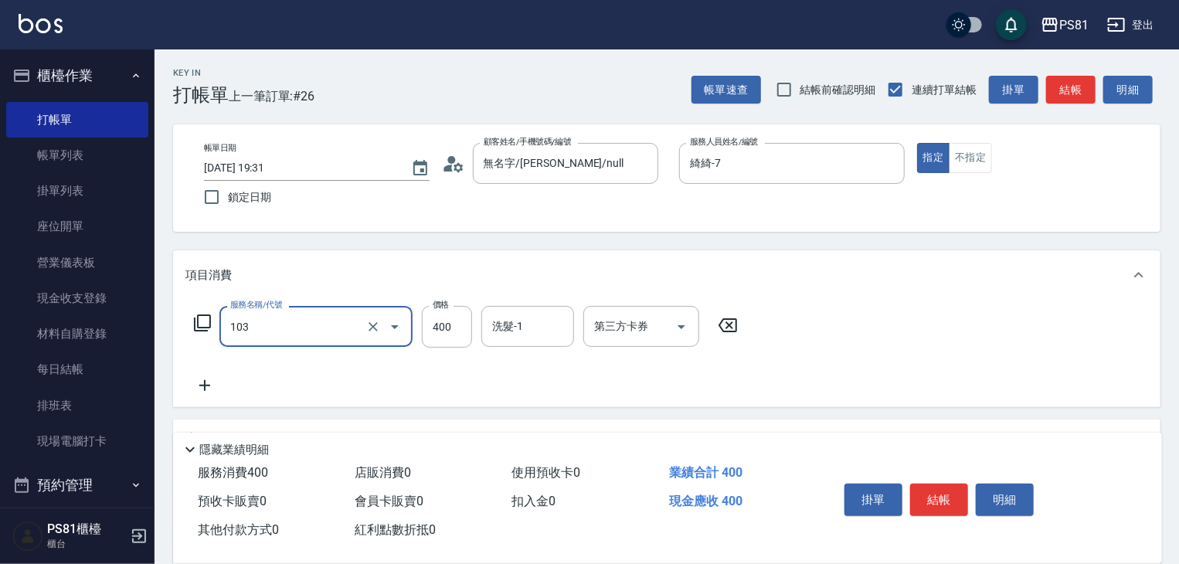
type input "C級洗剪400(103)"
drag, startPoint x: 420, startPoint y: 344, endPoint x: 457, endPoint y: 335, distance: 38.2
click at [428, 338] on input "400" at bounding box center [447, 327] width 50 height 42
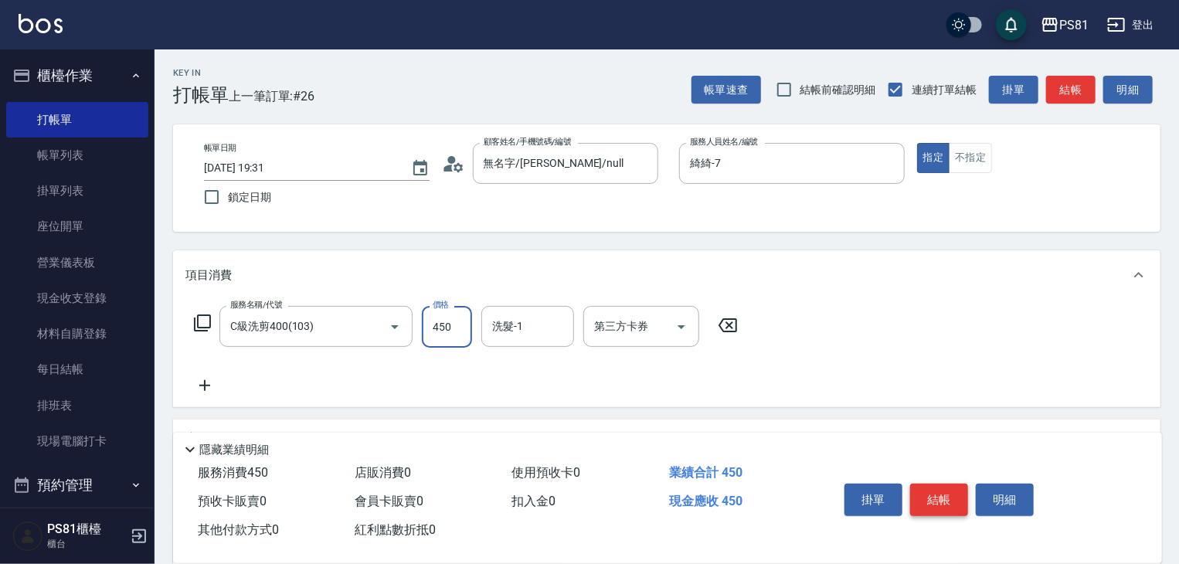
type input "450"
click at [929, 501] on button "結帳" at bounding box center [939, 500] width 58 height 32
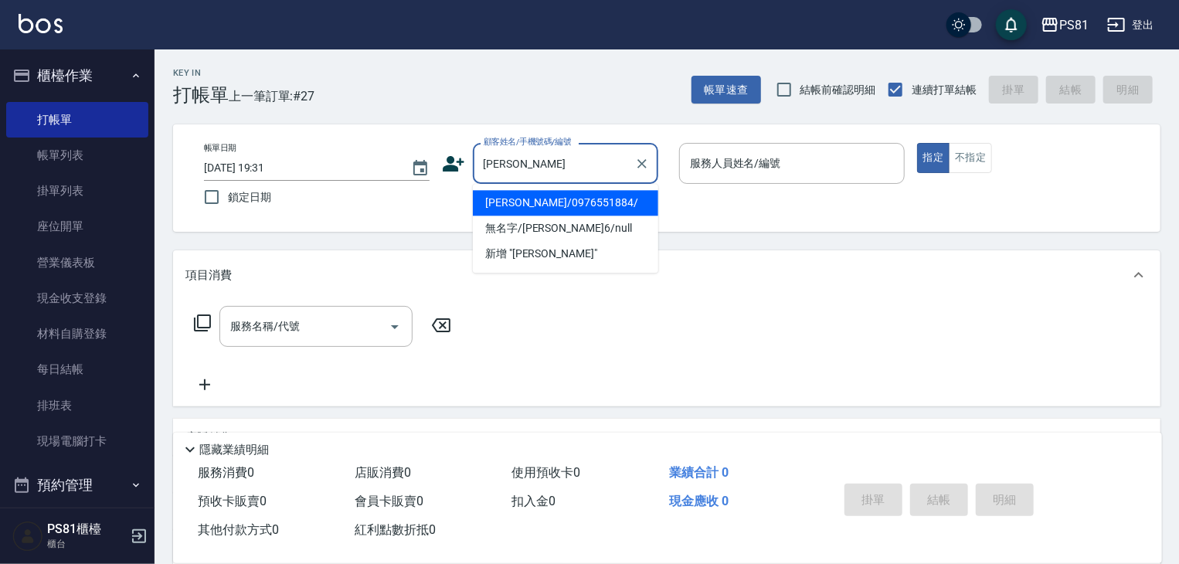
click at [575, 208] on li "[PERSON_NAME]/0976551884/" at bounding box center [565, 202] width 185 height 25
type input "[PERSON_NAME]/0976551884/"
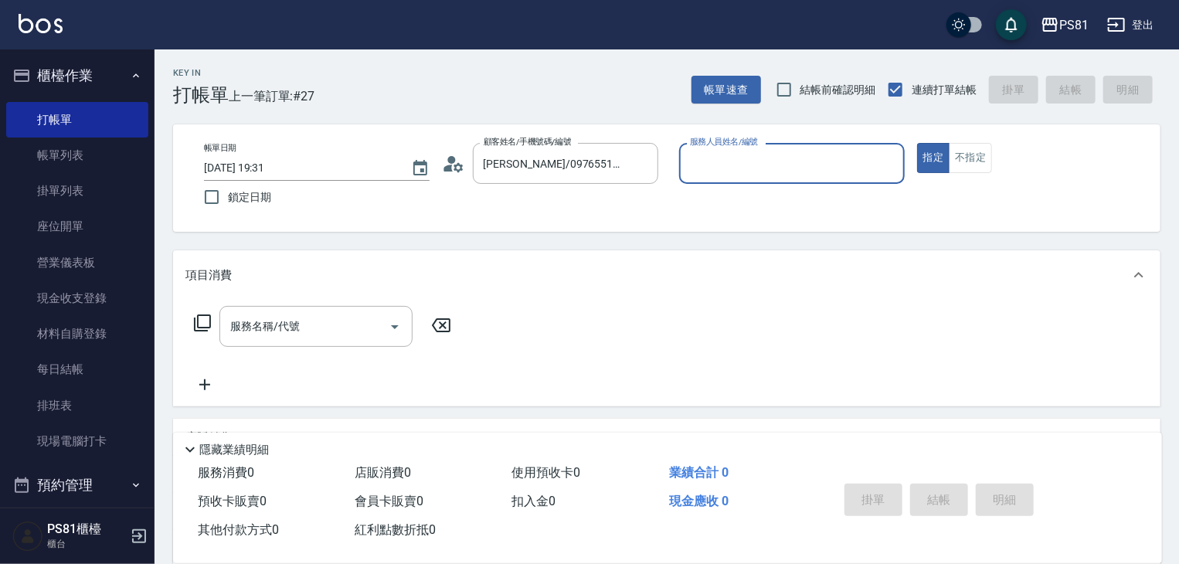
type input "丁若欣-6"
click at [917, 143] on button "指定" at bounding box center [933, 158] width 33 height 30
type button "true"
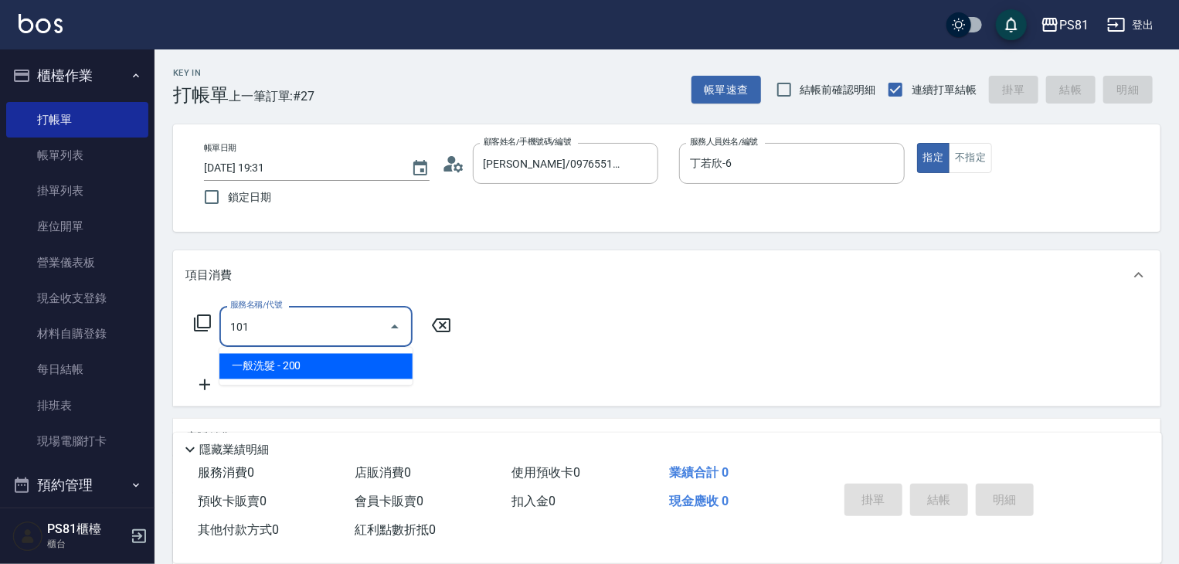
type input "一般洗髮(101)"
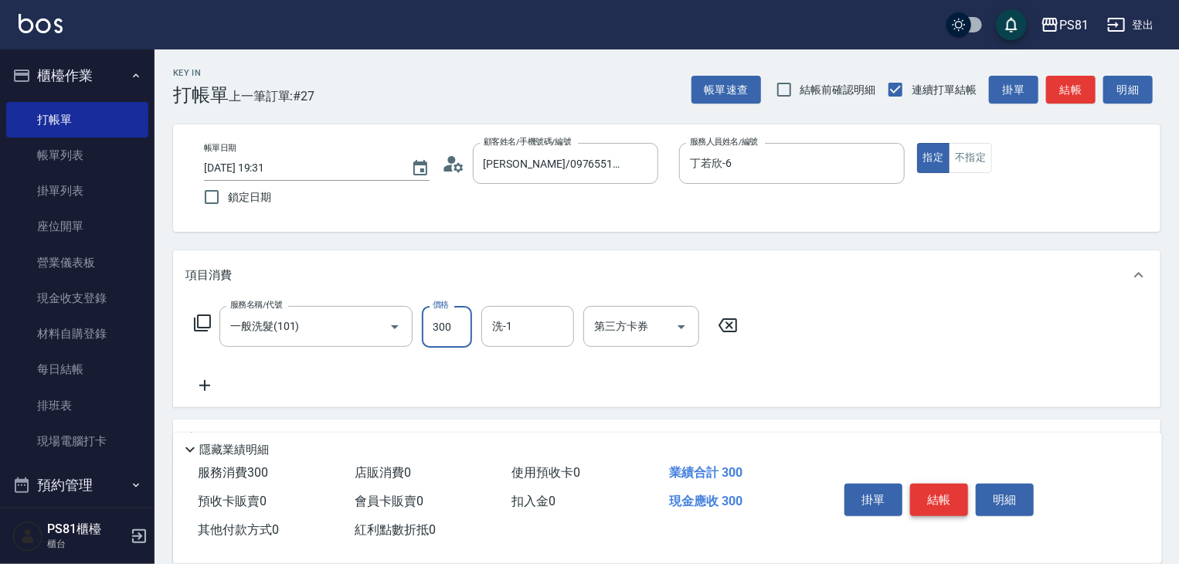
type input "300"
drag, startPoint x: 926, startPoint y: 501, endPoint x: 924, endPoint y: 492, distance: 8.6
click at [925, 495] on button "結帳" at bounding box center [939, 500] width 58 height 32
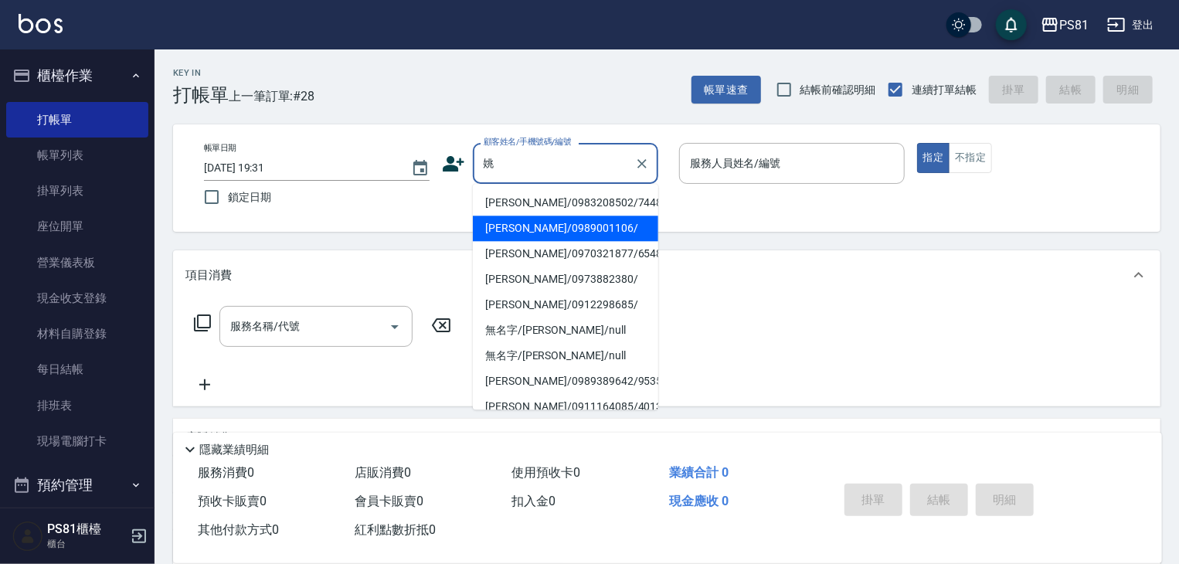
click at [544, 218] on li "[PERSON_NAME]/0989001106/" at bounding box center [565, 228] width 185 height 25
type input "[PERSON_NAME]/0989001106/"
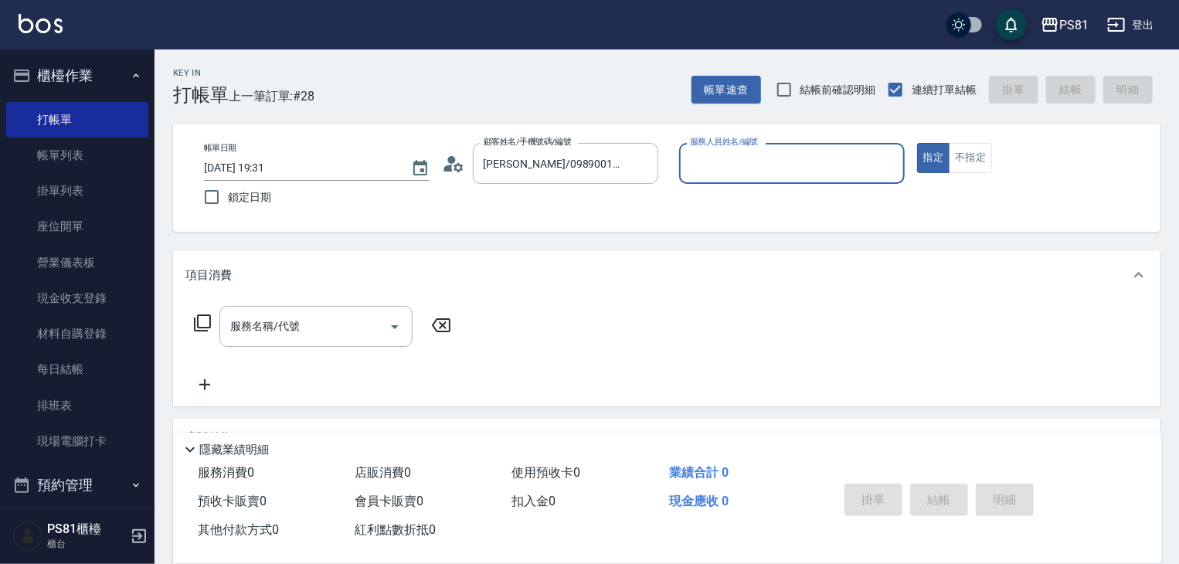
type input "丁若欣-6"
click at [917, 143] on button "指定" at bounding box center [933, 158] width 33 height 30
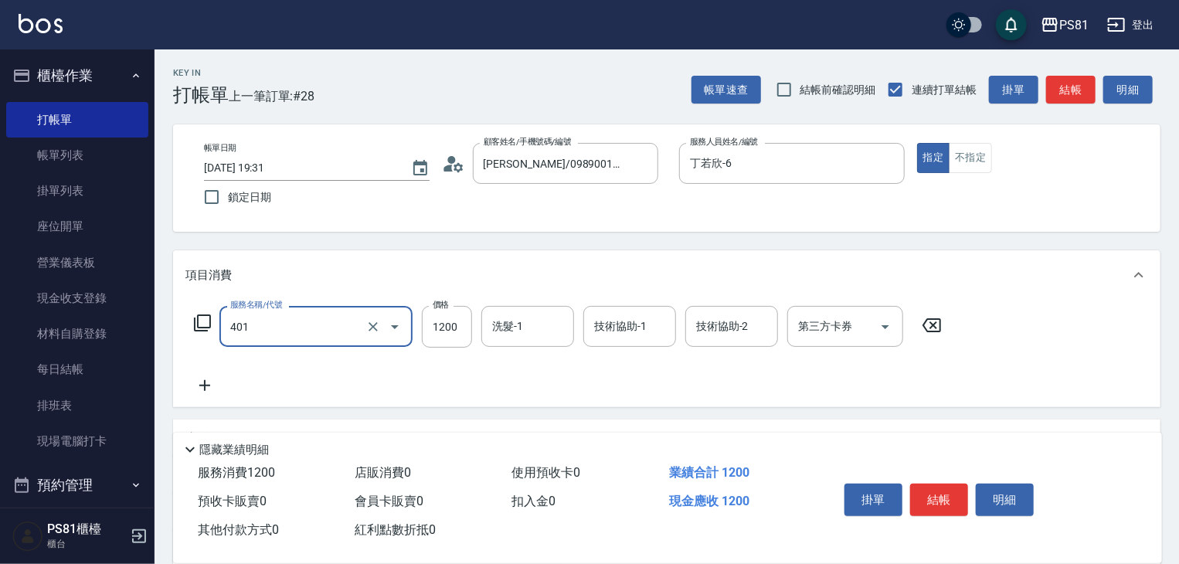
type input "基本染髮(401)"
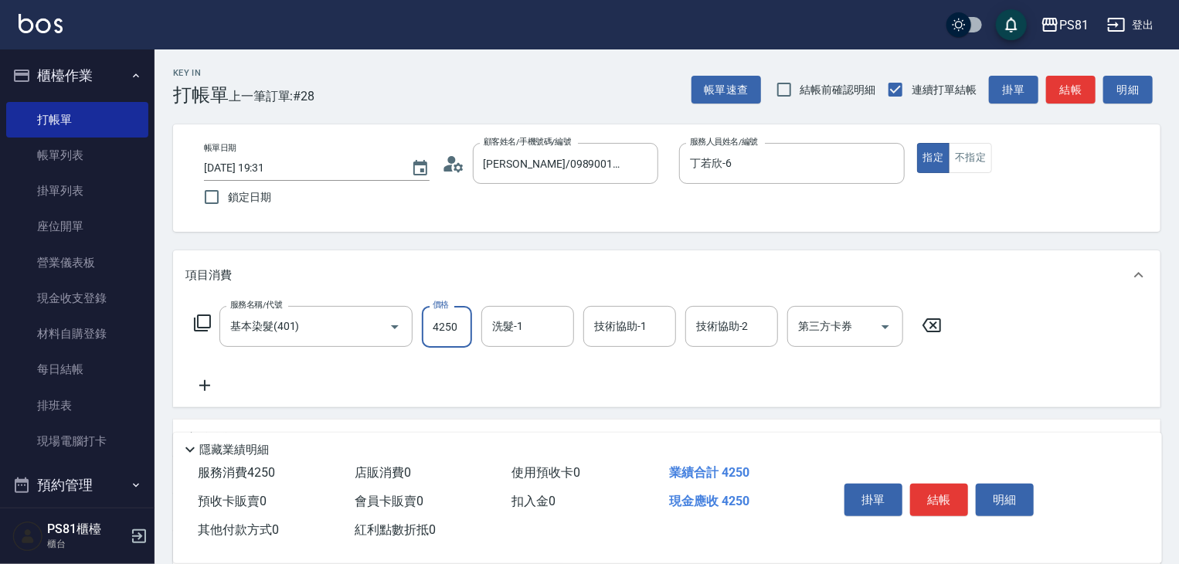
type input "4250"
type input "[PERSON_NAME]-25"
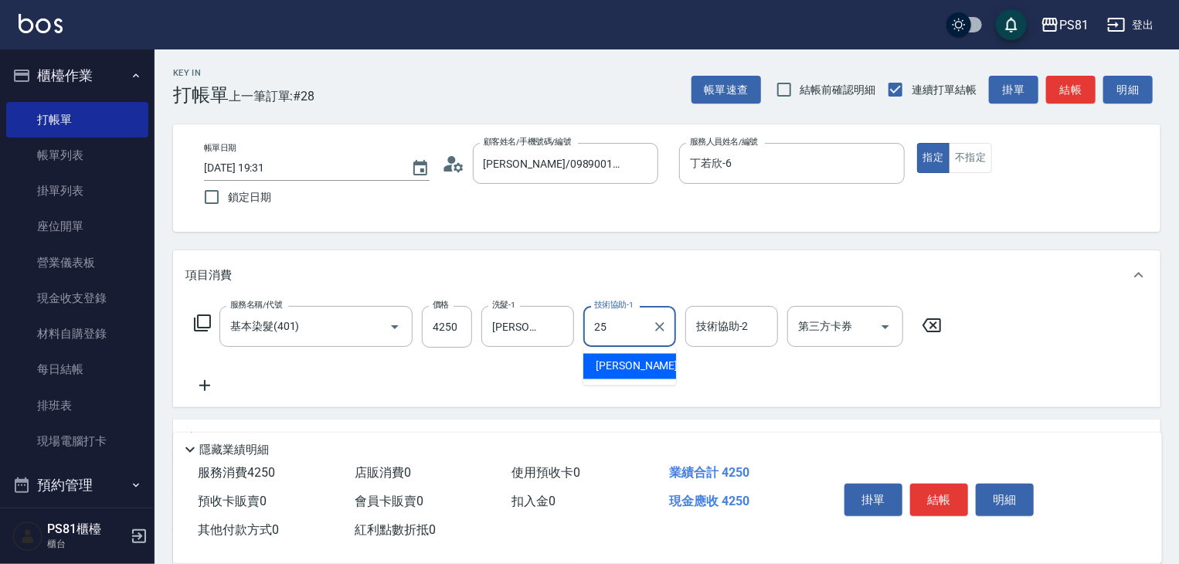
type input "[PERSON_NAME]-25"
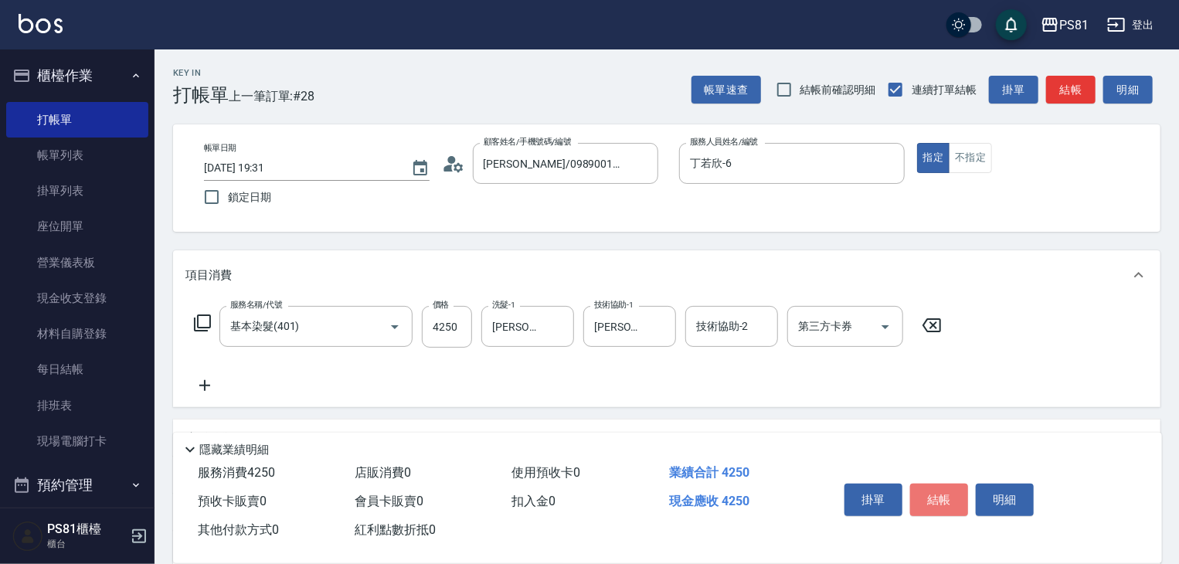
drag, startPoint x: 923, startPoint y: 489, endPoint x: 924, endPoint y: 505, distance: 15.5
click at [923, 488] on button "結帳" at bounding box center [939, 500] width 58 height 32
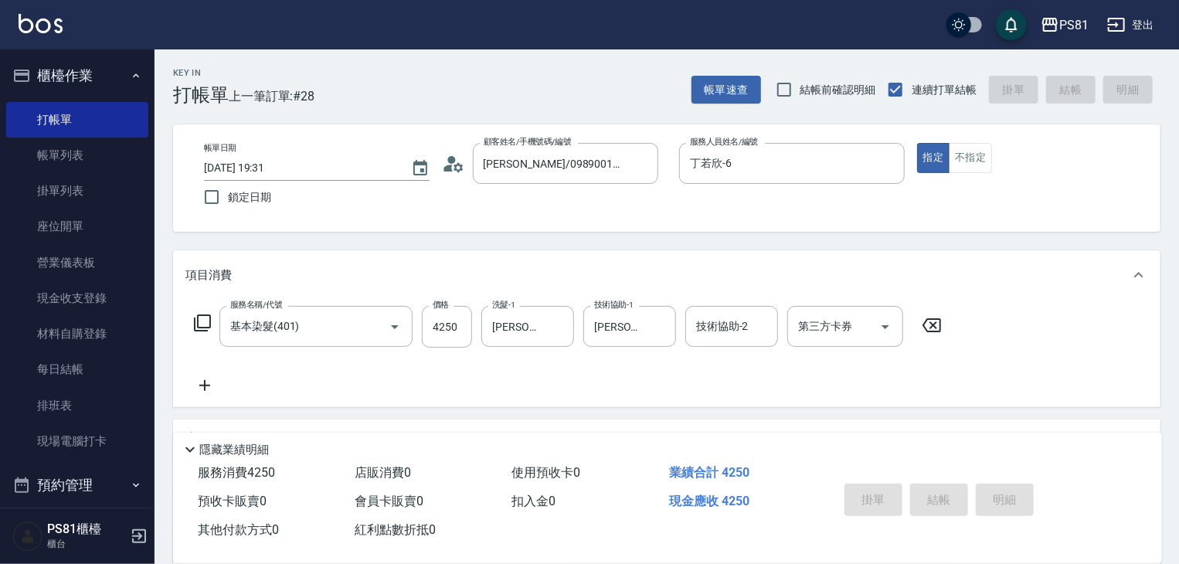
type input "[DATE] 19:32"
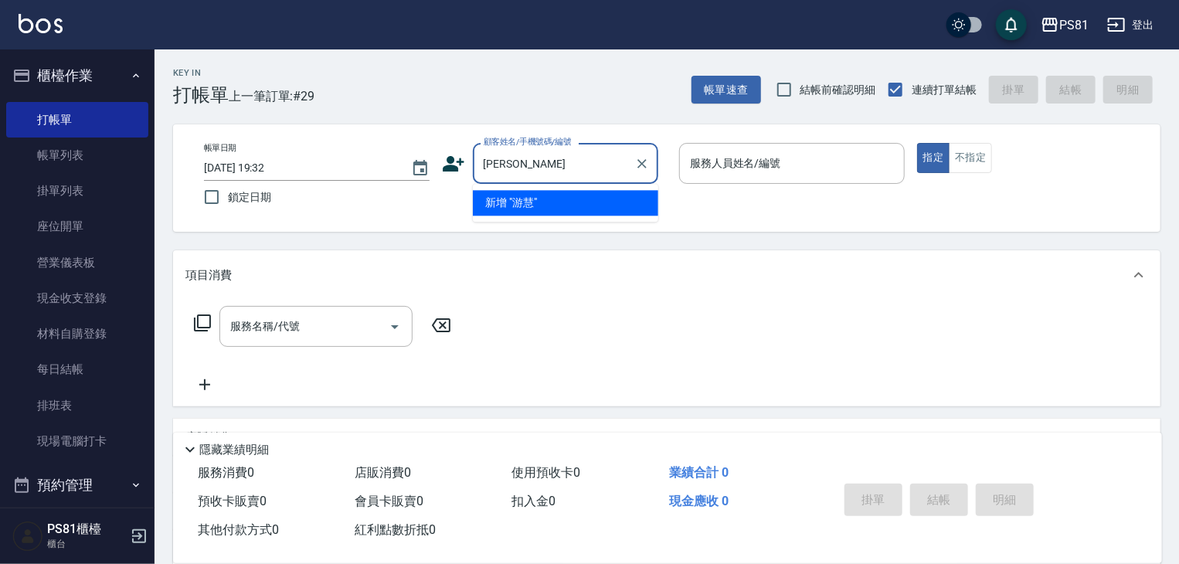
click at [540, 168] on input "[PERSON_NAME]" at bounding box center [554, 163] width 148 height 27
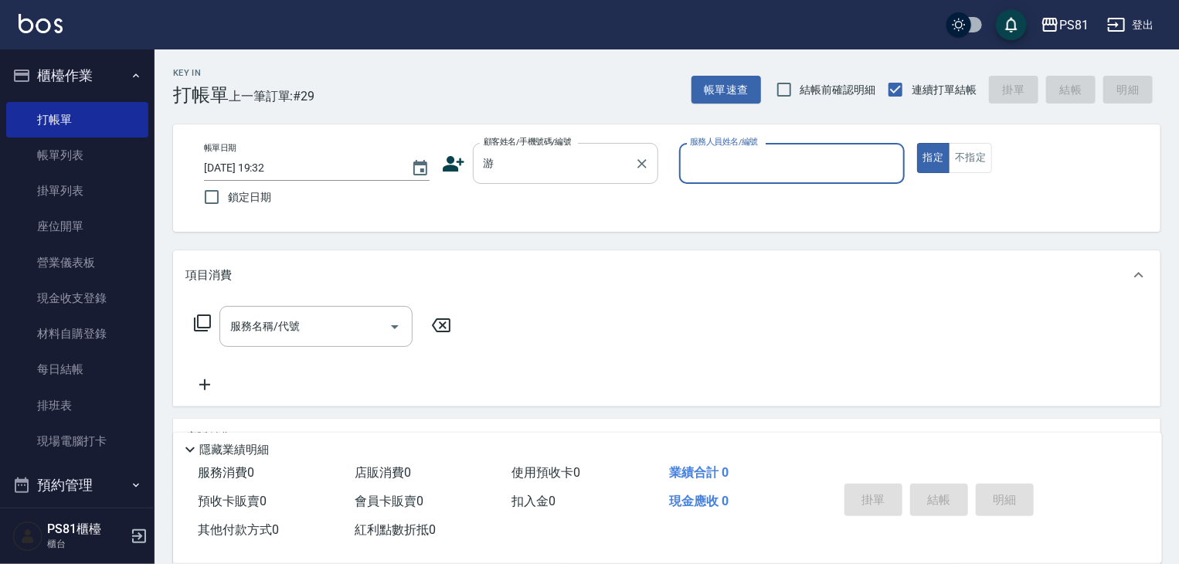
click at [538, 170] on input "游" at bounding box center [554, 163] width 148 height 27
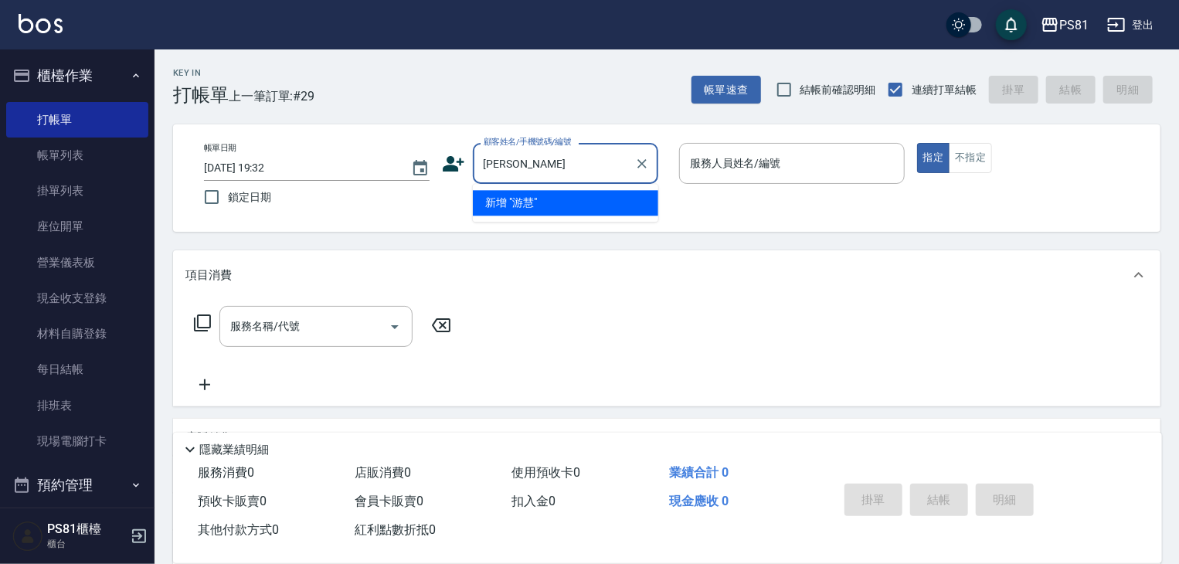
click at [583, 171] on input "[PERSON_NAME]" at bounding box center [554, 163] width 148 height 27
click at [583, 171] on input "251" at bounding box center [554, 163] width 148 height 27
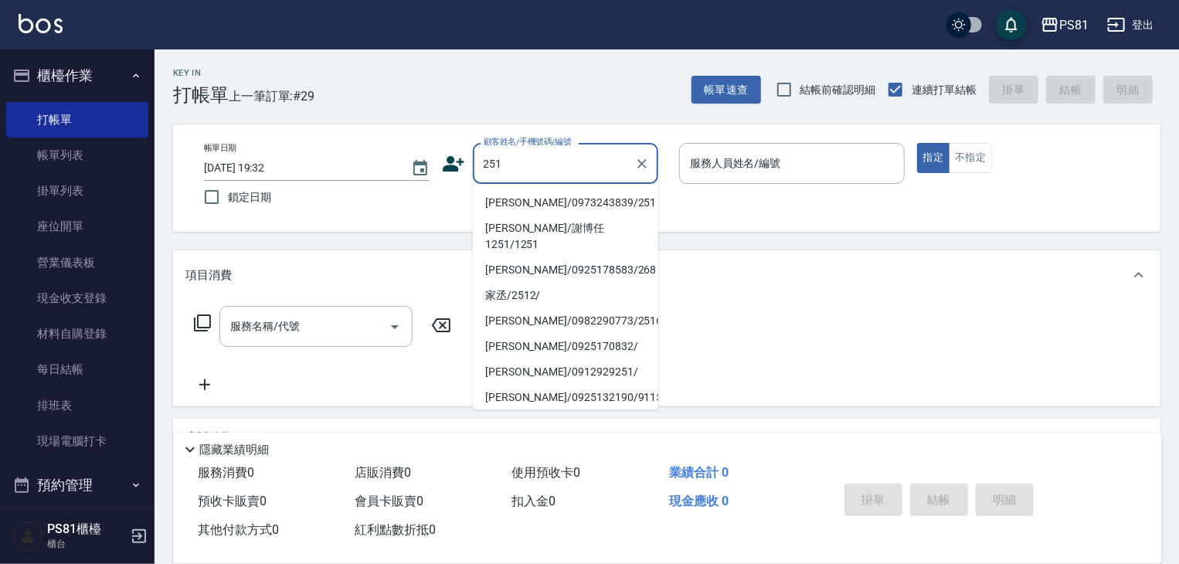
click at [583, 171] on input "251" at bounding box center [554, 163] width 148 height 27
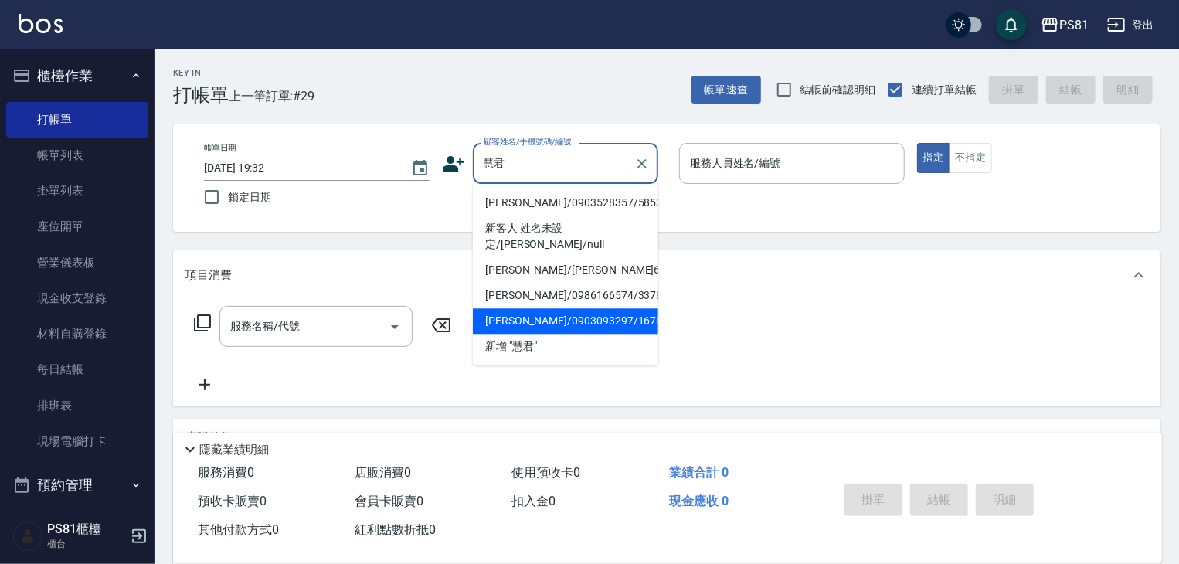
type input "慧"
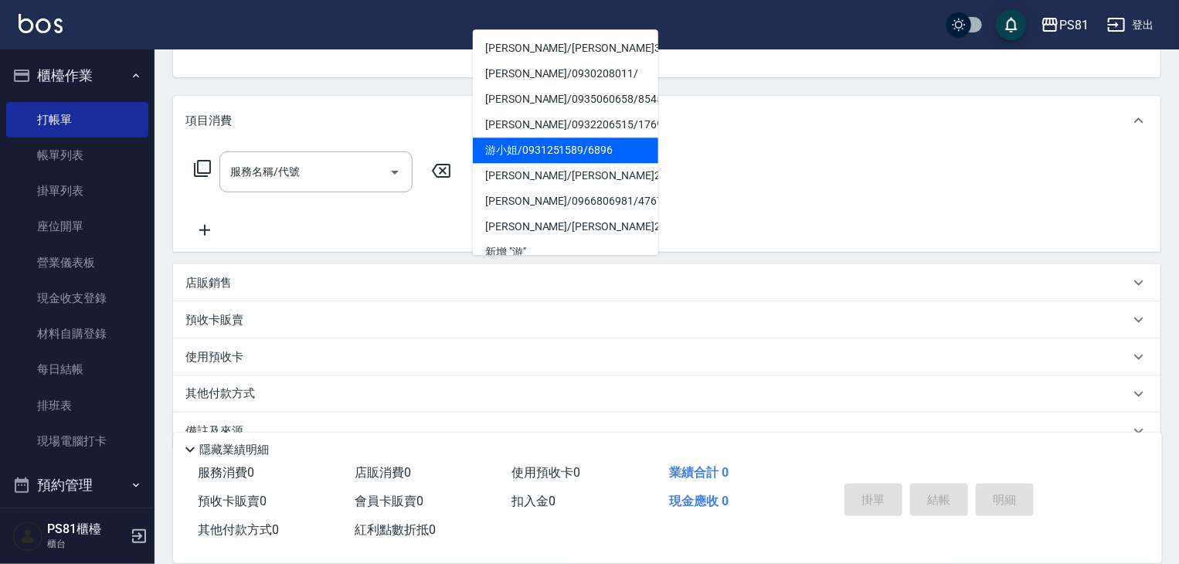
scroll to position [6, 0]
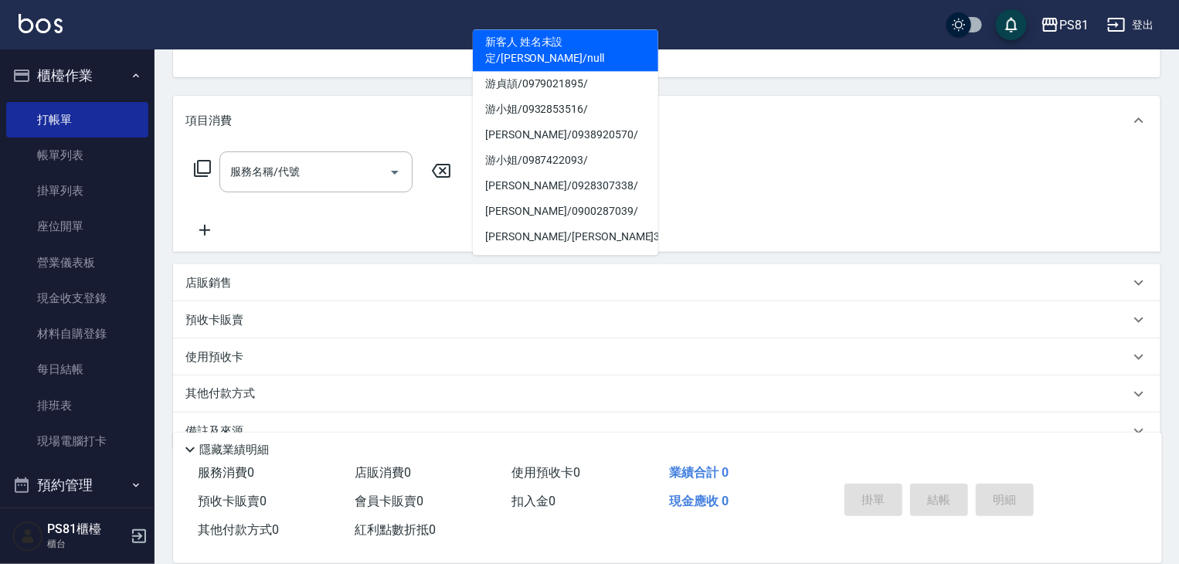
click at [581, 148] on li "游小姐/0987422093/" at bounding box center [565, 160] width 185 height 25
type input "游小姐/0987422093/"
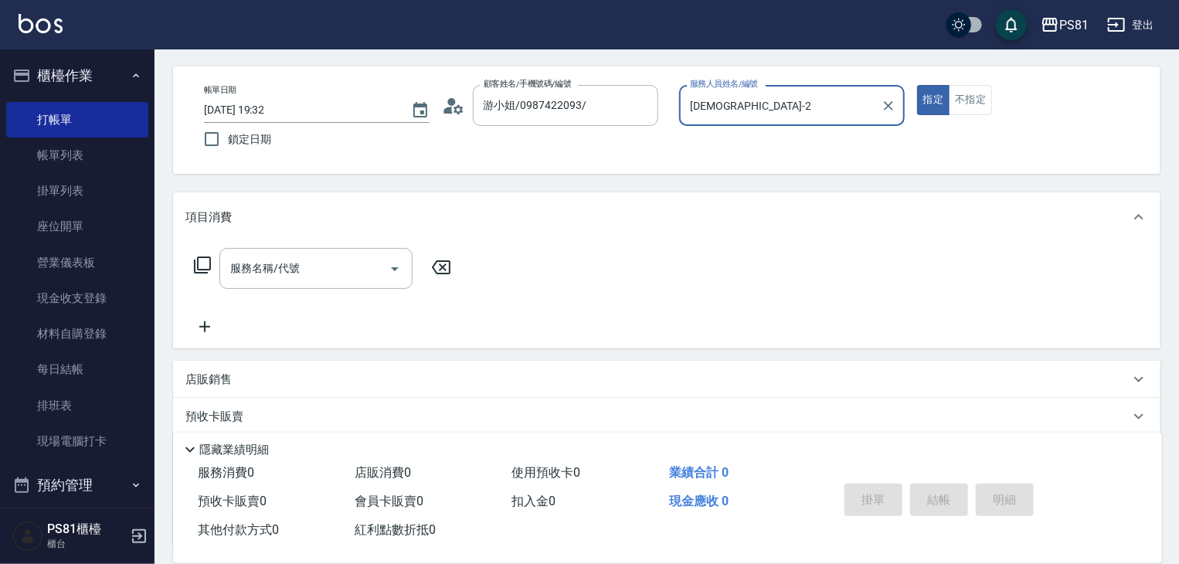
scroll to position [0, 0]
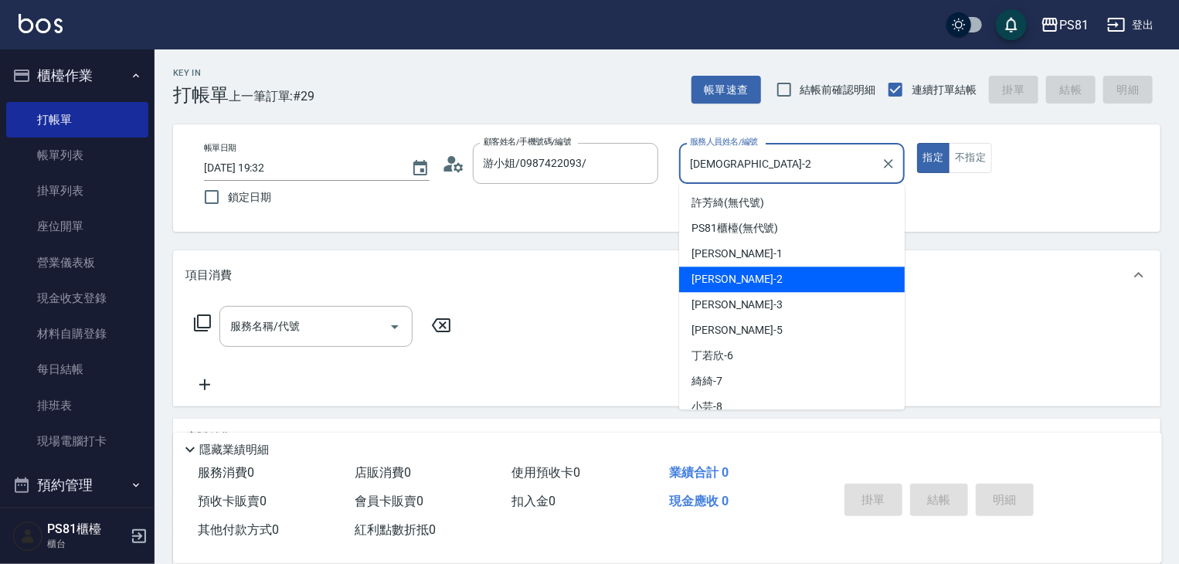
click at [787, 161] on input "[DEMOGRAPHIC_DATA]-2" at bounding box center [780, 163] width 189 height 27
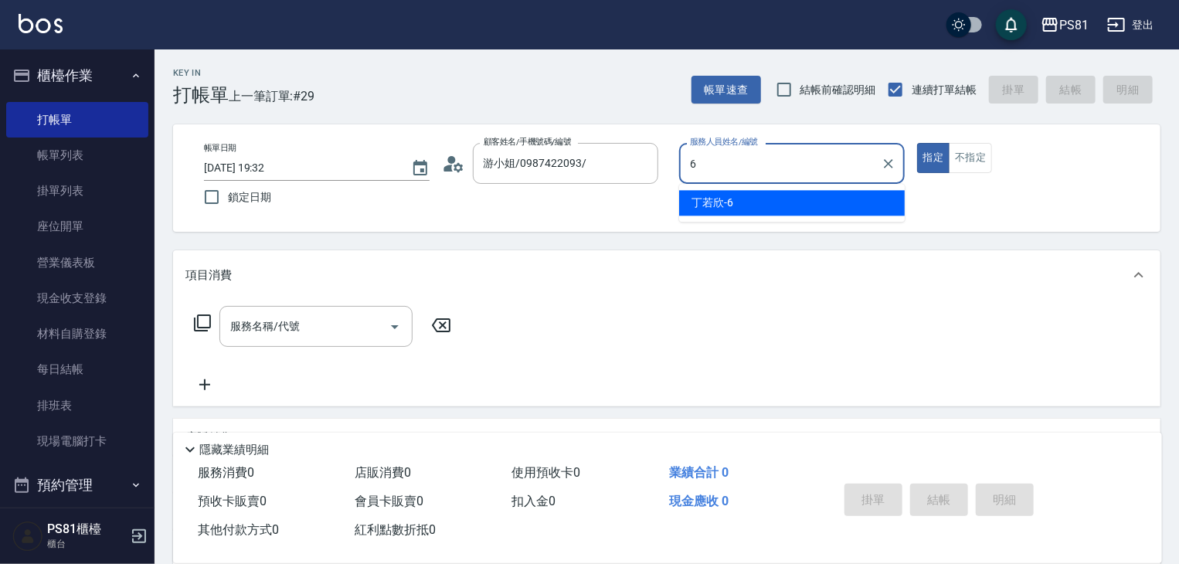
type input "丁若欣-6"
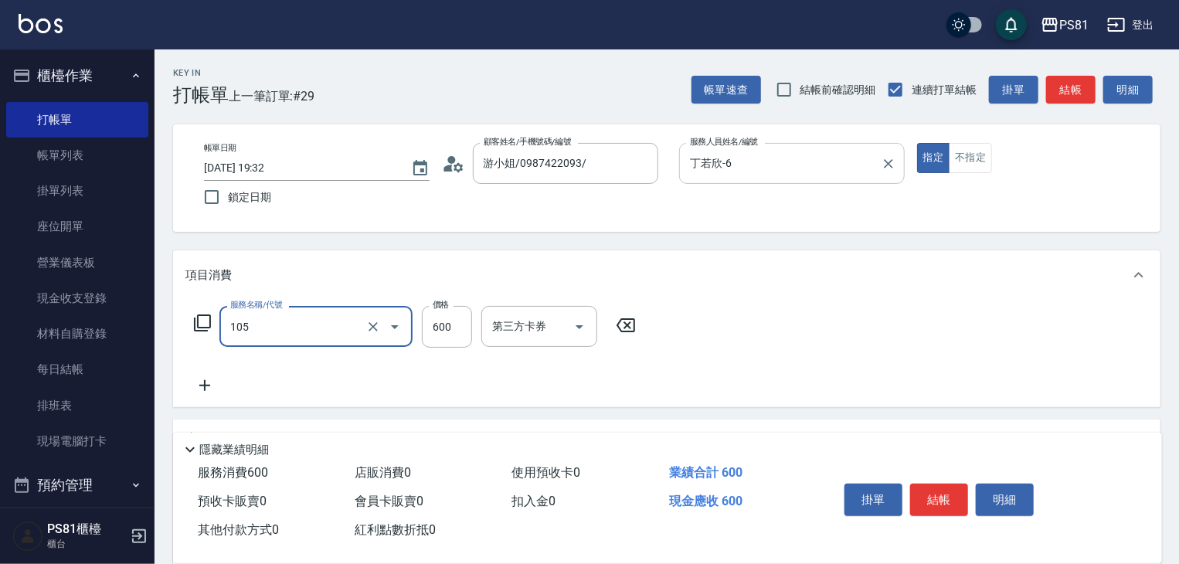
type input "A級洗剪600(105)"
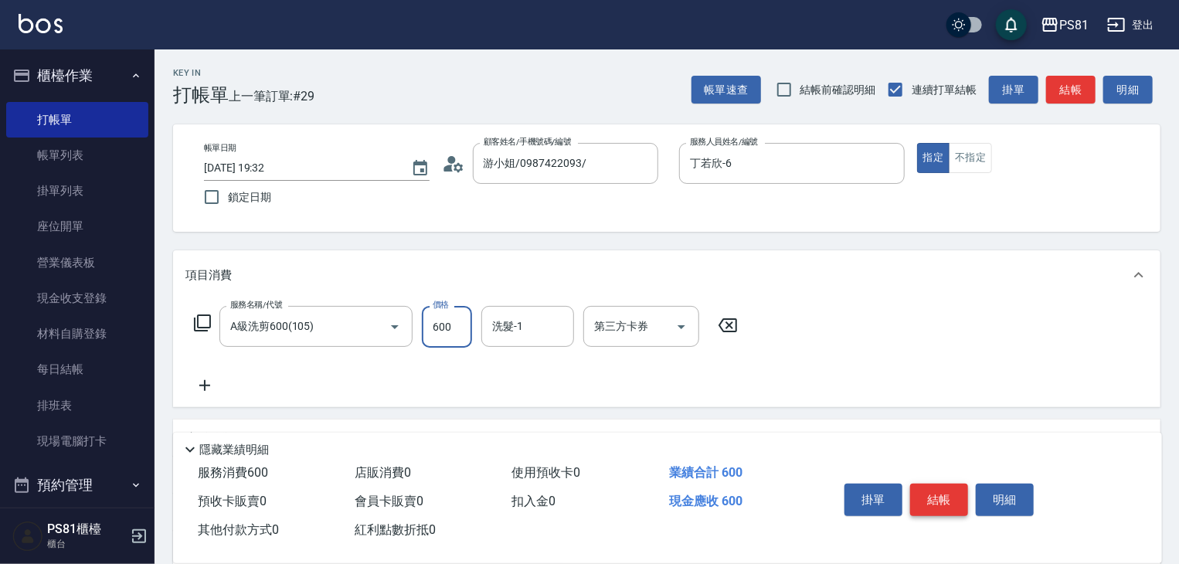
click at [948, 498] on button "結帳" at bounding box center [939, 500] width 58 height 32
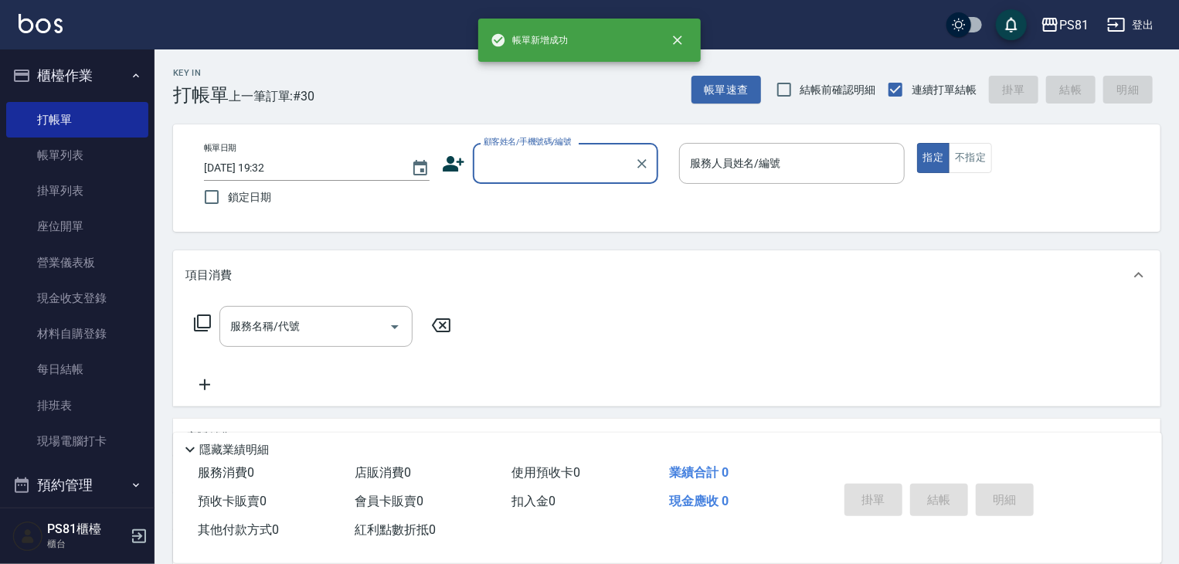
click at [440, 168] on div "帳單日期 [DATE] 19:32 鎖定日期 顧客姓名/手機號碼/編號 顧客姓名/手機號碼/編號 服務人員姓名/編號 服務人員姓名/編號 指定 不指定" at bounding box center [667, 178] width 950 height 70
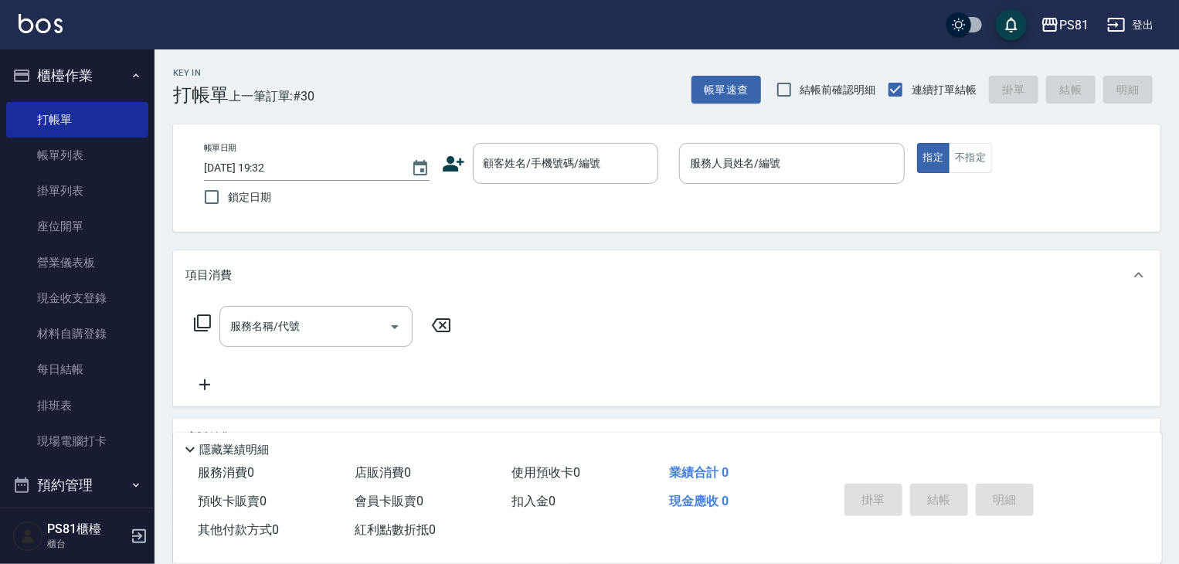
click at [444, 166] on icon at bounding box center [454, 163] width 22 height 15
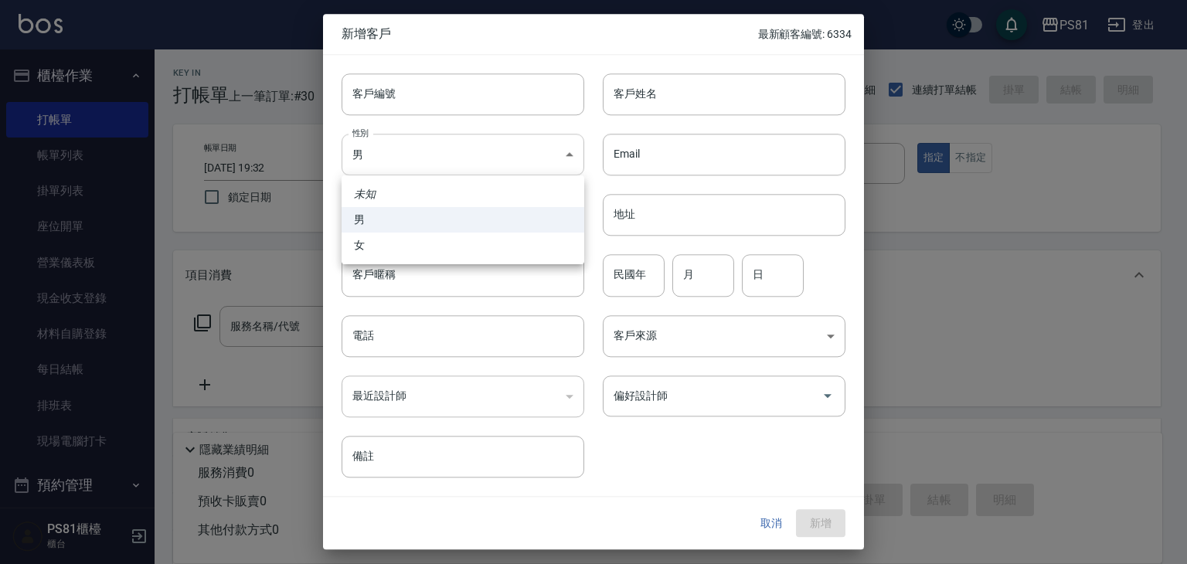
click at [399, 153] on body "PS81 登出 櫃檯作業 打帳單 帳單列表 掛單列表 座位開單 營業儀表板 現金收支登錄 材料自購登錄 每日結帳 排班表 現場電腦打卡 預約管理 預約管理 單…" at bounding box center [593, 375] width 1187 height 751
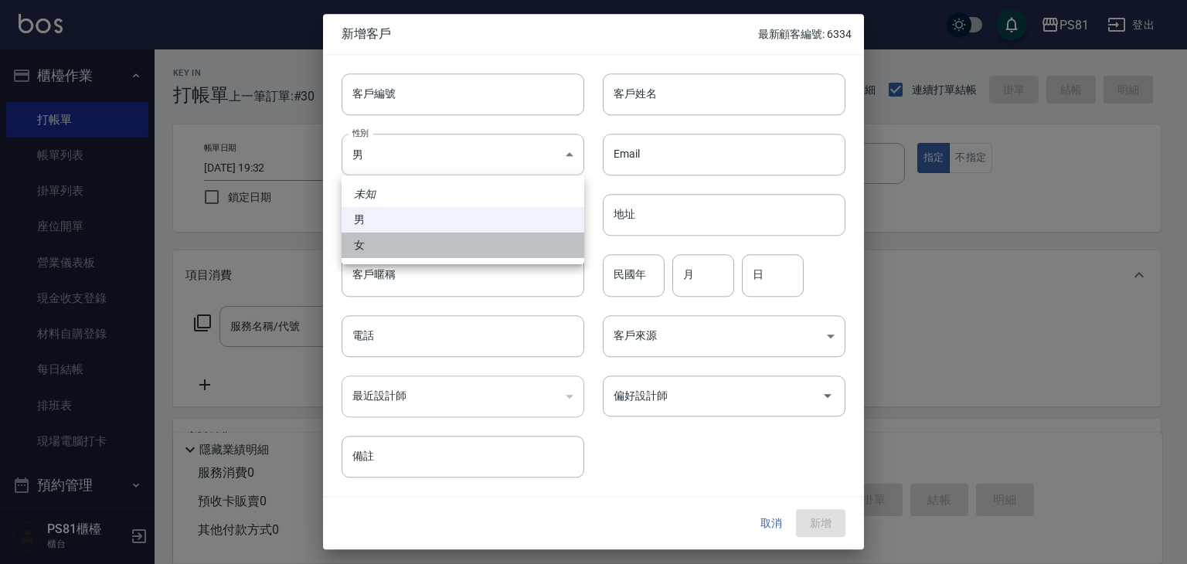
click at [420, 245] on li "女" at bounding box center [463, 245] width 243 height 25
type input "[DEMOGRAPHIC_DATA]"
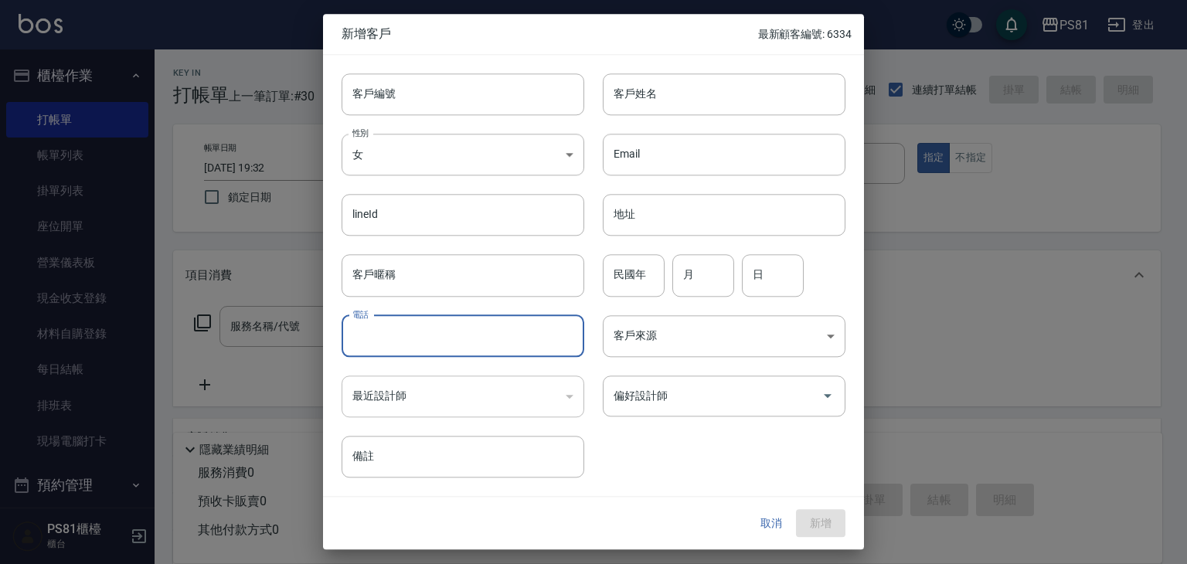
click at [420, 331] on input "電話" at bounding box center [463, 336] width 243 height 42
click at [420, 331] on input "0912773783" at bounding box center [463, 336] width 243 height 42
type input "0912773783"
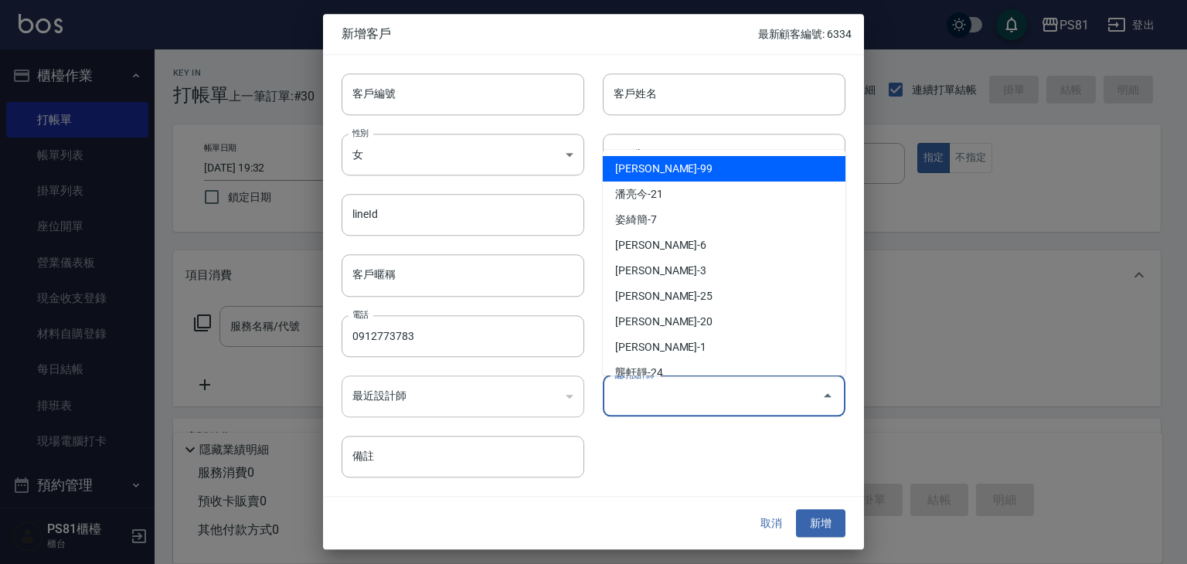
click at [661, 404] on input "偏好設計師" at bounding box center [713, 395] width 206 height 27
type input "[PERSON_NAME]"
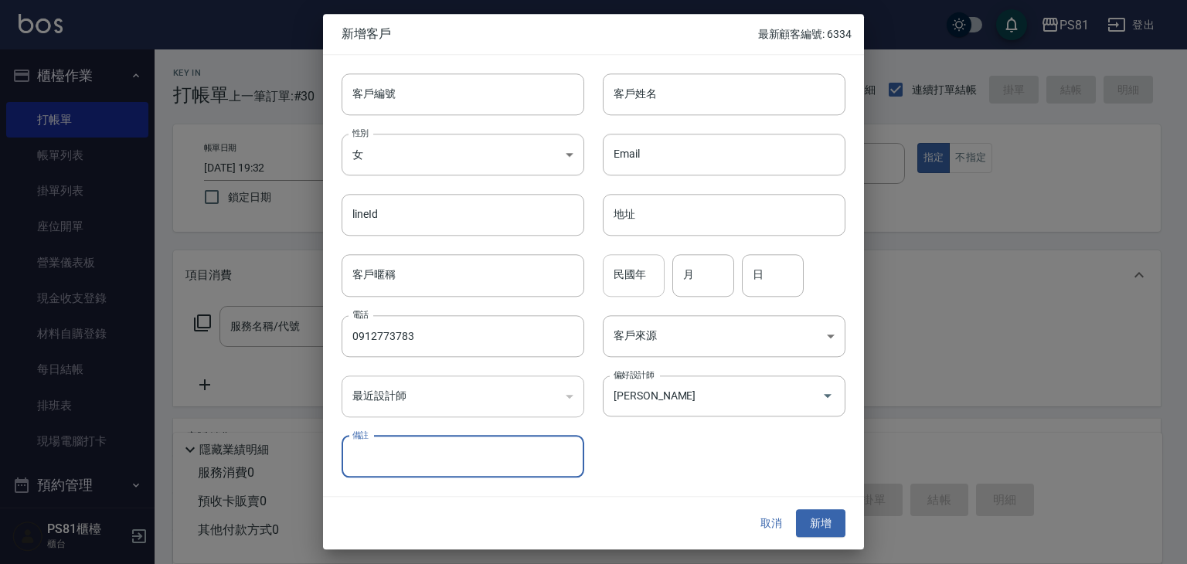
click at [640, 286] on input "民國年" at bounding box center [634, 276] width 62 height 42
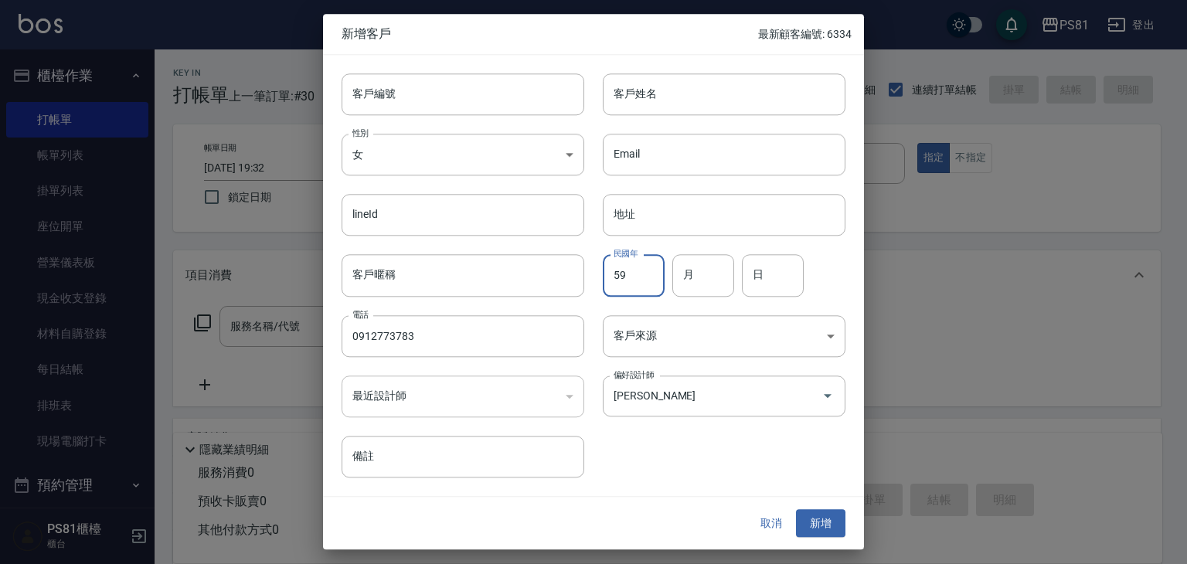
type input "59"
type input "08"
type input "16"
click at [646, 114] on input "客戶姓名" at bounding box center [724, 94] width 243 height 42
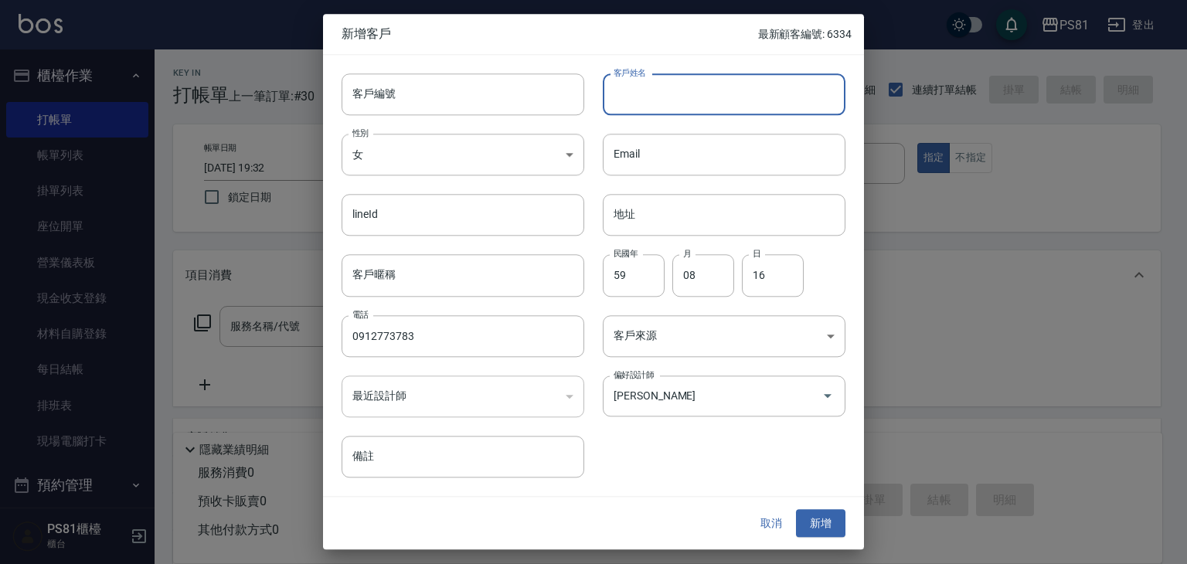
type input "ㄎ"
type input "[PERSON_NAME]"
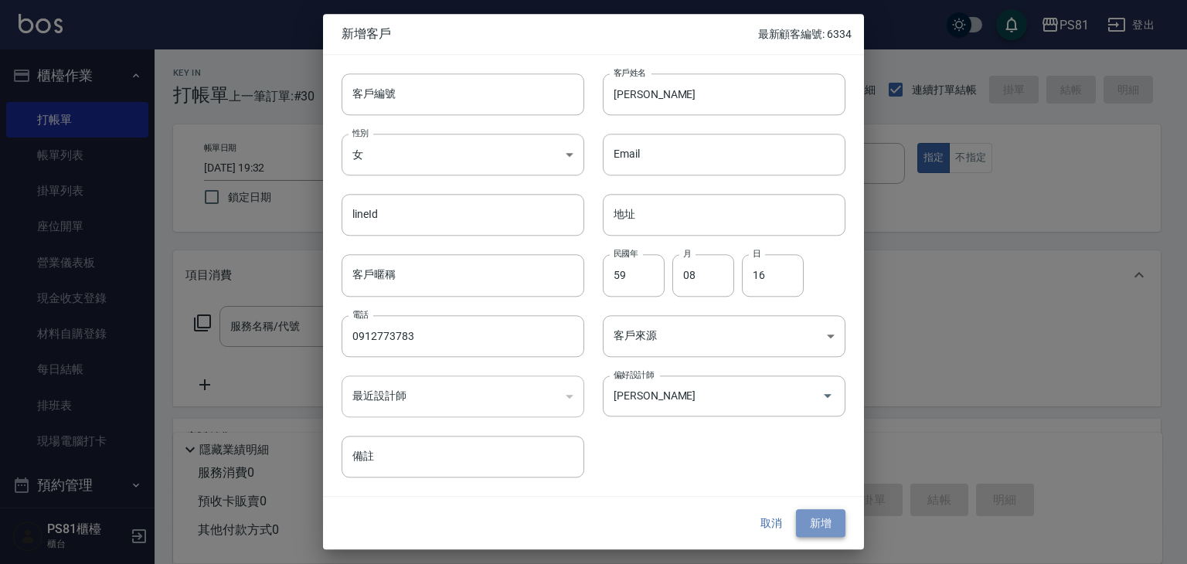
click at [812, 522] on button "新增" at bounding box center [820, 523] width 49 height 29
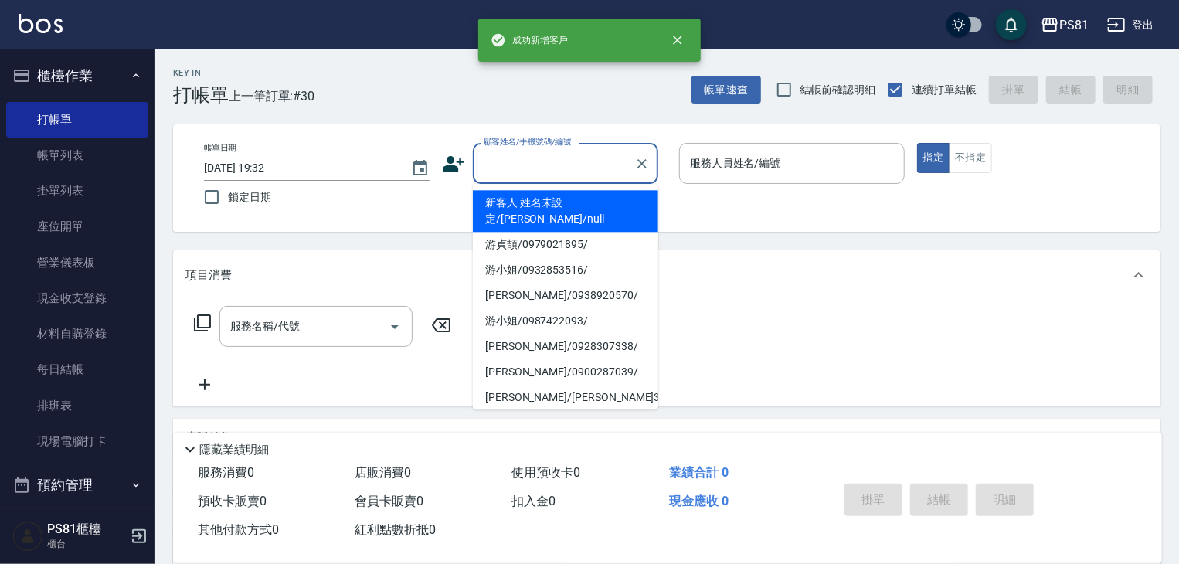
click at [596, 172] on input "顧客姓名/手機號碼/編號" at bounding box center [554, 163] width 148 height 27
paste input "0912773783"
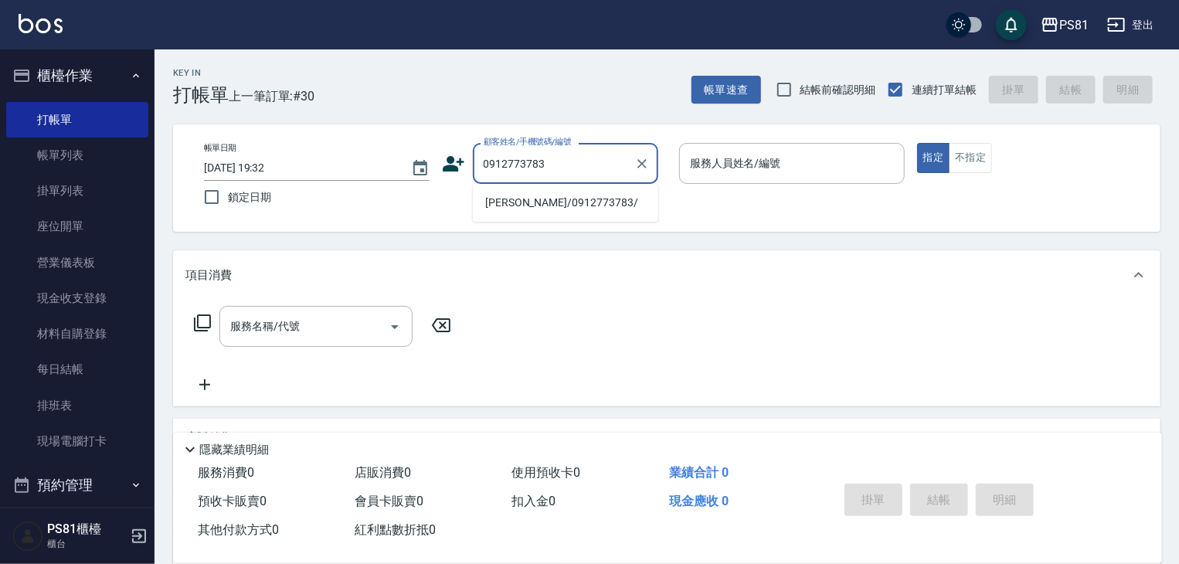
click at [559, 199] on li "[PERSON_NAME]/0912773783/" at bounding box center [565, 202] width 185 height 25
type input "[PERSON_NAME]/0912773783/"
type input "丁若欣-6"
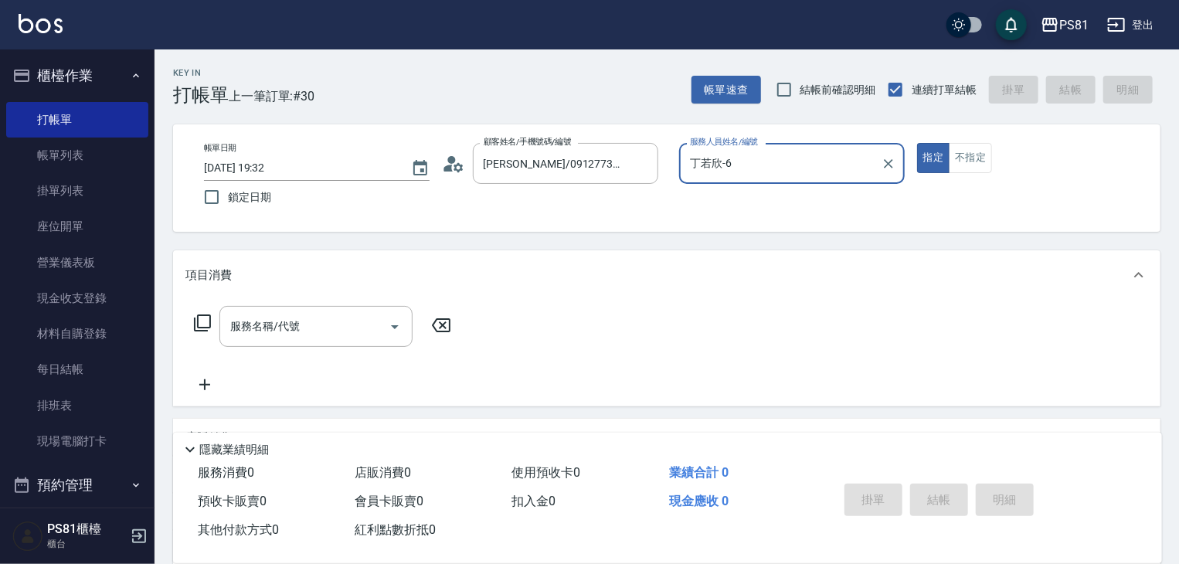
click at [917, 143] on button "指定" at bounding box center [933, 158] width 33 height 30
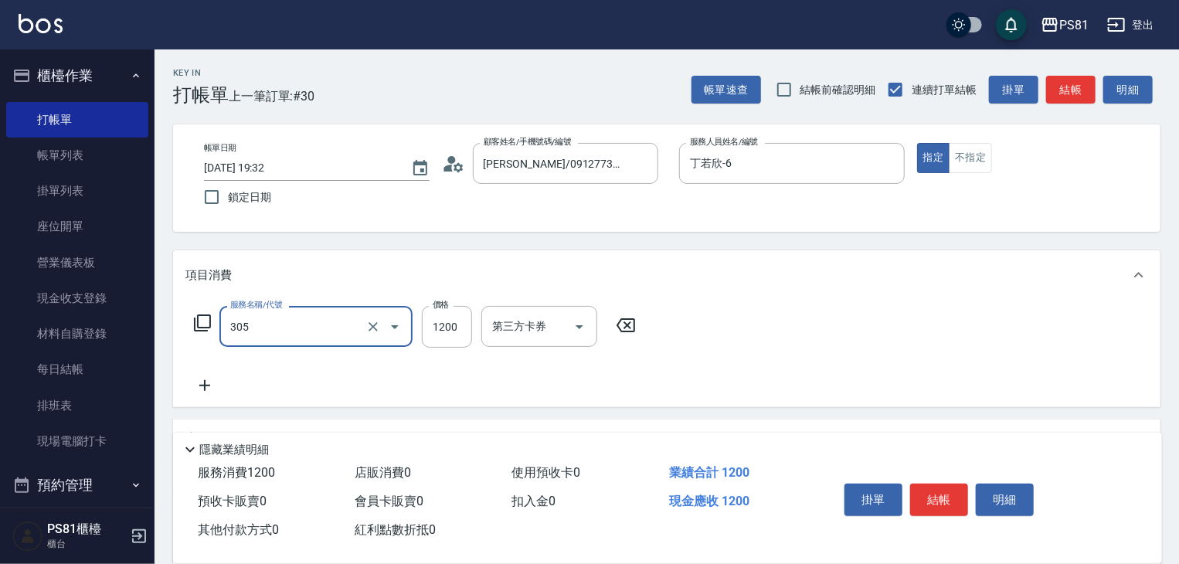
type input "基本離子燙(305)"
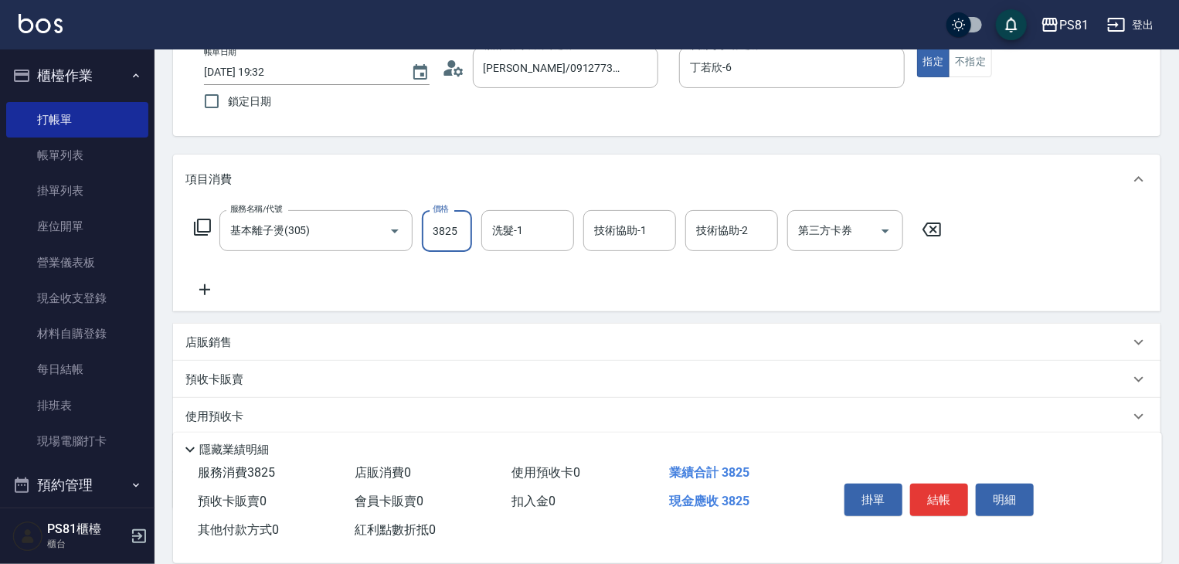
scroll to position [189, 0]
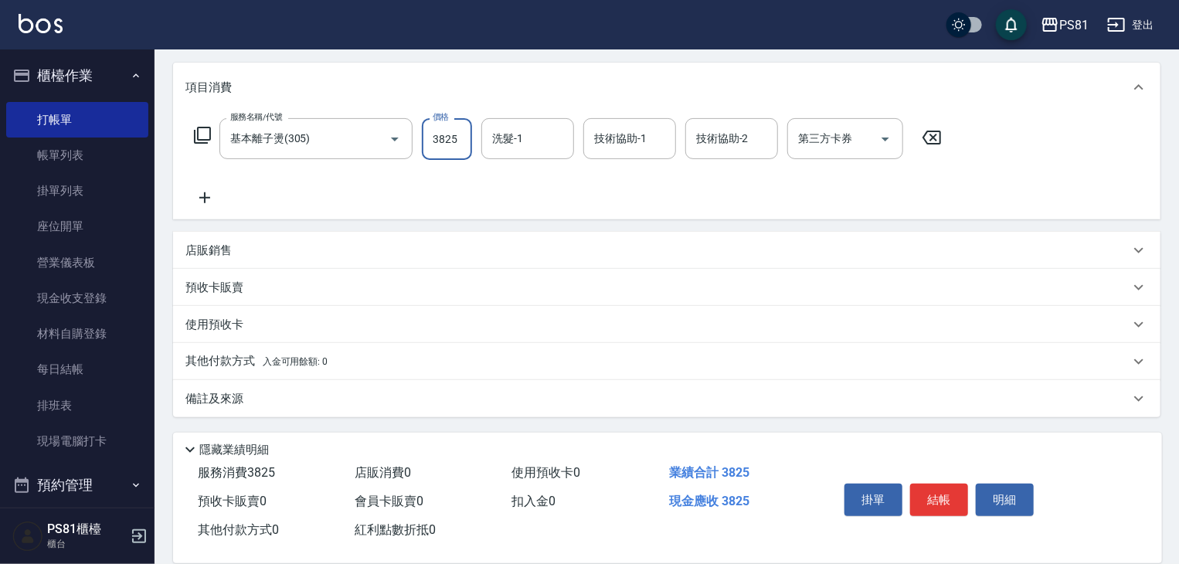
type input "3825"
drag, startPoint x: 415, startPoint y: 365, endPoint x: 367, endPoint y: 382, distance: 50.8
click at [414, 365] on div "其他付款方式 入金可用餘額: 0" at bounding box center [657, 361] width 944 height 17
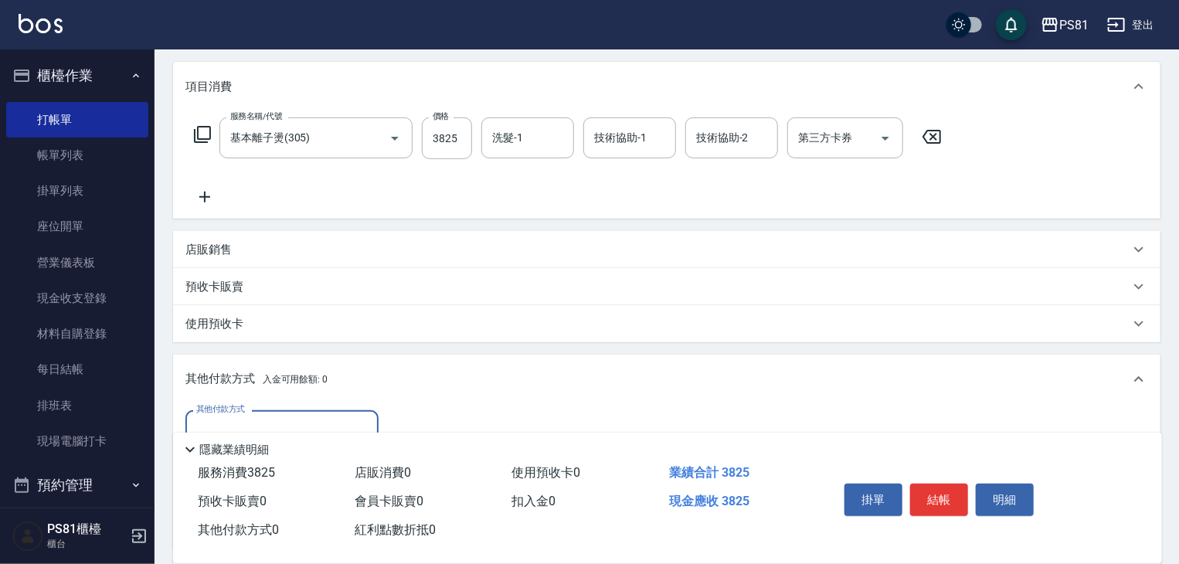
scroll to position [0, 0]
click at [278, 413] on div "其他付款方式" at bounding box center [281, 430] width 193 height 41
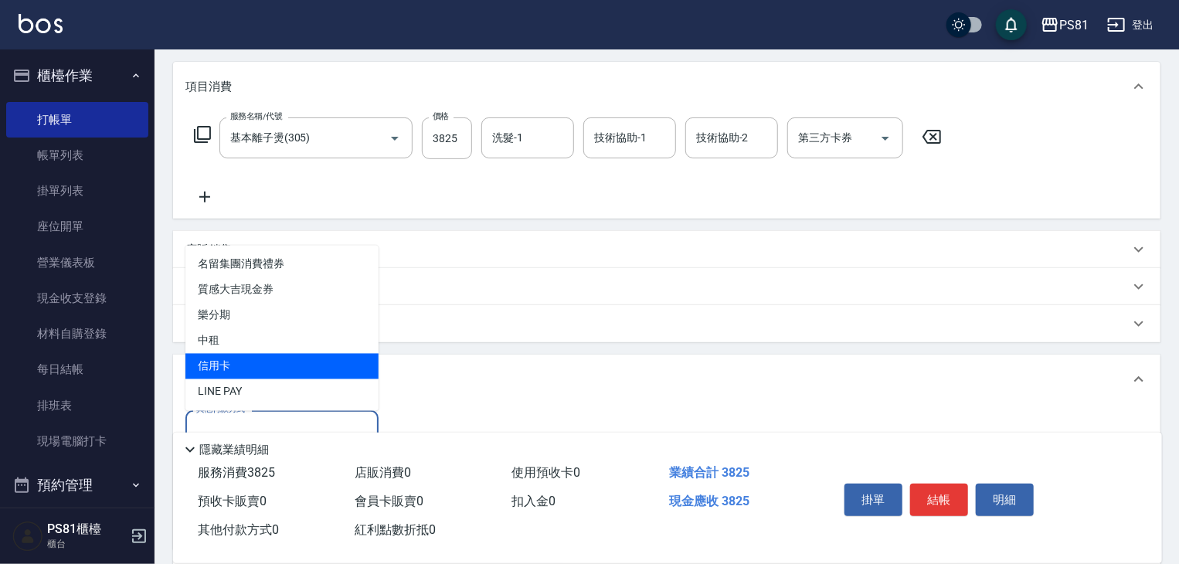
click at [259, 364] on span "信用卡" at bounding box center [281, 366] width 193 height 25
type input "信用卡"
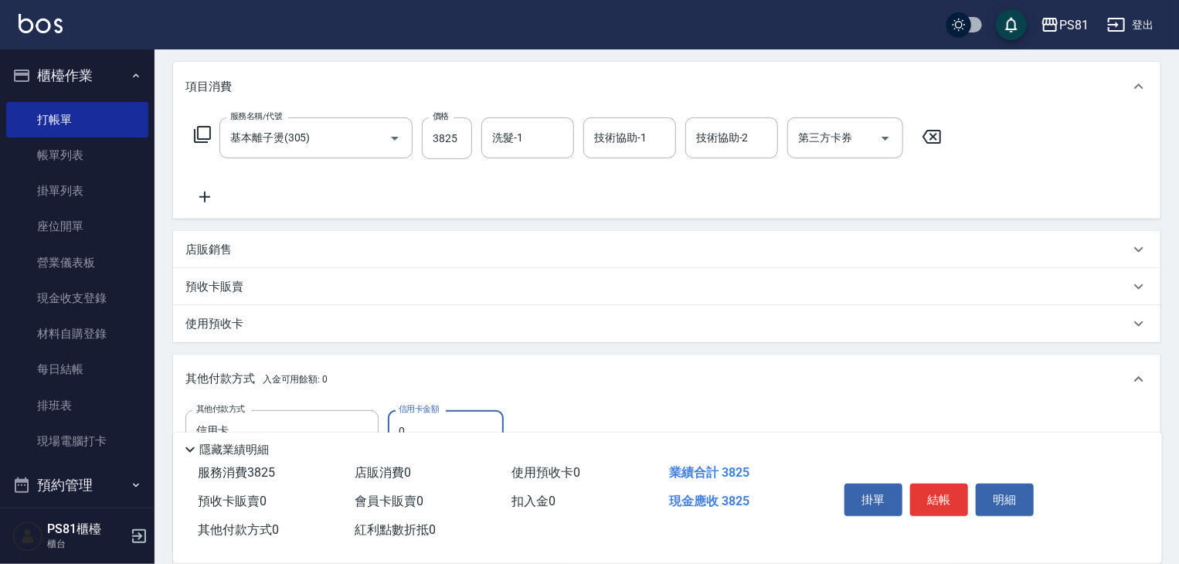
click at [433, 421] on input "0" at bounding box center [446, 431] width 116 height 42
click at [692, 303] on div "預收卡販賣" at bounding box center [666, 286] width 987 height 37
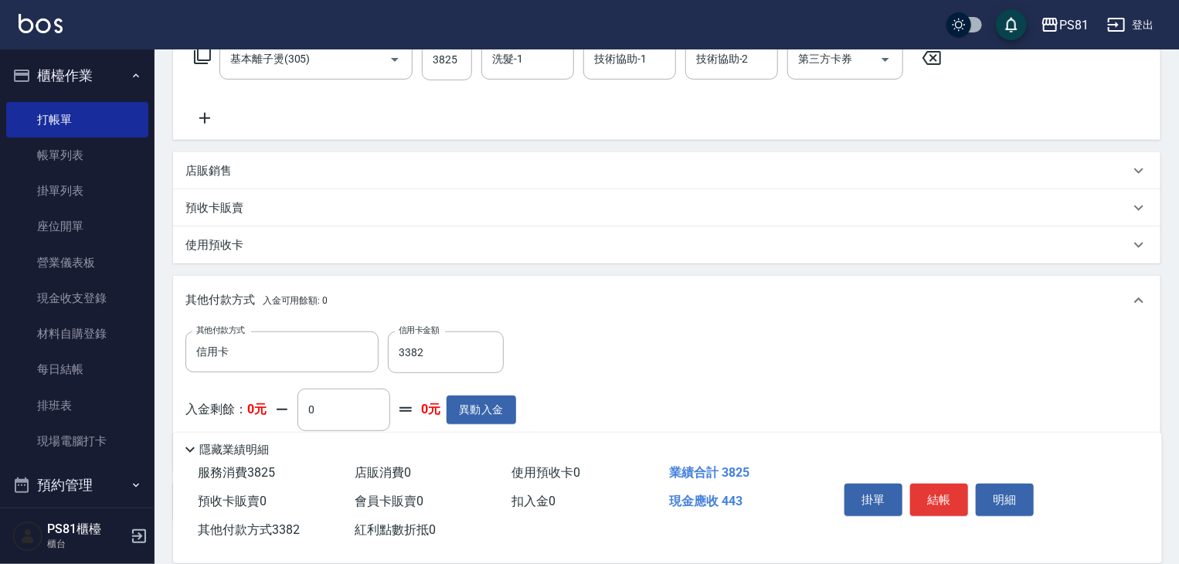
scroll to position [371, 0]
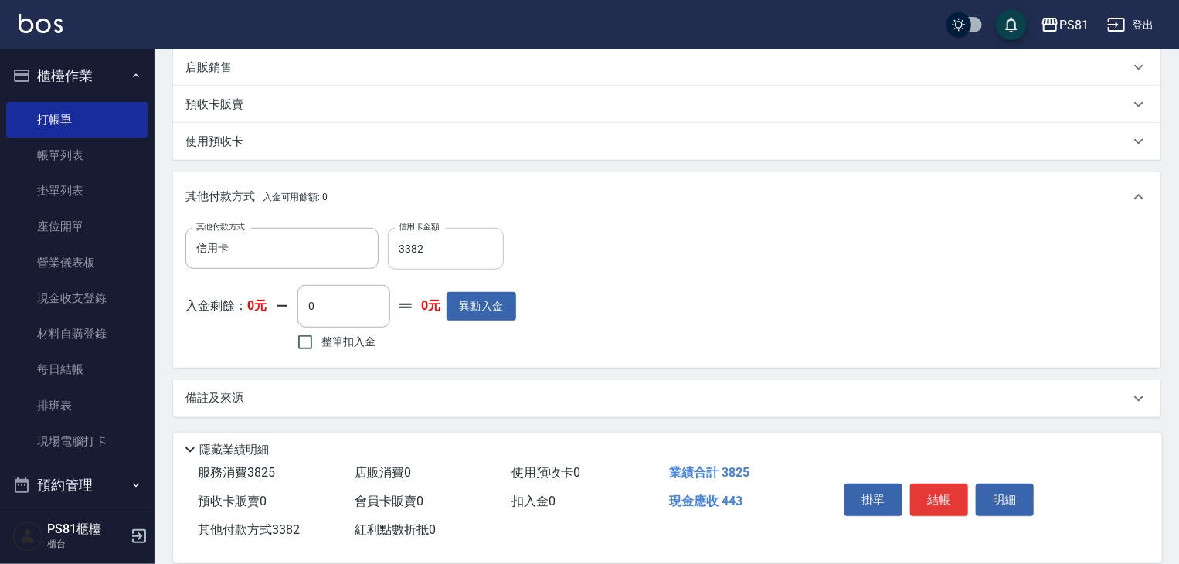
click at [472, 250] on input "3382" at bounding box center [446, 249] width 116 height 42
type input "3825"
click at [952, 491] on button "結帳" at bounding box center [939, 500] width 58 height 32
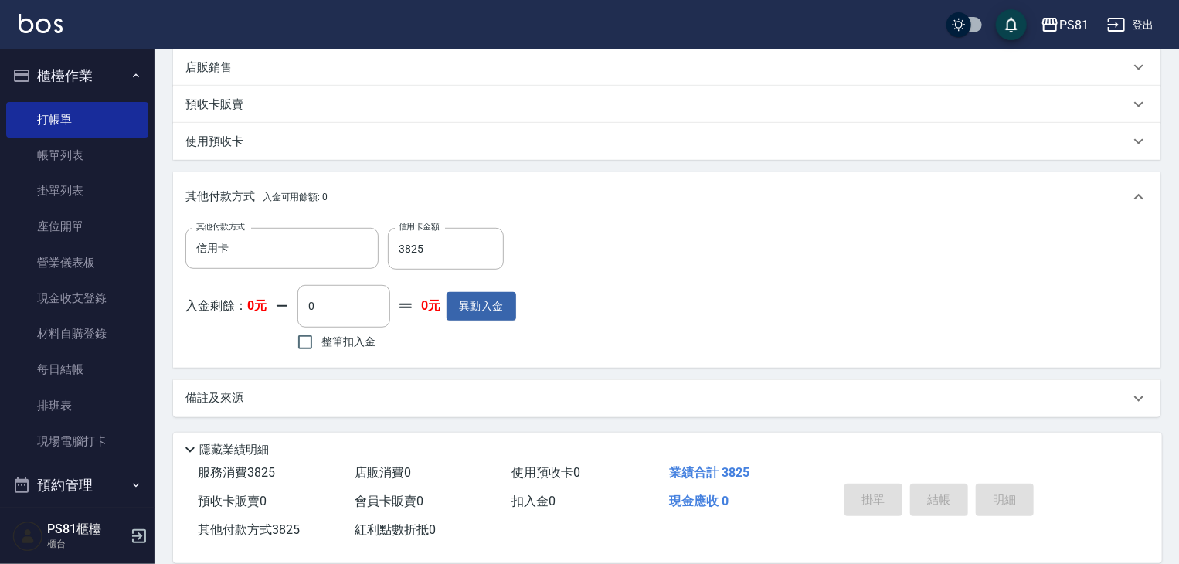
type input "[DATE] 19:33"
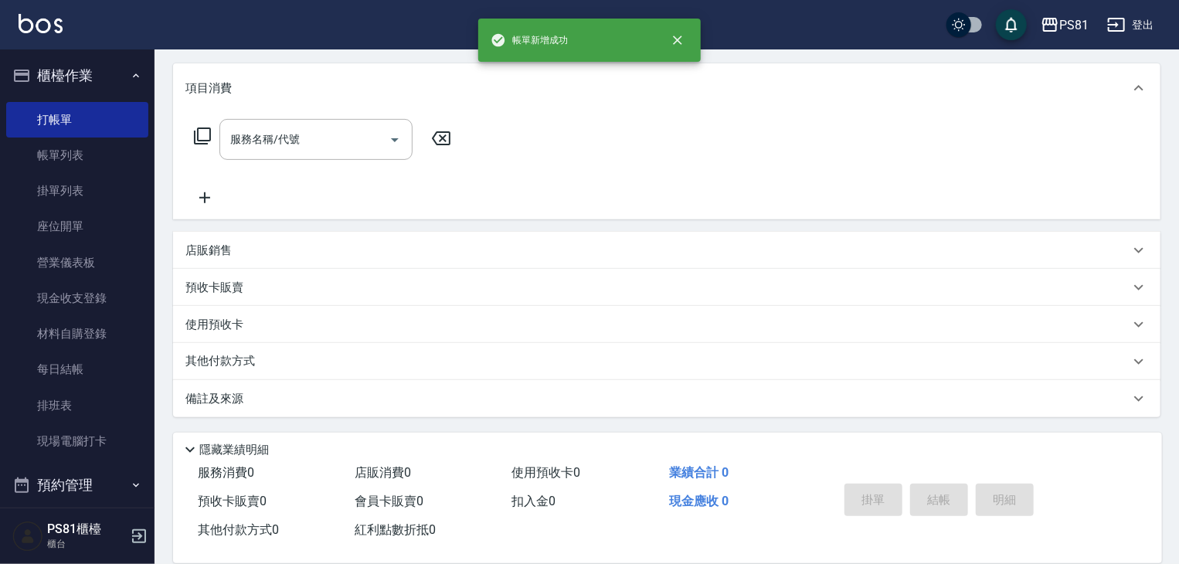
scroll to position [0, 0]
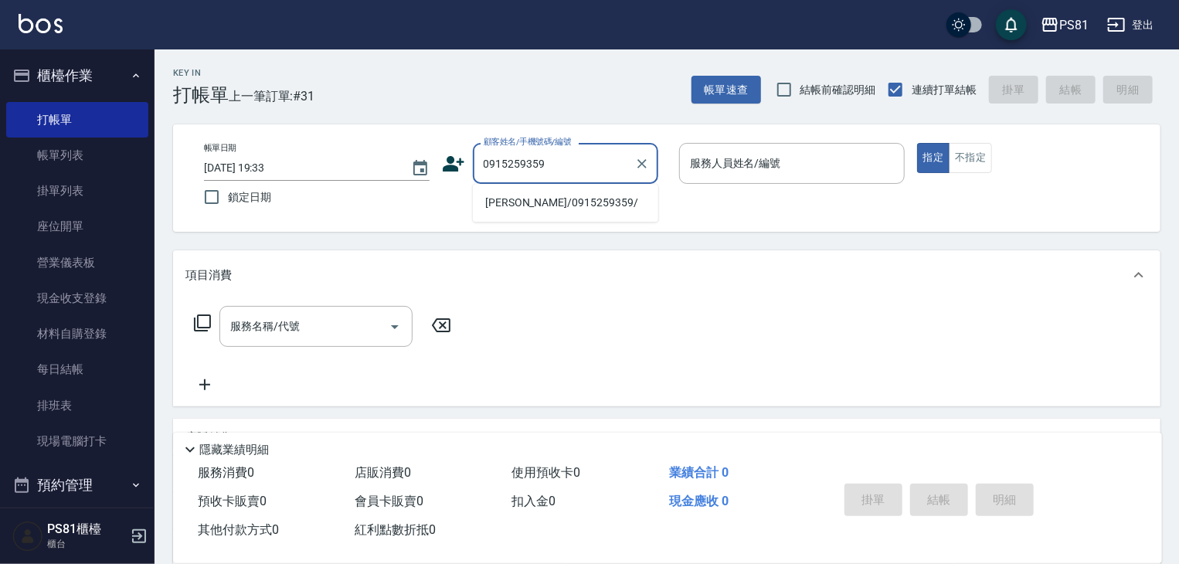
click at [555, 197] on li "[PERSON_NAME]/0915259359/" at bounding box center [565, 202] width 185 height 25
type input "[PERSON_NAME]/0915259359/"
type input "丁若欣-6"
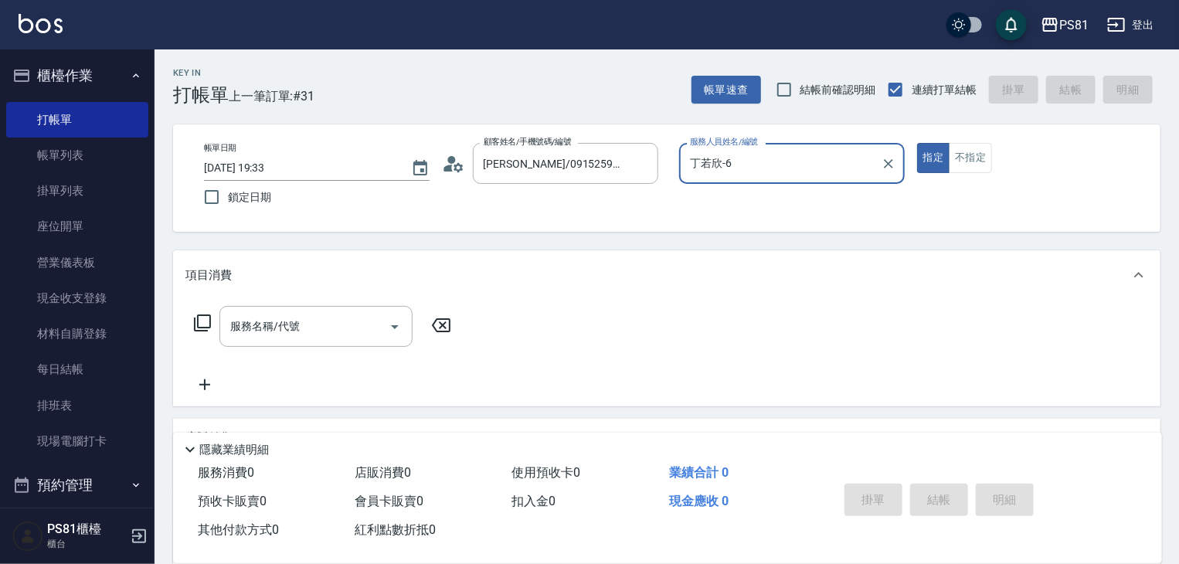
click at [917, 143] on button "指定" at bounding box center [933, 158] width 33 height 30
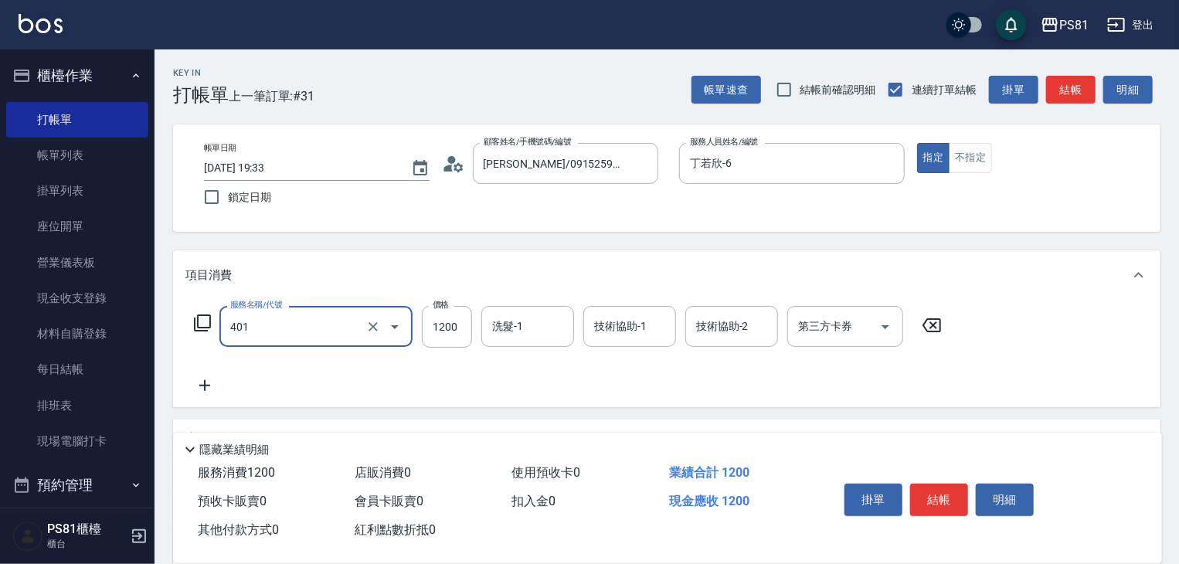
type input "基本染髮(401)"
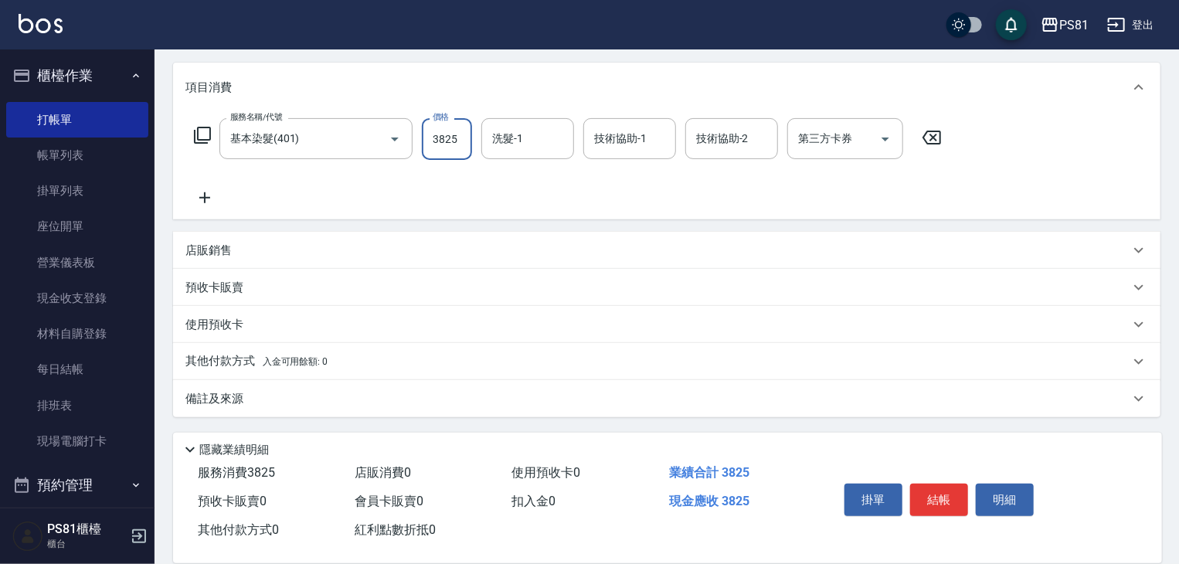
scroll to position [189, 0]
type input "3825"
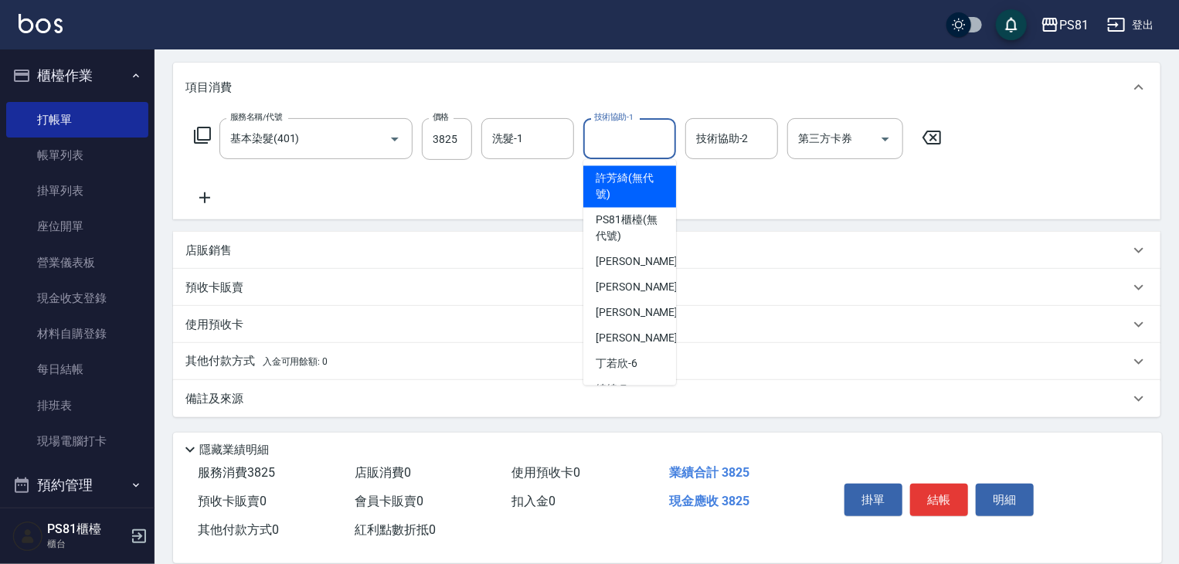
click at [633, 141] on input "技術協助-1" at bounding box center [629, 138] width 79 height 27
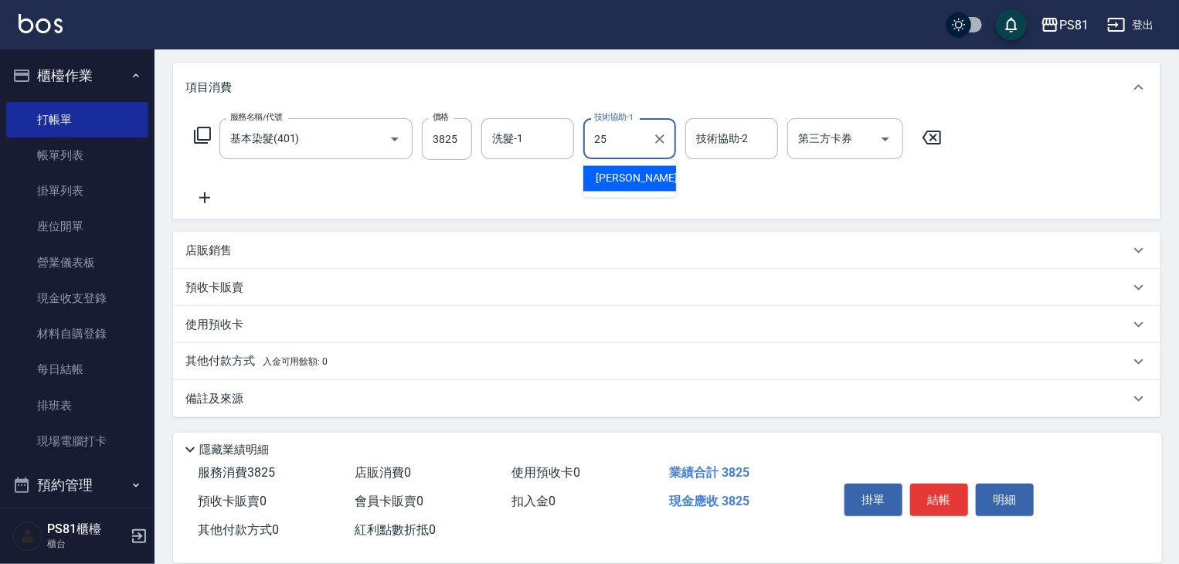
type input "[PERSON_NAME]-25"
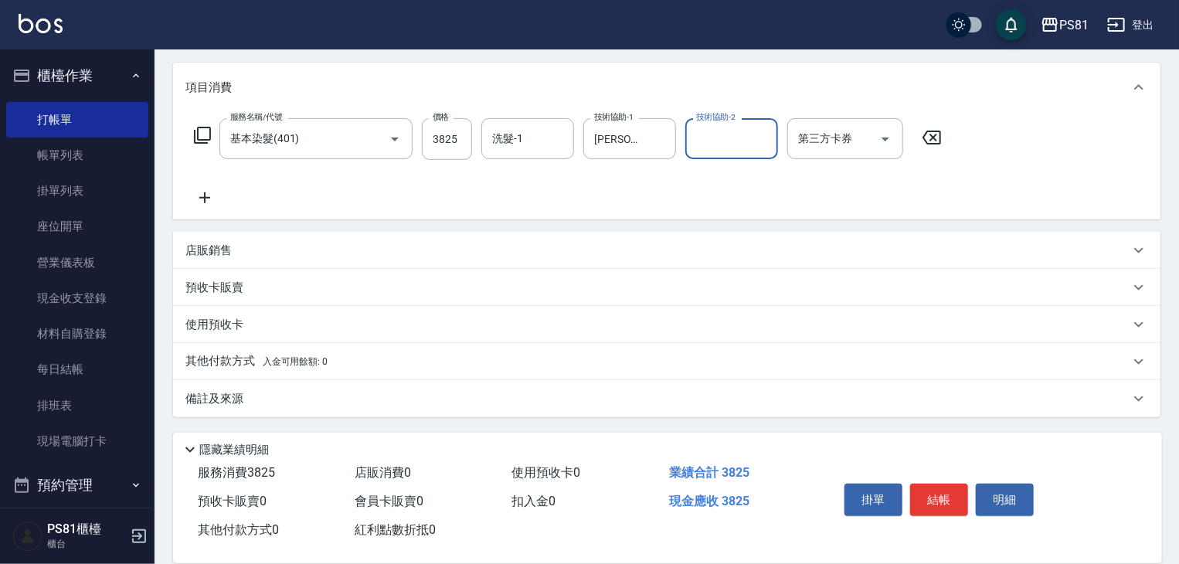
click at [273, 359] on span "入金可用餘額: 0" at bounding box center [296, 361] width 66 height 11
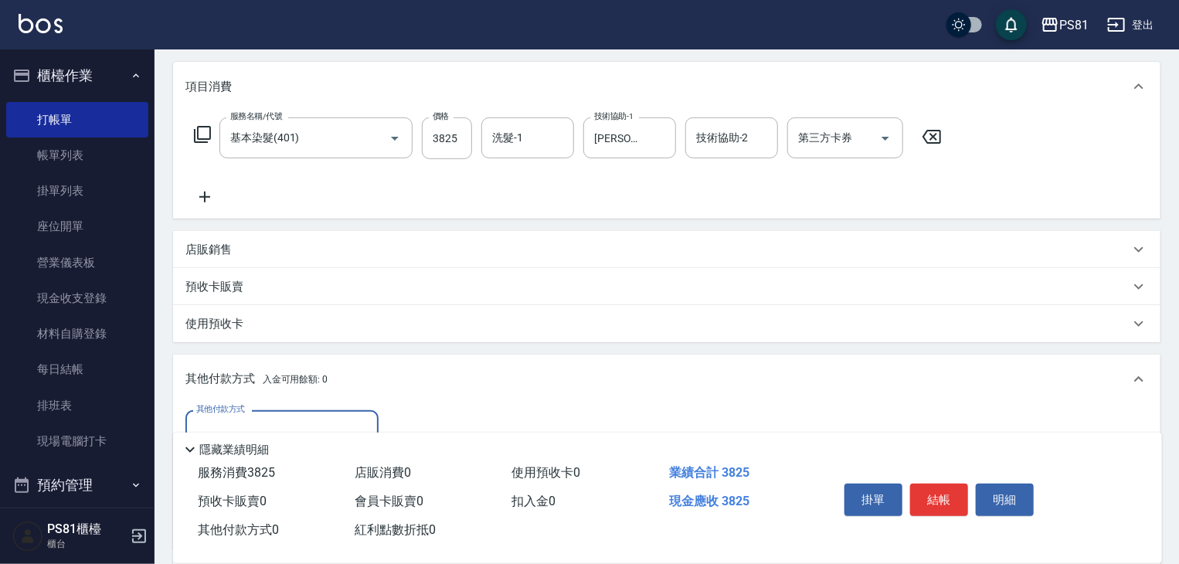
scroll to position [0, 0]
click at [246, 416] on div "其他付款方式" at bounding box center [281, 430] width 193 height 41
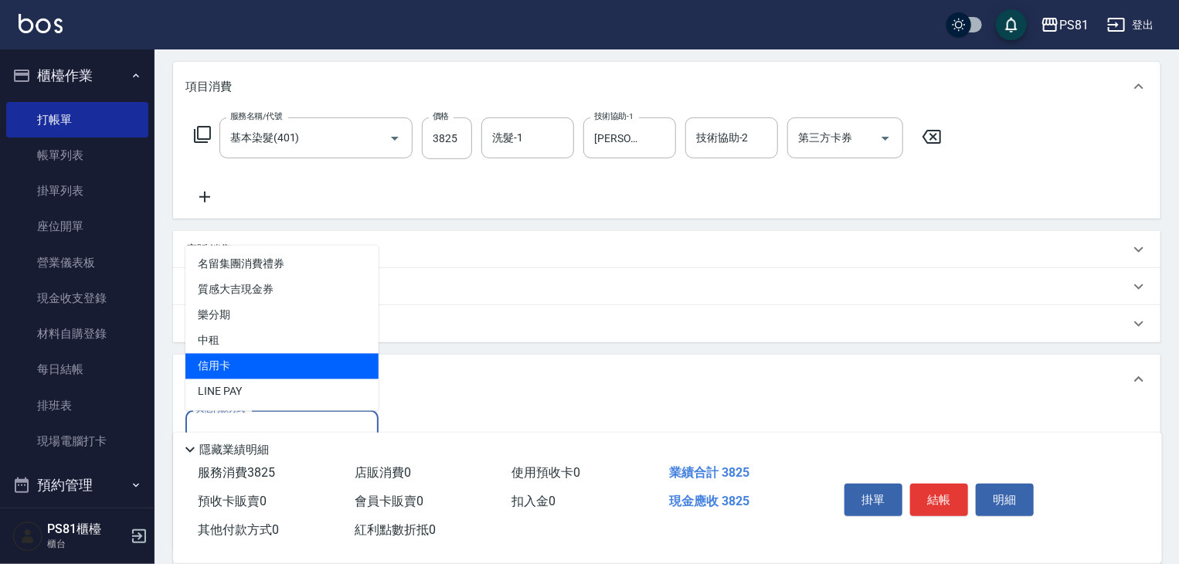
click at [266, 365] on span "信用卡" at bounding box center [281, 366] width 193 height 25
type input "信用卡"
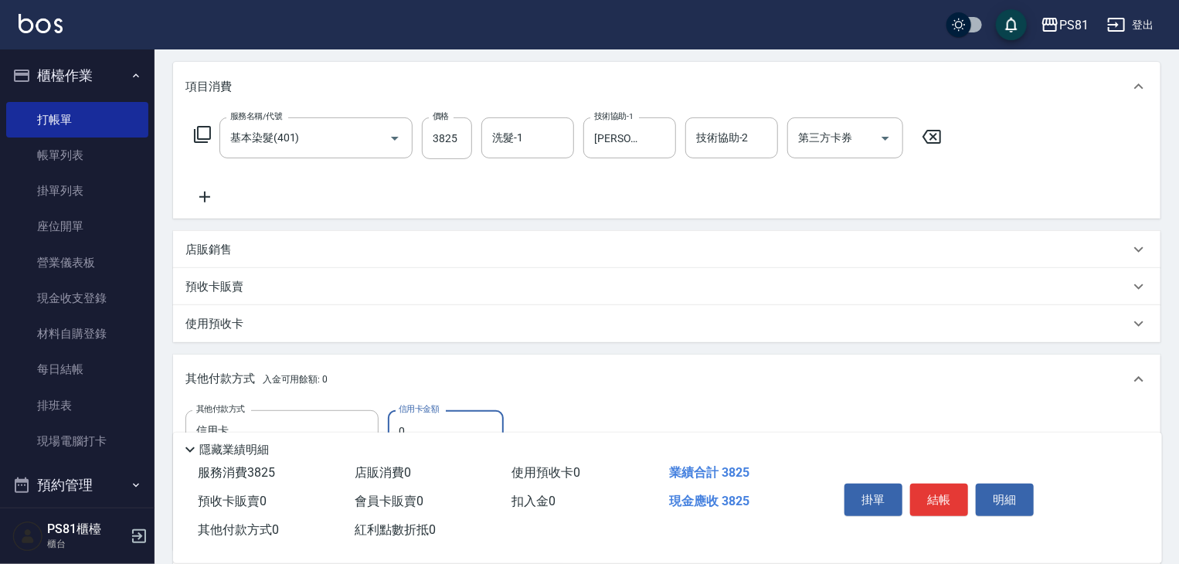
click at [445, 423] on input "0" at bounding box center [446, 431] width 116 height 42
click at [443, 423] on input "0" at bounding box center [446, 431] width 116 height 42
type input "0"
click at [946, 491] on button "結帳" at bounding box center [939, 500] width 58 height 32
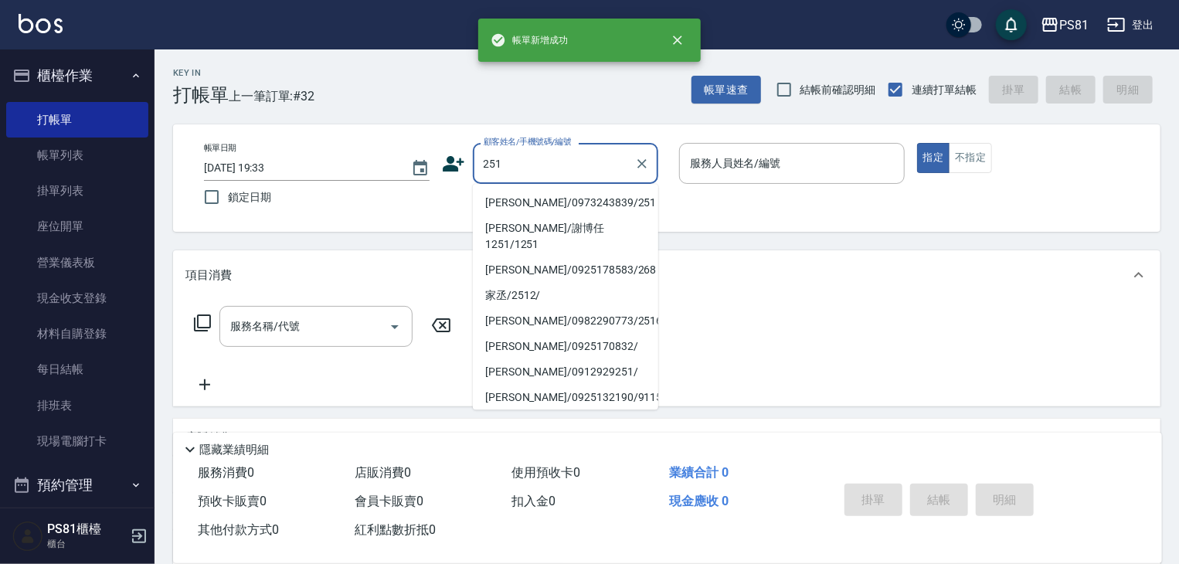
click at [577, 221] on li "[PERSON_NAME]/謝博任1251/1251" at bounding box center [565, 237] width 185 height 42
type input "[PERSON_NAME]/謝博任1251/1251"
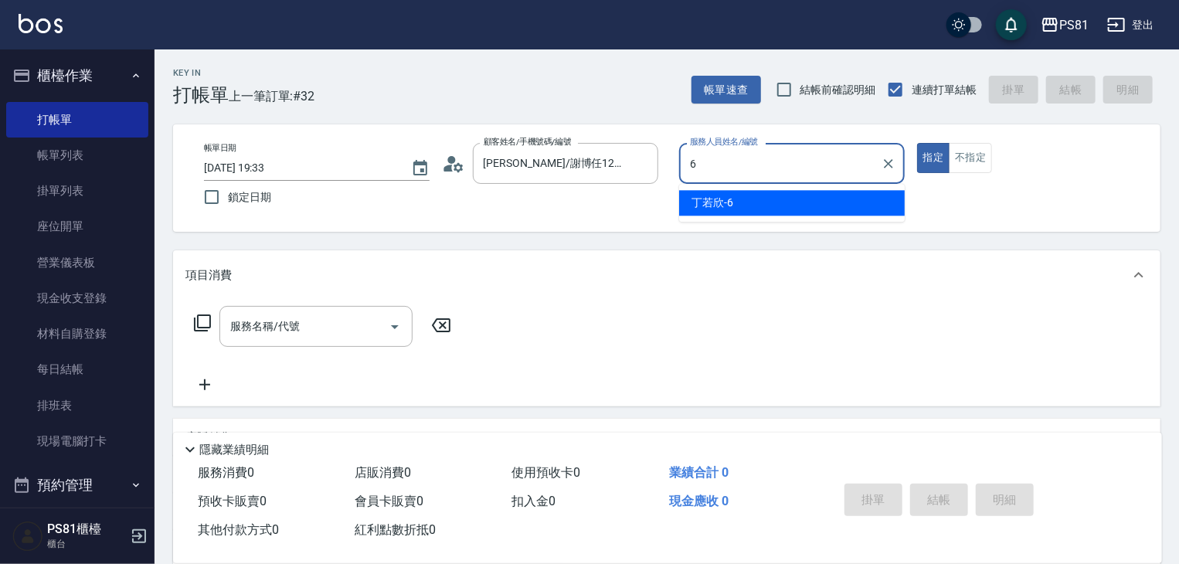
type input "丁若欣-6"
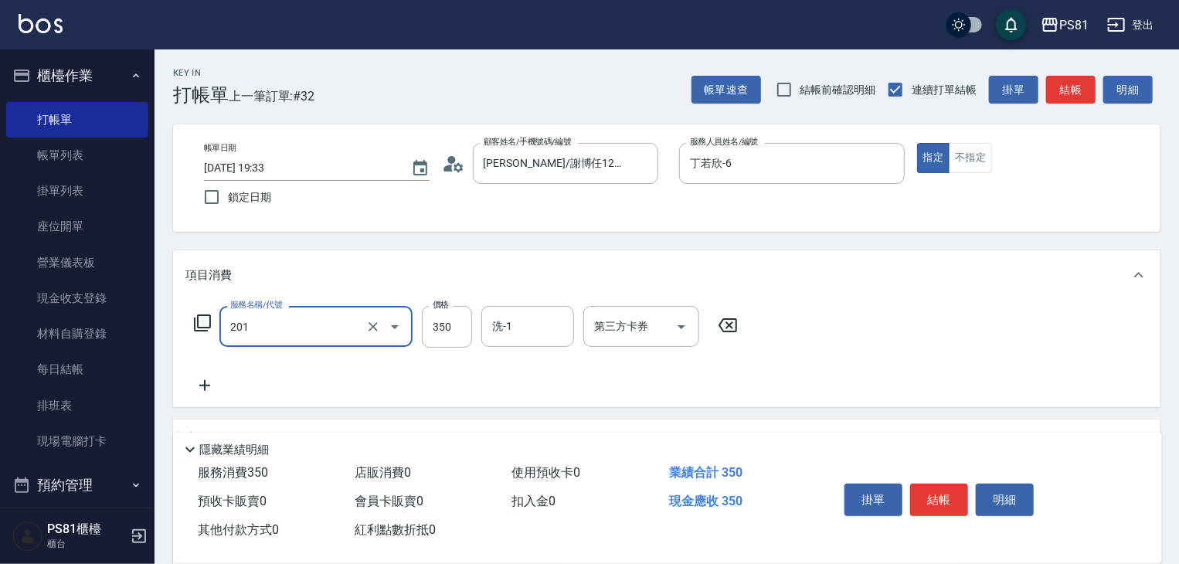
type input "洗剪350(201)"
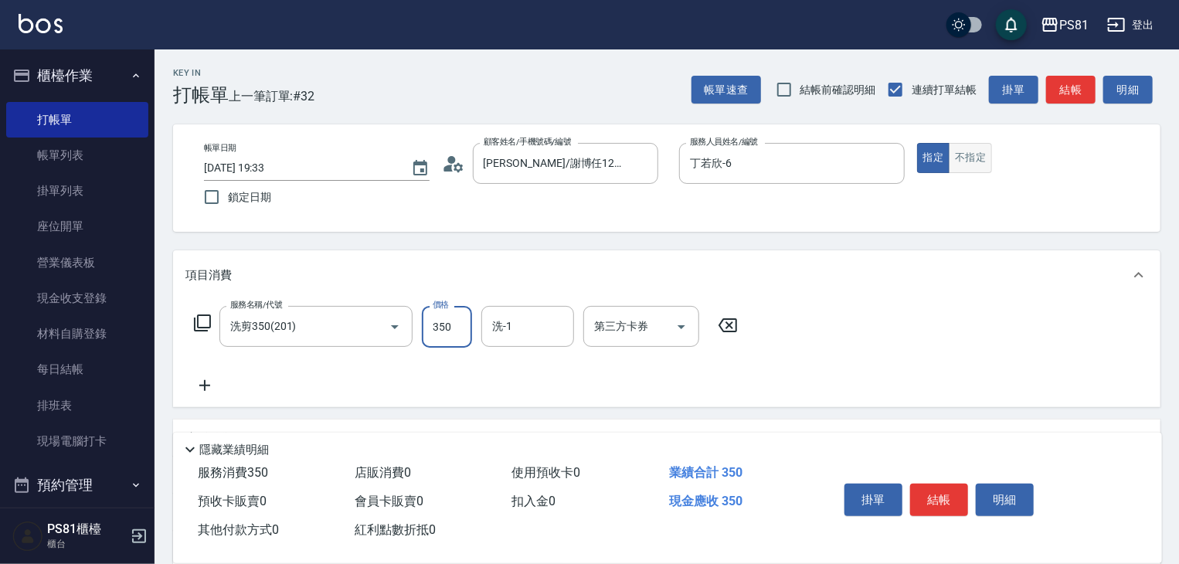
click at [963, 143] on button "不指定" at bounding box center [970, 158] width 43 height 30
click at [951, 498] on button "結帳" at bounding box center [939, 500] width 58 height 32
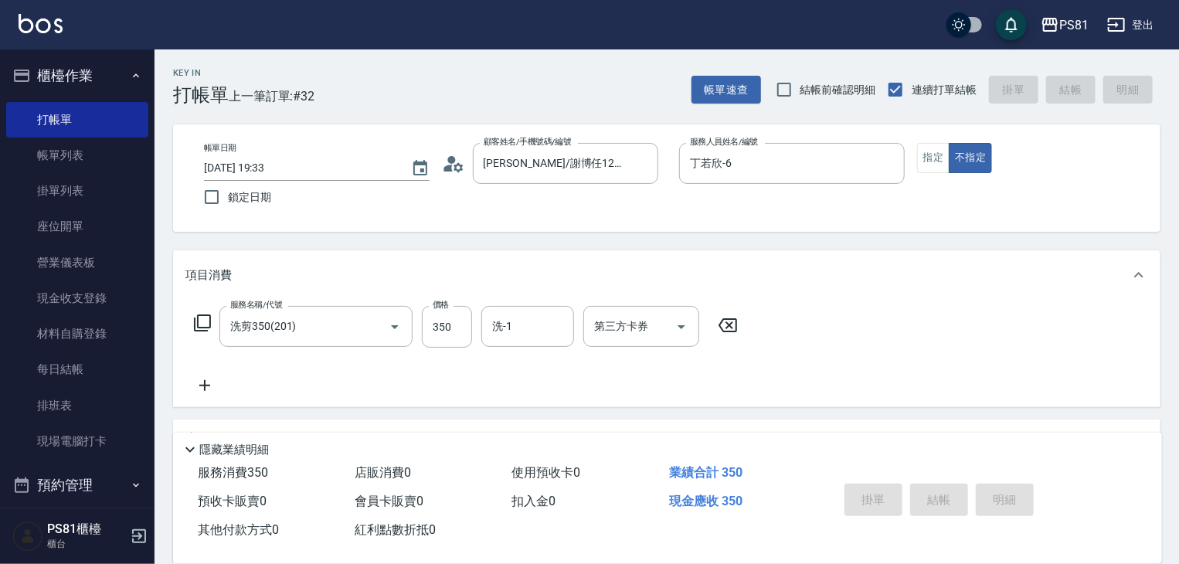
type input "[DATE] 19:34"
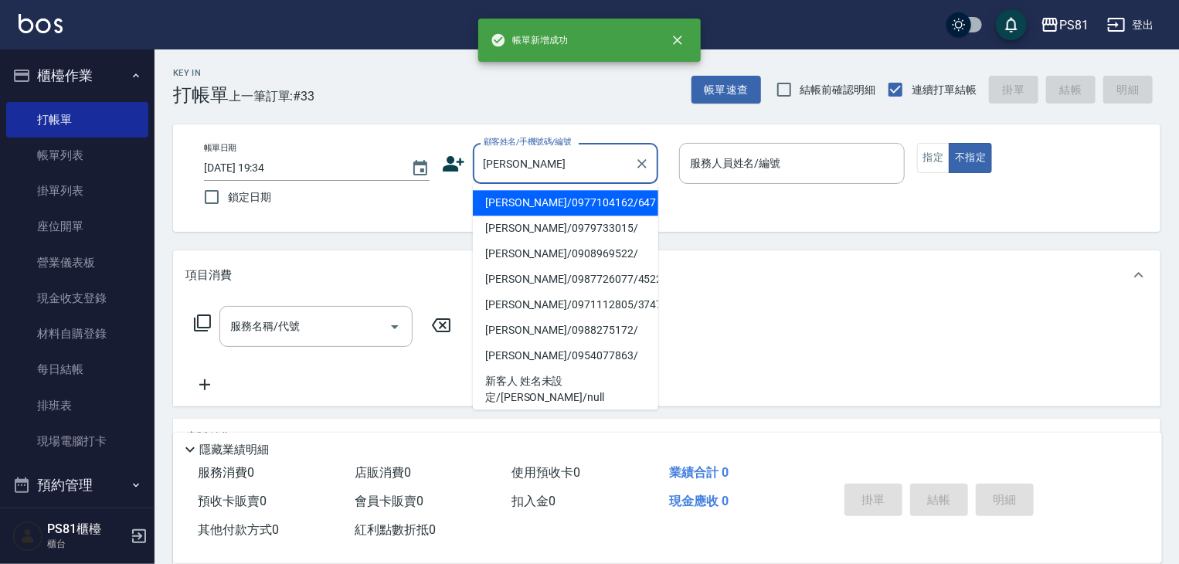
click at [547, 207] on li "[PERSON_NAME]/0977104162/647" at bounding box center [565, 202] width 185 height 25
type input "[PERSON_NAME]/0977104162/647"
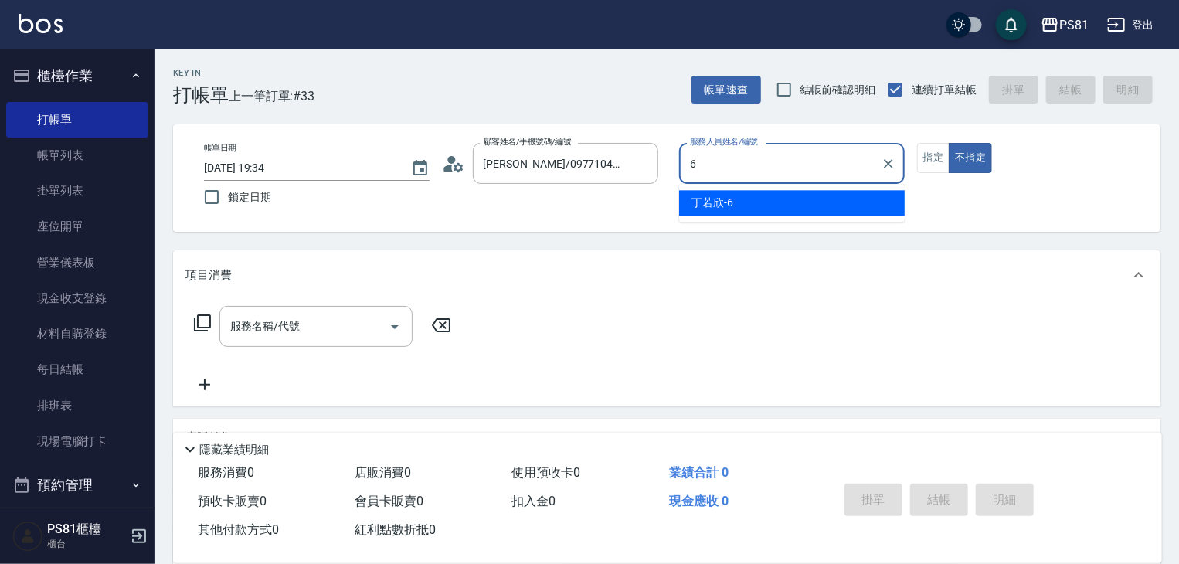
type input "丁若欣-6"
type button "false"
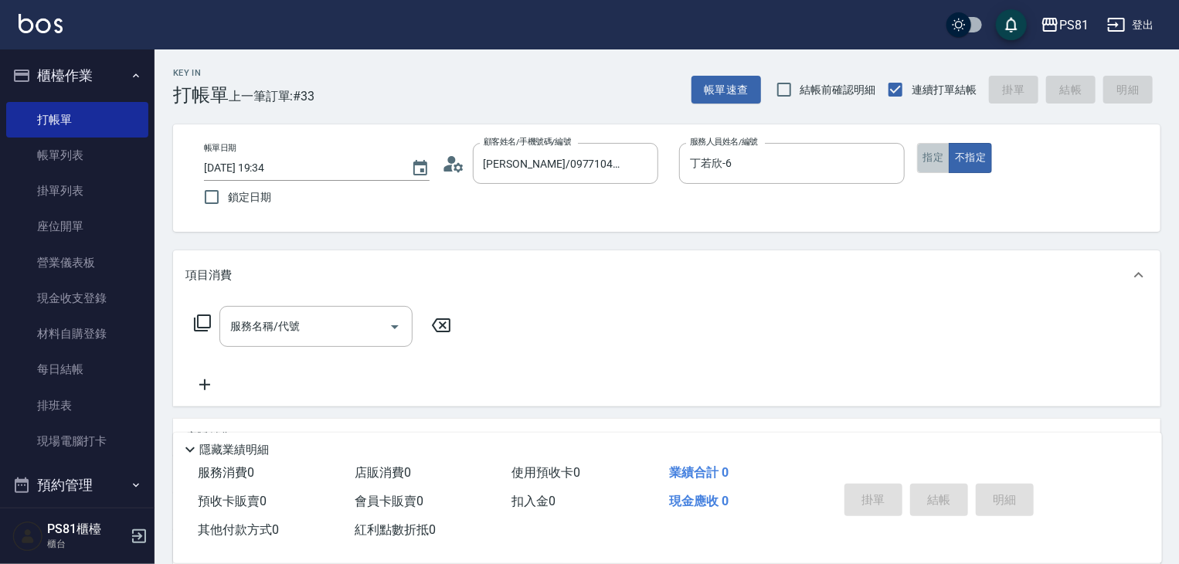
click at [921, 149] on button "指定" at bounding box center [933, 158] width 33 height 30
click at [314, 322] on input "服務名稱/代號" at bounding box center [304, 326] width 156 height 27
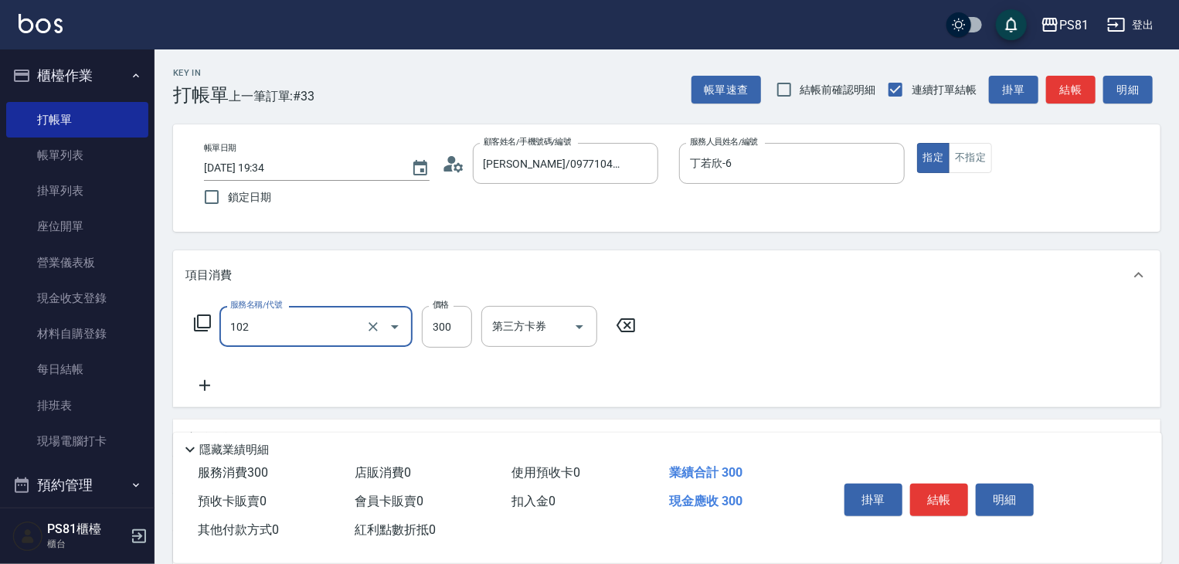
type input "保濕洗(102)"
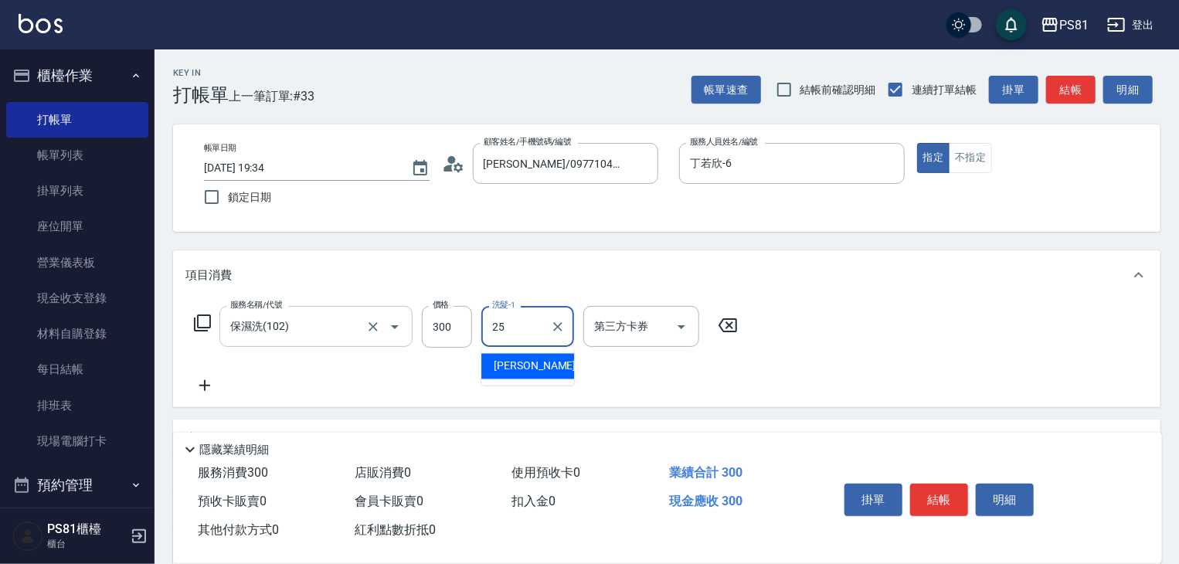
type input "[PERSON_NAME]-25"
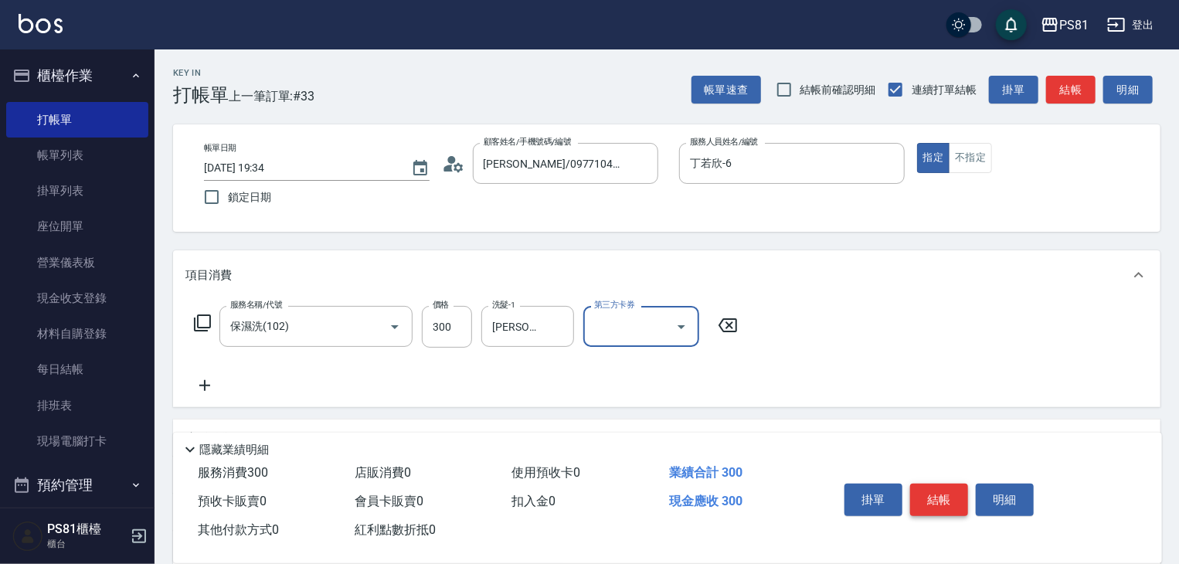
click at [938, 495] on button "結帳" at bounding box center [939, 500] width 58 height 32
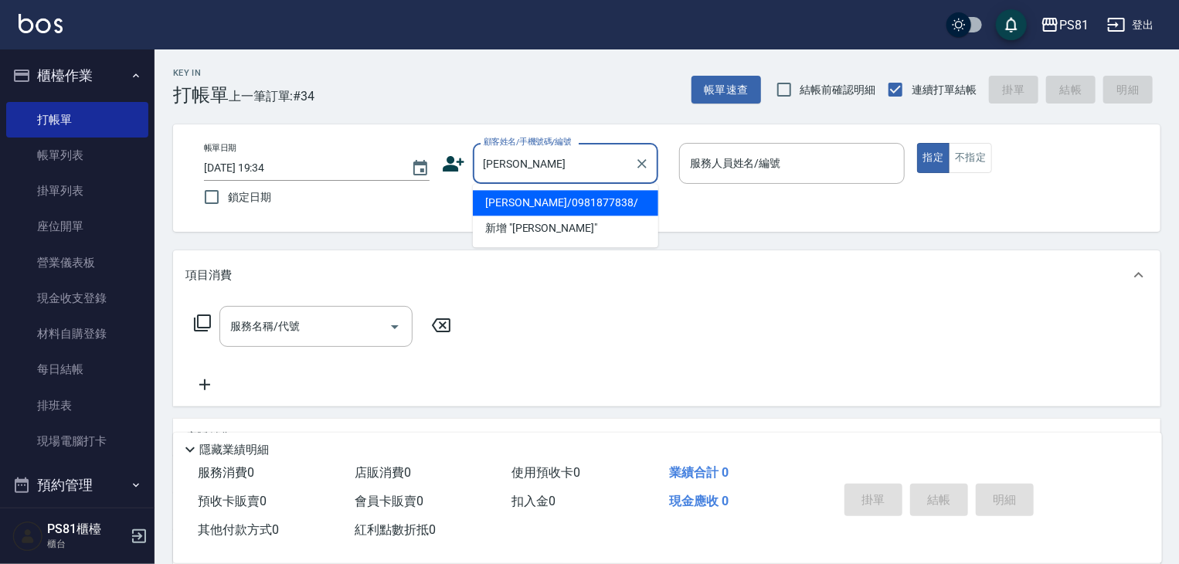
click at [547, 213] on li "[PERSON_NAME]/0981877838/" at bounding box center [565, 202] width 185 height 25
type input "[PERSON_NAME]/0981877838/"
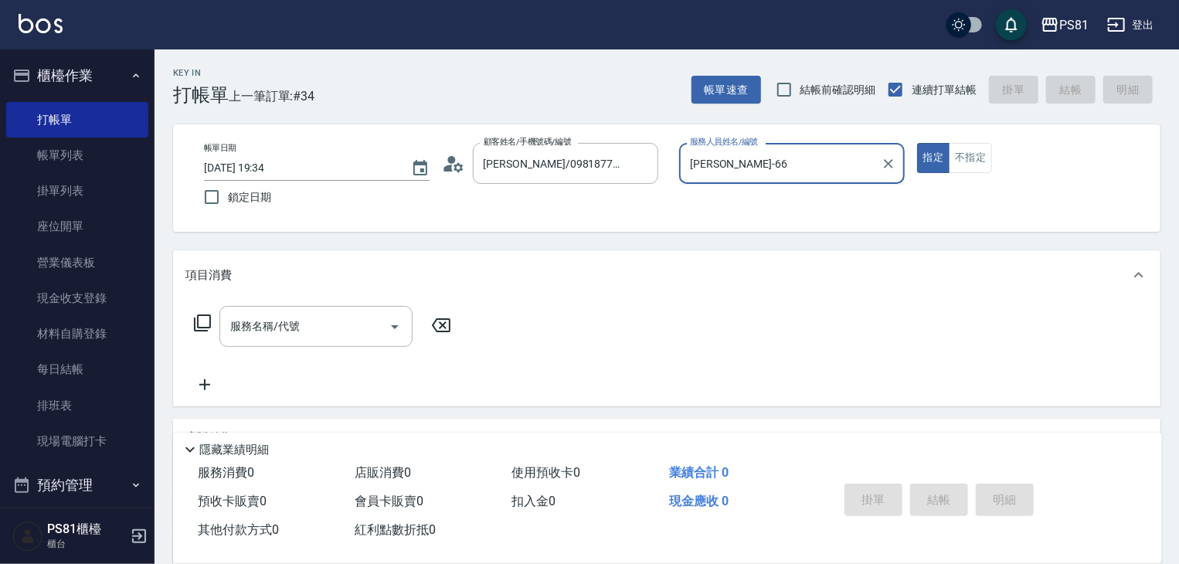
click at [917, 143] on button "指定" at bounding box center [933, 158] width 33 height 30
type input "丁若欣-6"
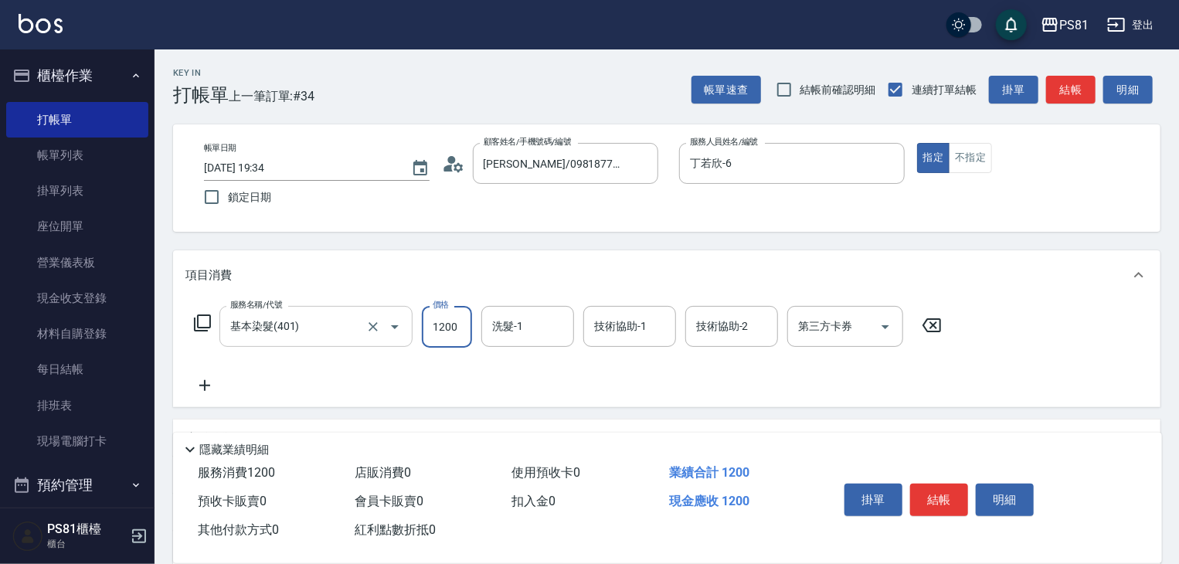
click at [333, 342] on div "基本染髮(401) 服務名稱/代號" at bounding box center [315, 326] width 193 height 41
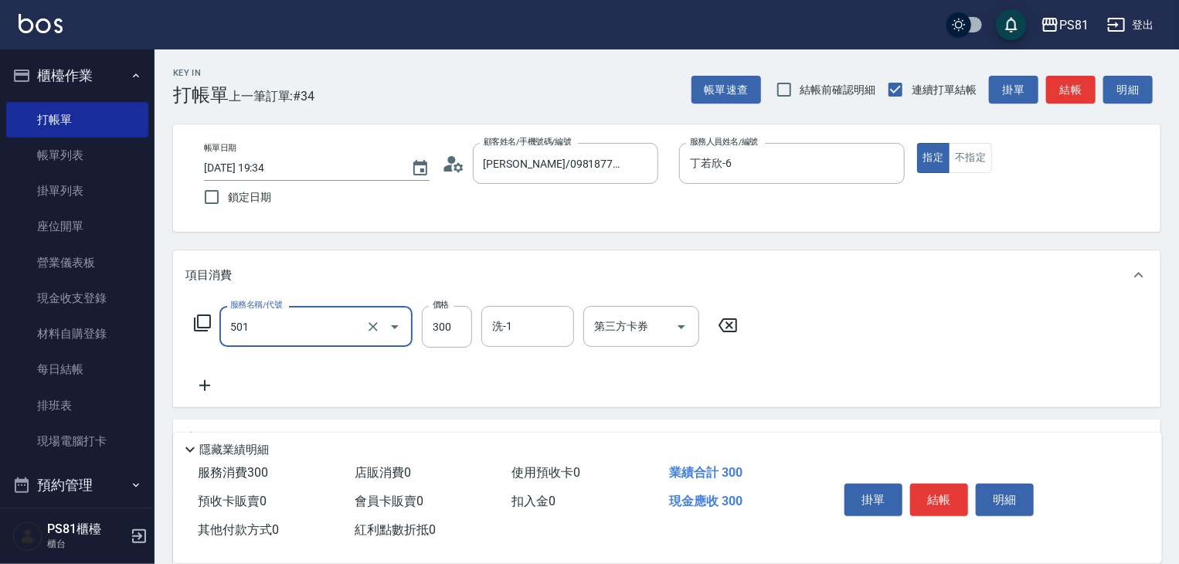
type input "自備護髮(501)"
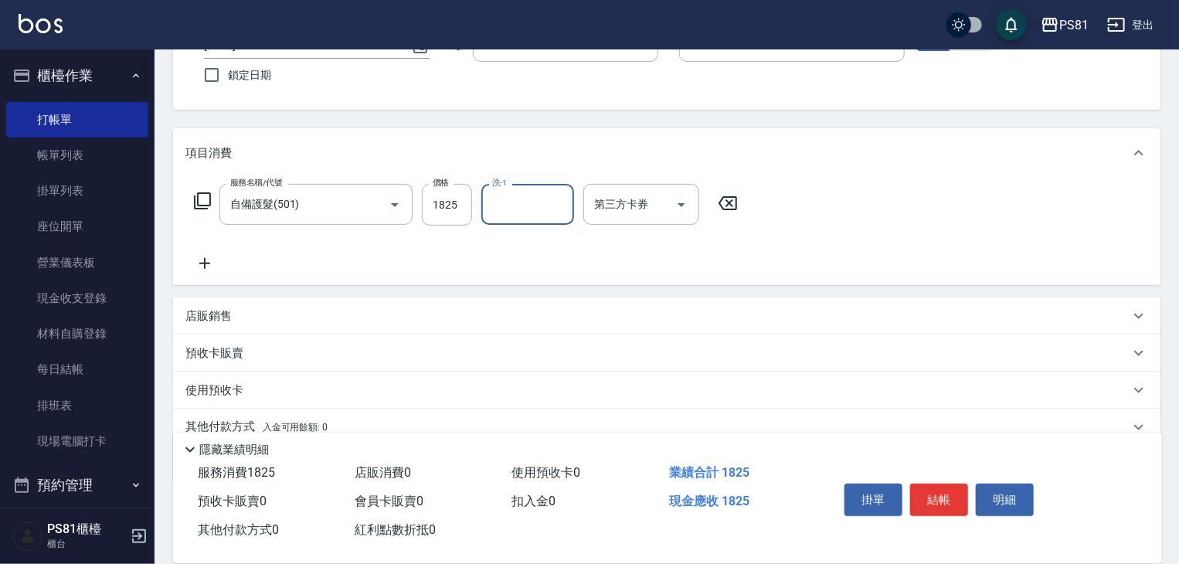
scroll to position [189, 0]
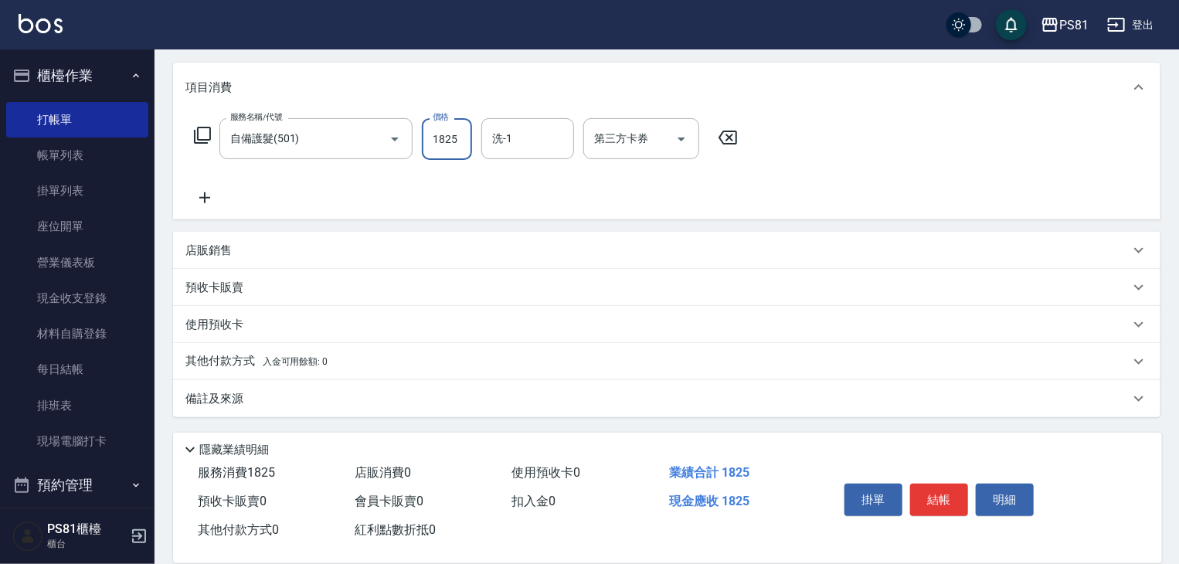
click at [461, 138] on input "1825" at bounding box center [447, 139] width 50 height 42
click at [461, 138] on input "2828" at bounding box center [447, 139] width 50 height 42
type input "1828"
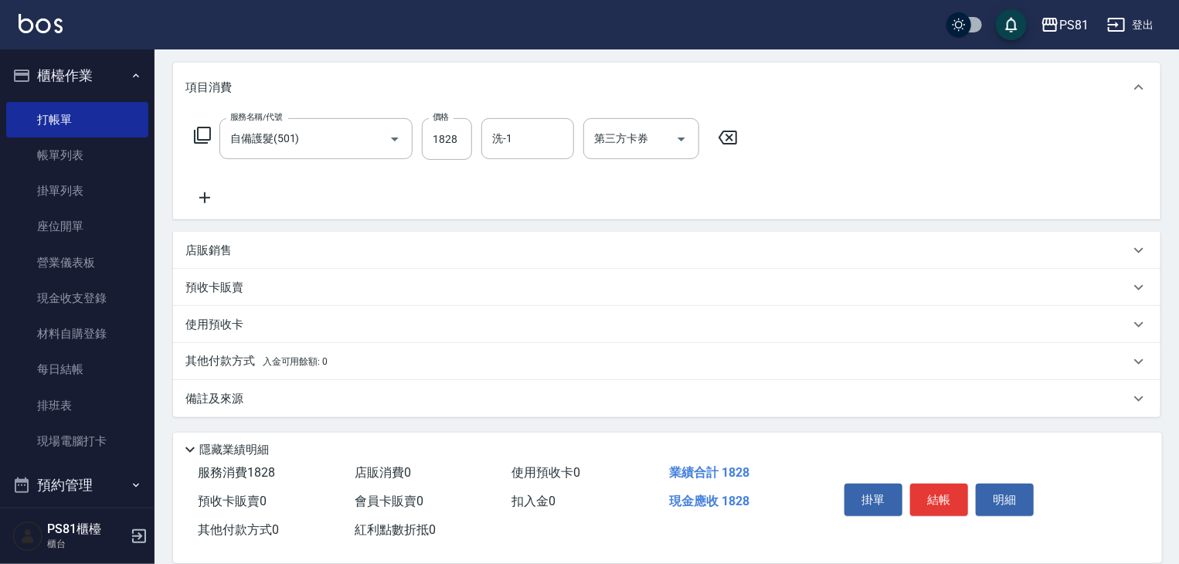
drag, startPoint x: 373, startPoint y: 365, endPoint x: 306, endPoint y: 393, distance: 72.5
click at [372, 365] on div "其他付款方式 入金可用餘額: 0" at bounding box center [657, 361] width 944 height 17
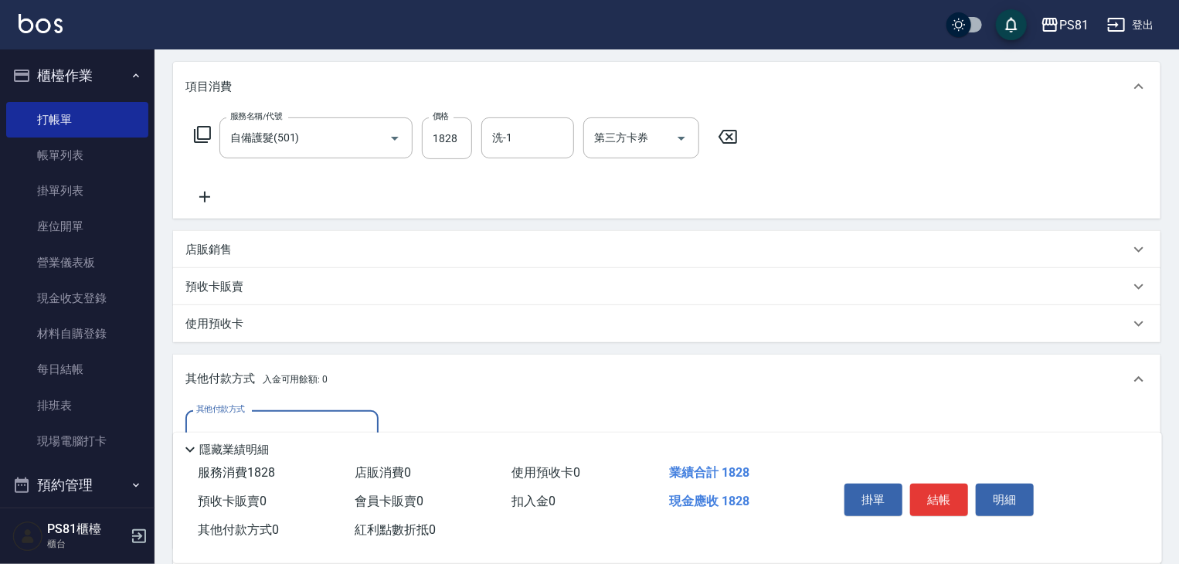
scroll to position [0, 0]
click at [269, 423] on input "其他付款方式" at bounding box center [281, 430] width 179 height 27
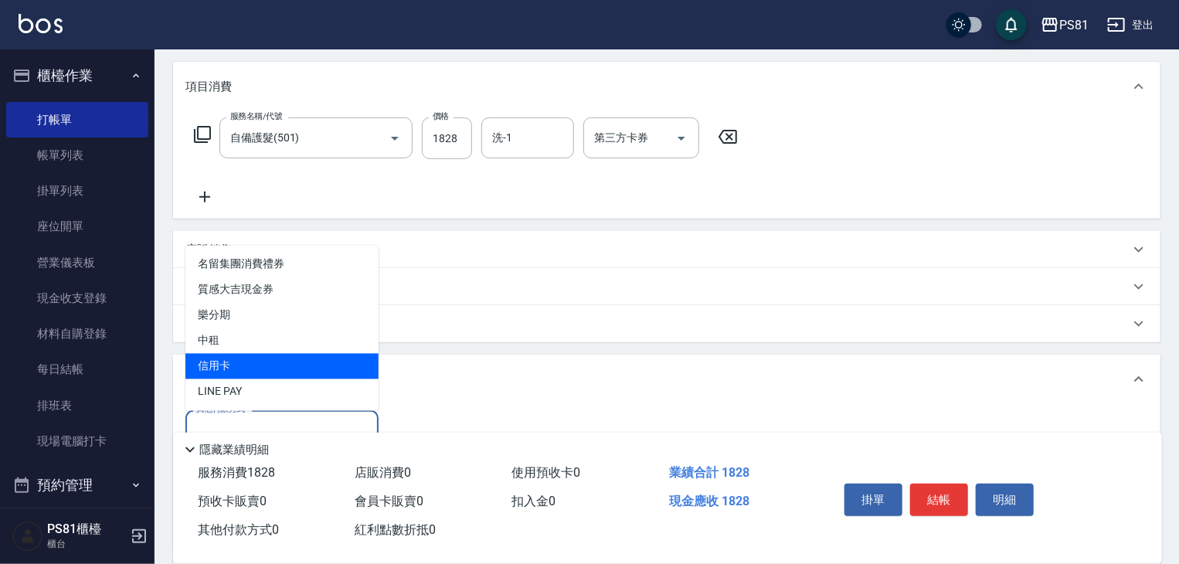
click at [258, 373] on span "信用卡" at bounding box center [281, 366] width 193 height 25
type input "信用卡"
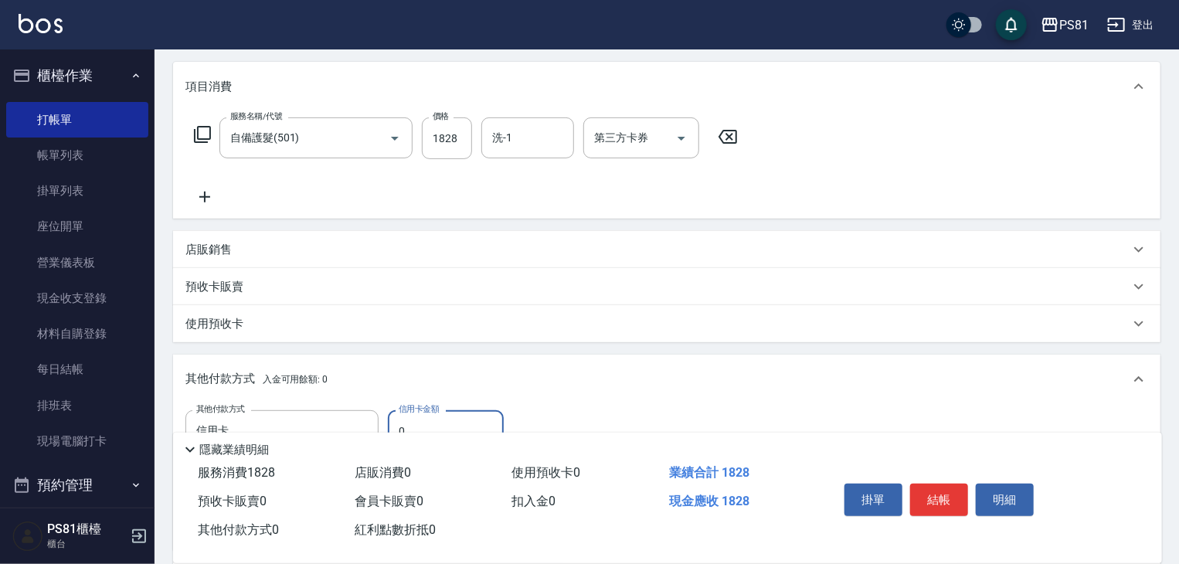
click at [416, 413] on label "信用卡金額" at bounding box center [419, 409] width 40 height 12
click at [416, 413] on input "0" at bounding box center [446, 431] width 116 height 42
click at [416, 413] on label "信用卡金額" at bounding box center [419, 409] width 40 height 12
click at [416, 413] on input "0" at bounding box center [446, 431] width 116 height 42
click at [420, 420] on input "0" at bounding box center [446, 431] width 116 height 42
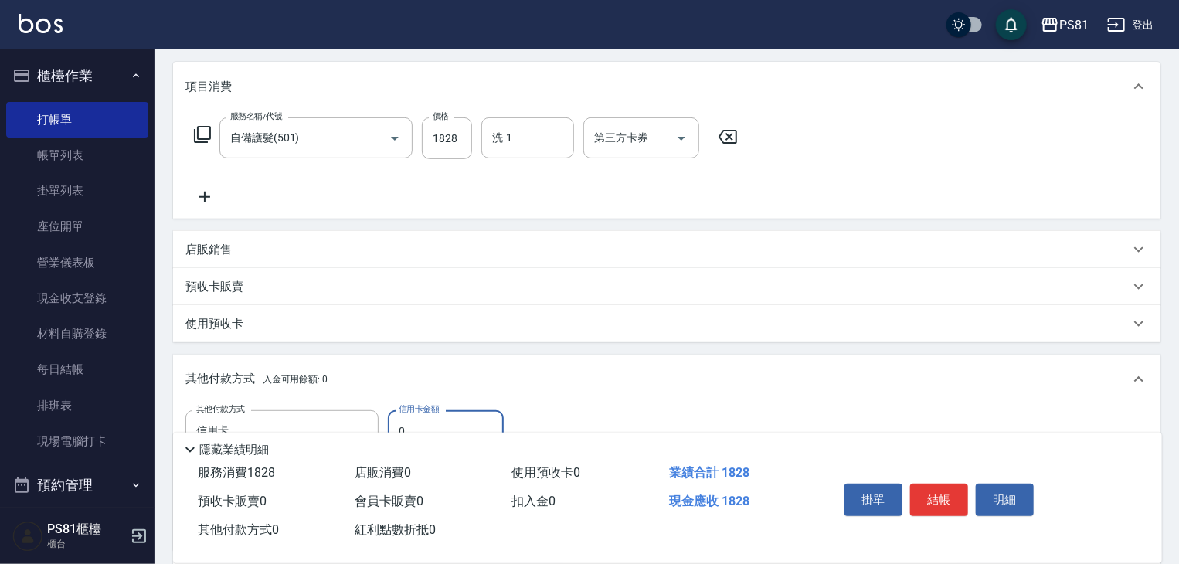
drag, startPoint x: 420, startPoint y: 420, endPoint x: 405, endPoint y: 433, distance: 20.3
click at [407, 432] on div "Key In 打帳單 上一筆訂單:#34 帳單速查 結帳前確認明細 連續打單結帳 掛單 結帳 明細 帳單日期 [DATE] 19:34 鎖定日期 顧客姓名/手…" at bounding box center [667, 303] width 1025 height 885
type input "1828"
click at [955, 489] on button "結帳" at bounding box center [939, 500] width 58 height 32
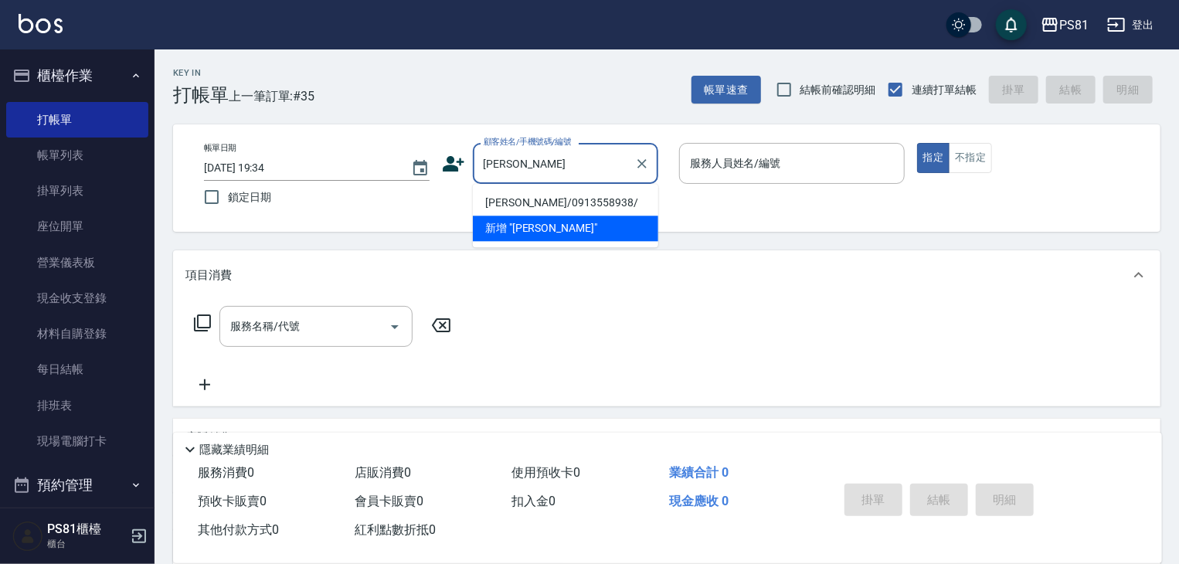
click at [607, 211] on li "[PERSON_NAME]/0913558938/" at bounding box center [565, 202] width 185 height 25
type input "[PERSON_NAME]/0913558938/"
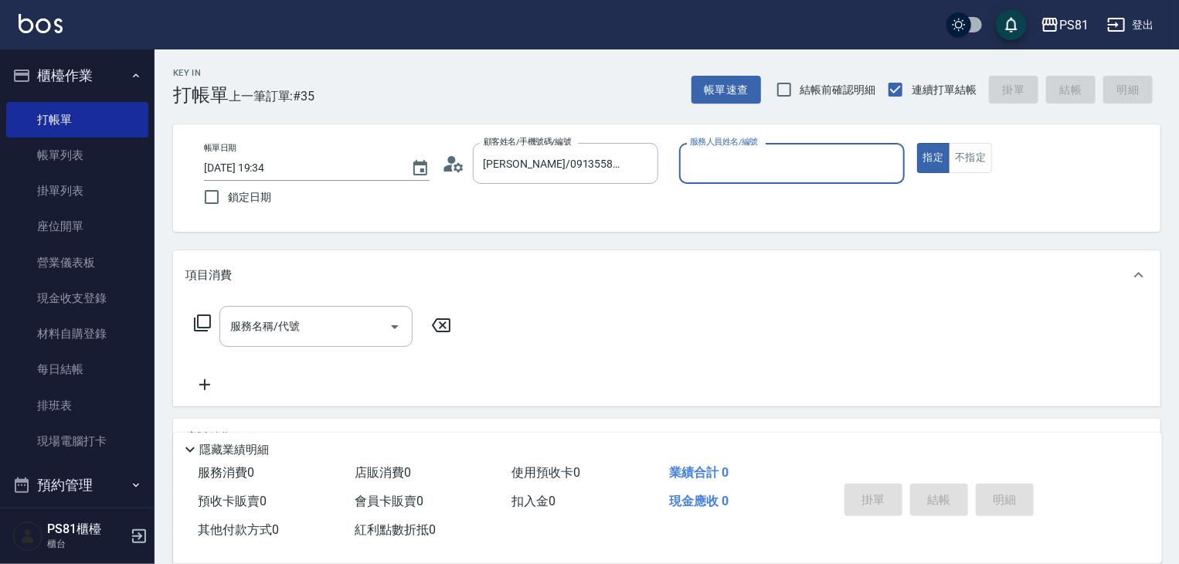
type input "丁若欣-6"
click at [917, 143] on button "指定" at bounding box center [933, 158] width 33 height 30
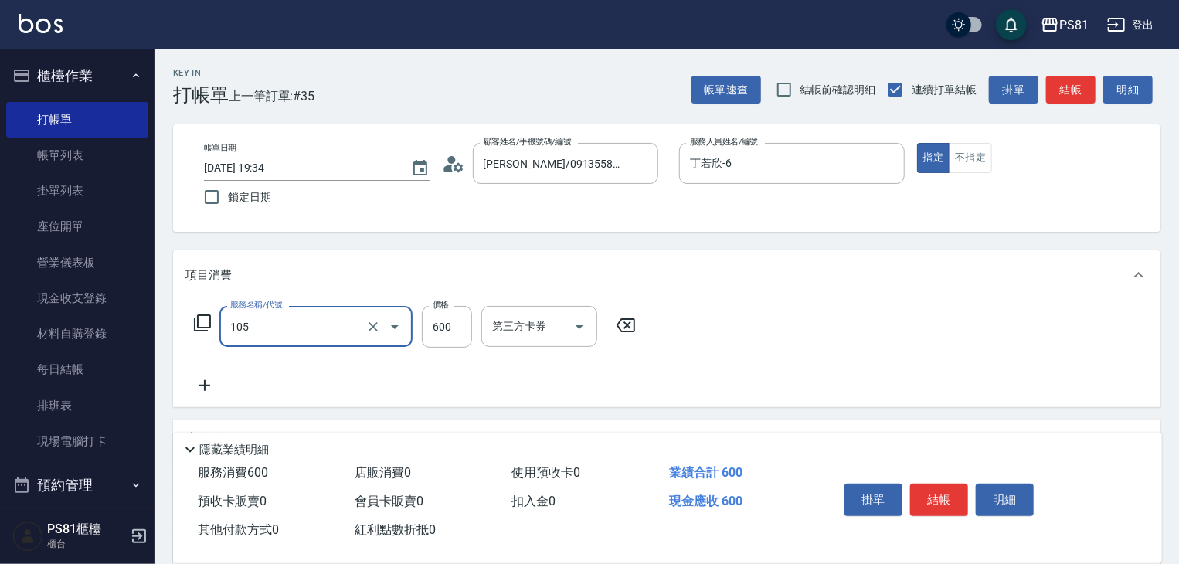
type input "A級洗剪600(105)"
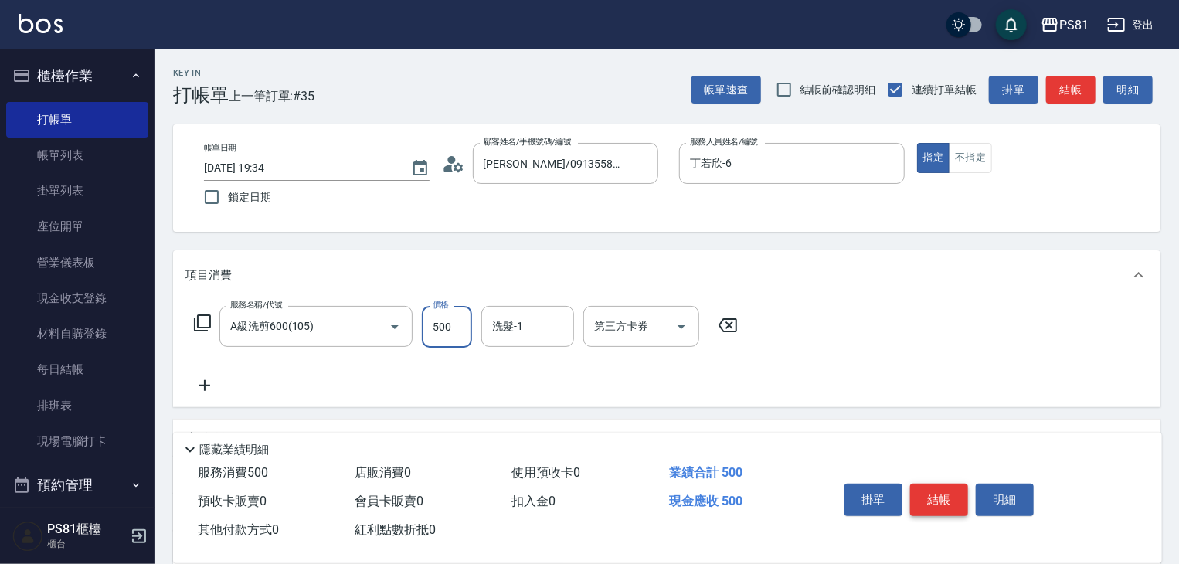
type input "500"
click at [943, 492] on button "結帳" at bounding box center [939, 500] width 58 height 32
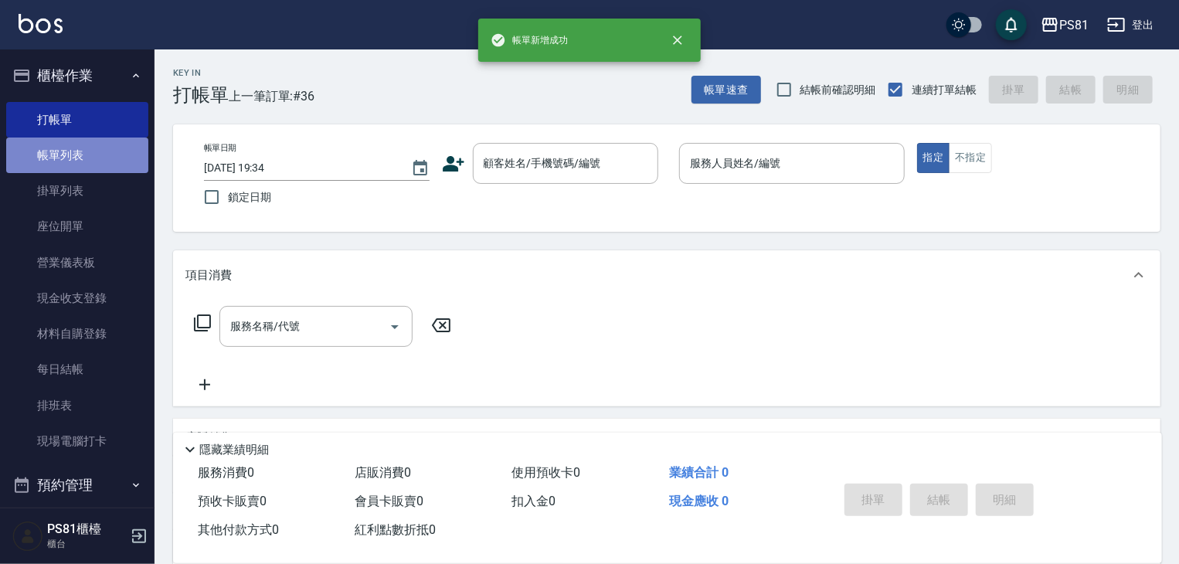
click at [112, 155] on link "帳單列表" at bounding box center [77, 156] width 142 height 36
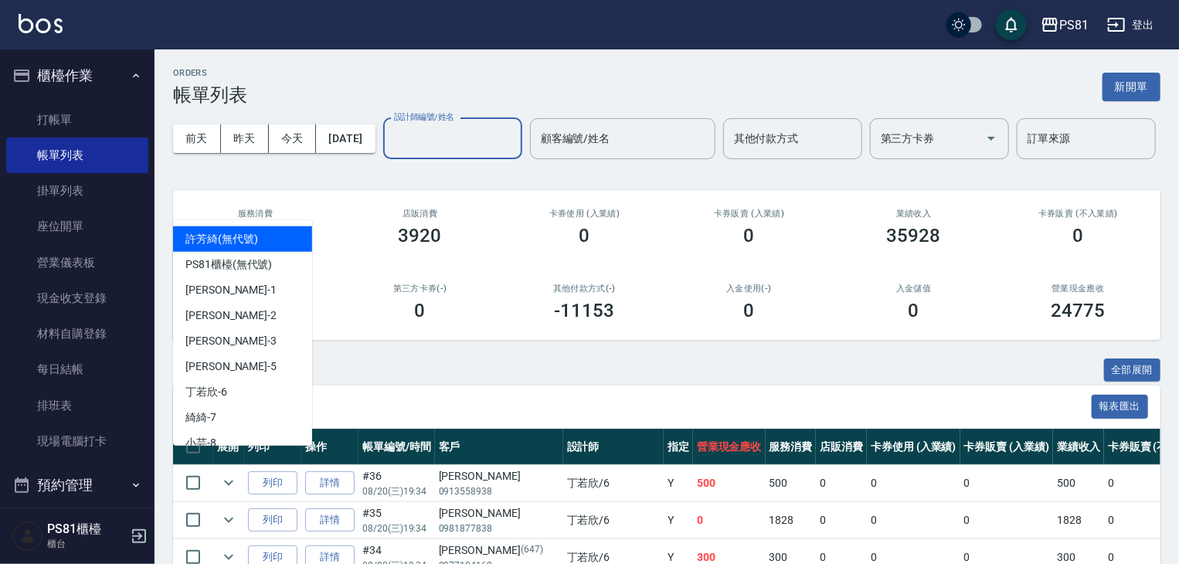
click at [390, 152] on input "設計師編號/姓名" at bounding box center [452, 138] width 125 height 27
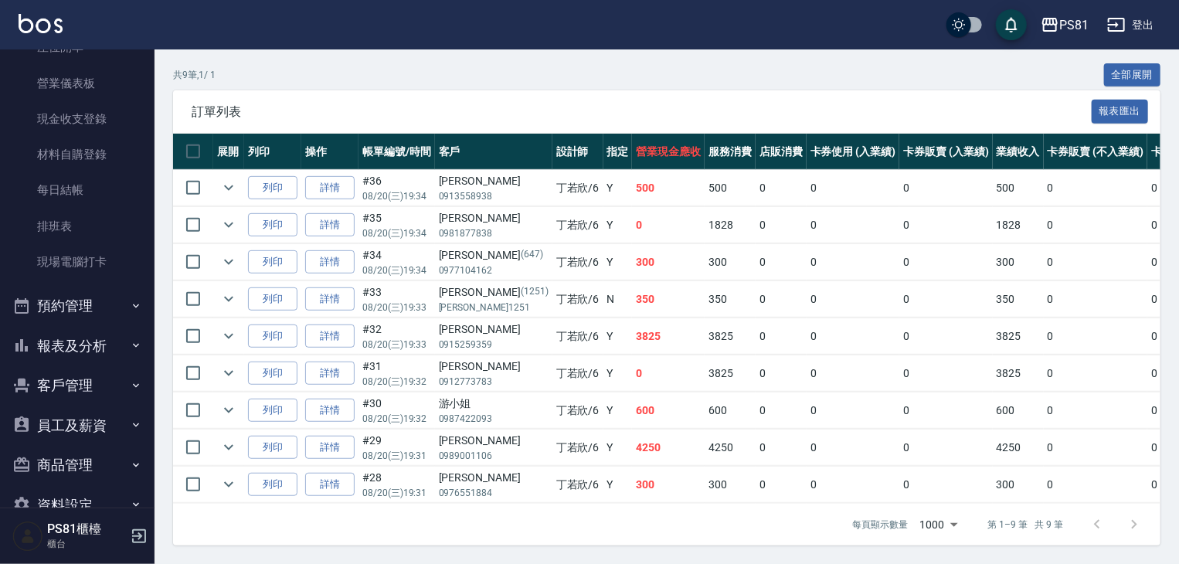
scroll to position [215, 0]
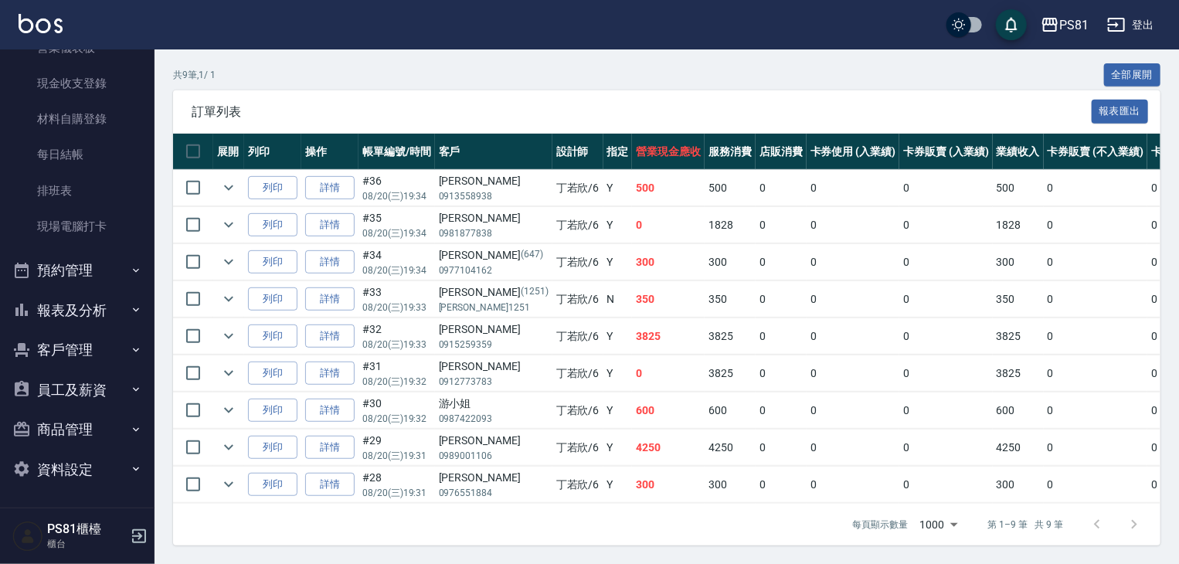
type input "丁若欣-6"
click at [130, 315] on icon "button" at bounding box center [136, 310] width 12 height 12
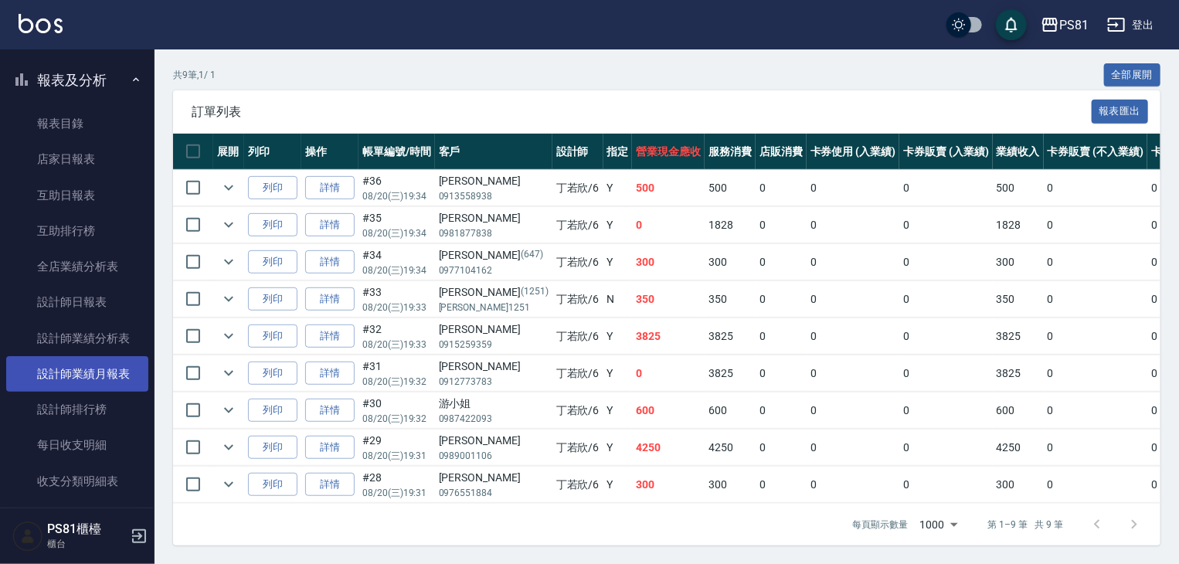
scroll to position [447, 0]
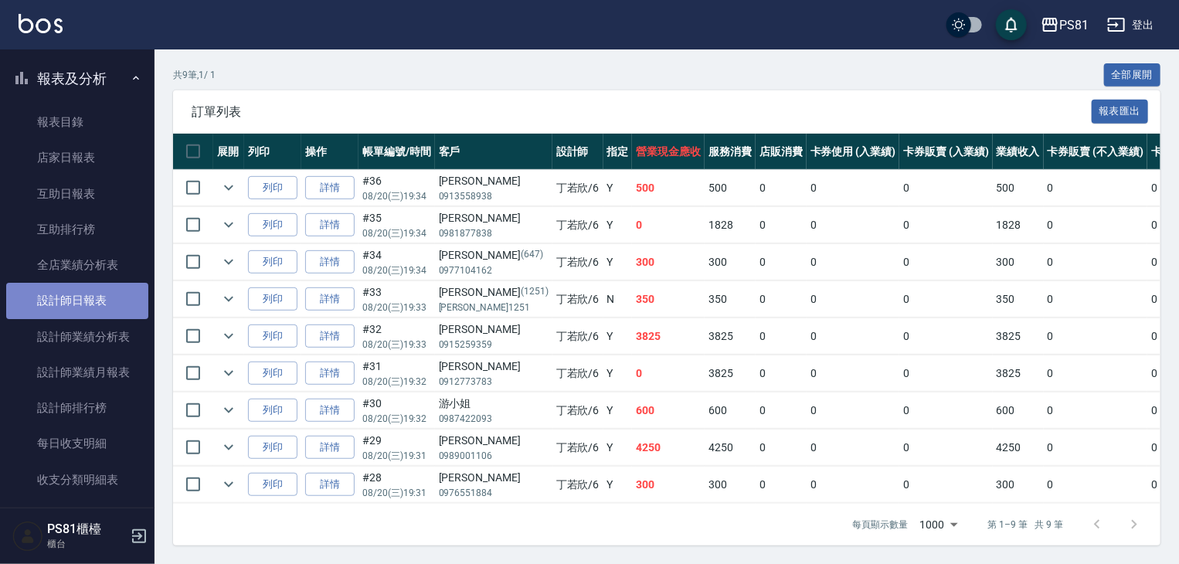
click at [114, 295] on link "設計師日報表" at bounding box center [77, 301] width 142 height 36
